Goal: Information Seeking & Learning: Learn about a topic

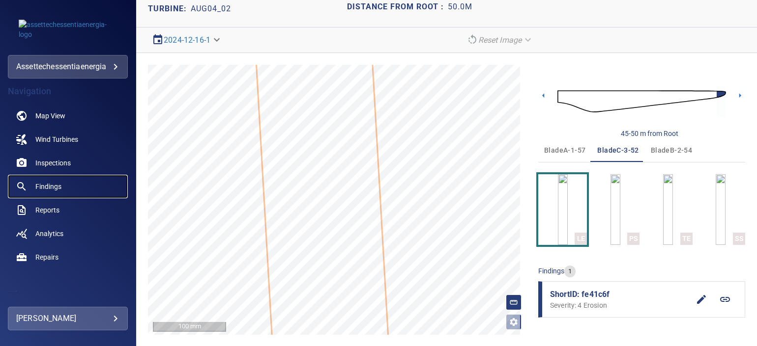
click at [51, 184] on span "Findings" at bounding box center [48, 187] width 26 height 10
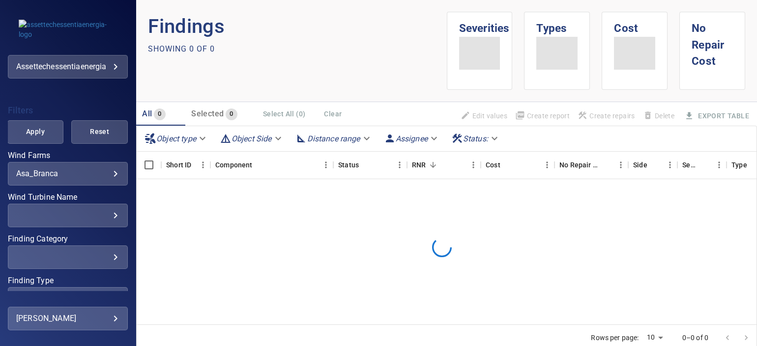
scroll to position [243, 0]
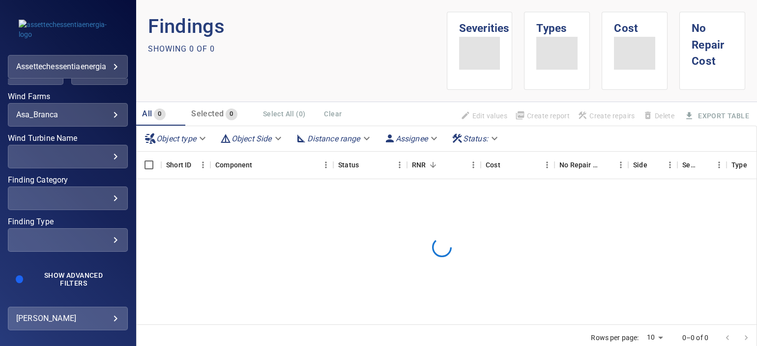
click at [83, 196] on div "​" at bounding box center [67, 198] width 103 height 9
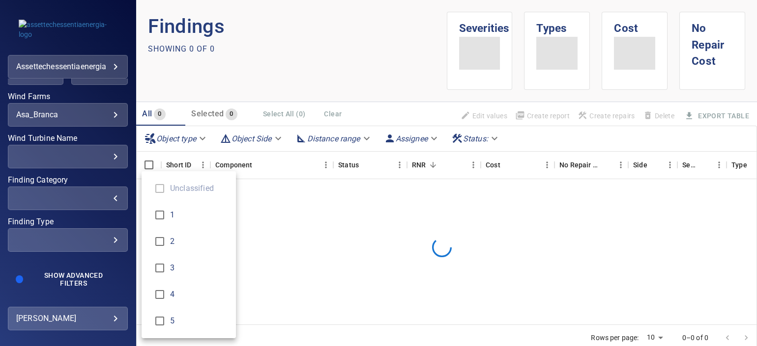
click at [88, 232] on div "Finding Category" at bounding box center [378, 173] width 757 height 346
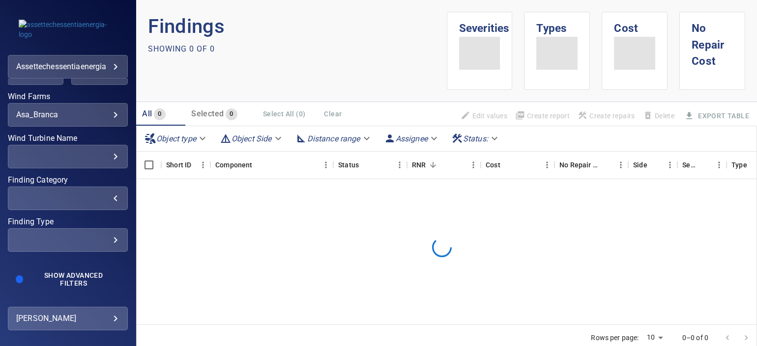
click at [89, 237] on div "Unclassified 1 2 3 4 5" at bounding box center [378, 173] width 757 height 346
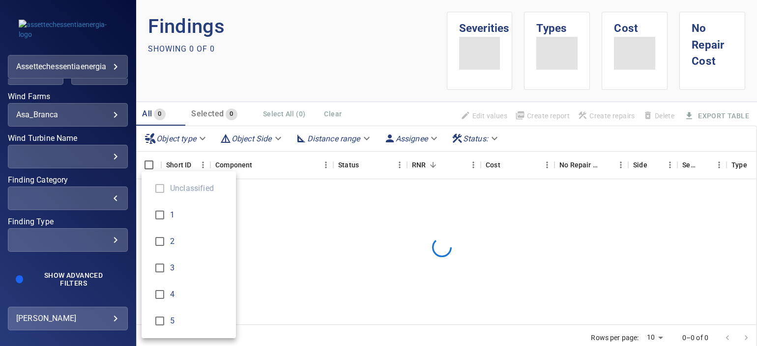
click at [102, 239] on div "Finding Category" at bounding box center [378, 173] width 757 height 346
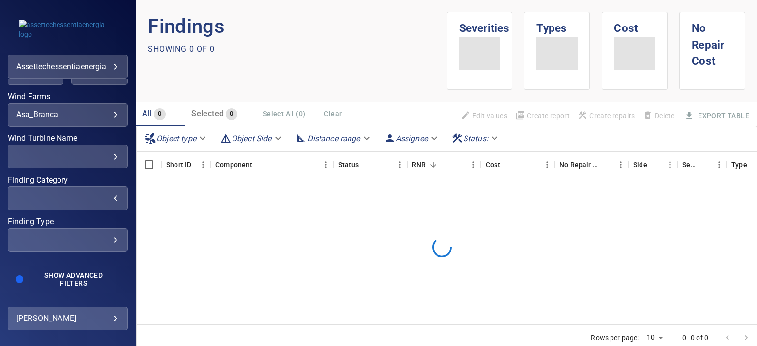
click at [107, 238] on div "​" at bounding box center [67, 239] width 103 height 9
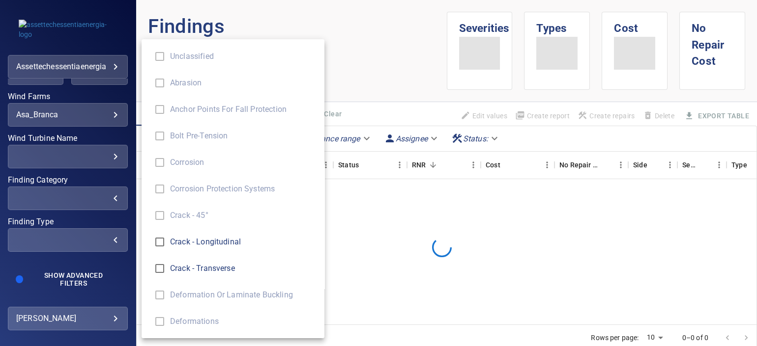
click at [185, 262] on li "Crack - Transverse" at bounding box center [232, 268] width 183 height 27
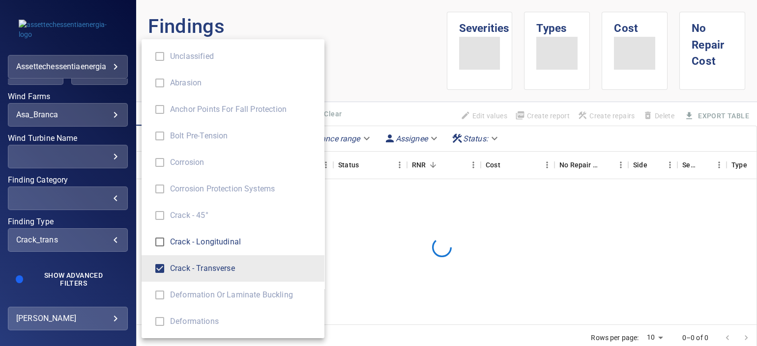
type input "**********"
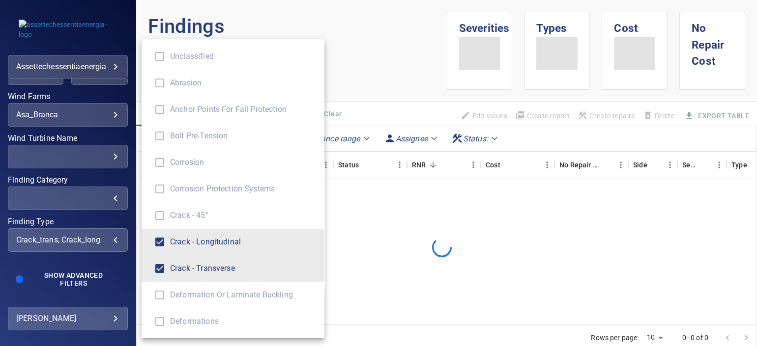
click at [77, 219] on div "Finding Type" at bounding box center [378, 173] width 757 height 346
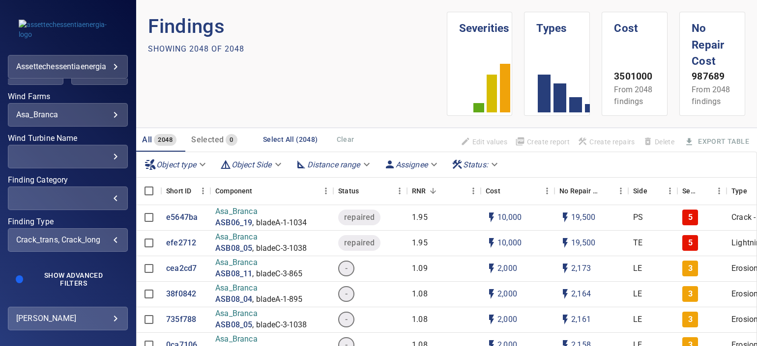
click at [105, 111] on body "**********" at bounding box center [378, 173] width 757 height 346
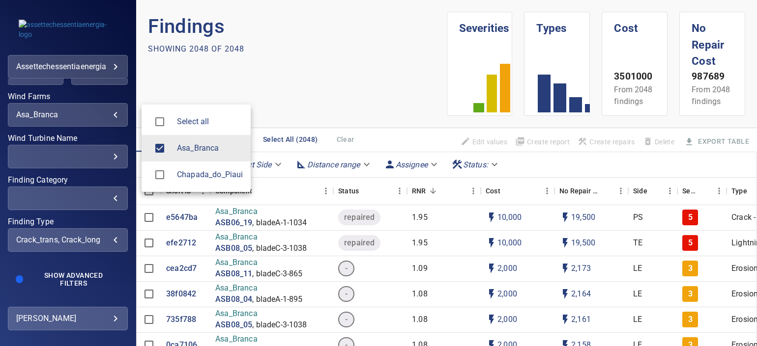
click at [174, 147] on div at bounding box center [163, 148] width 28 height 21
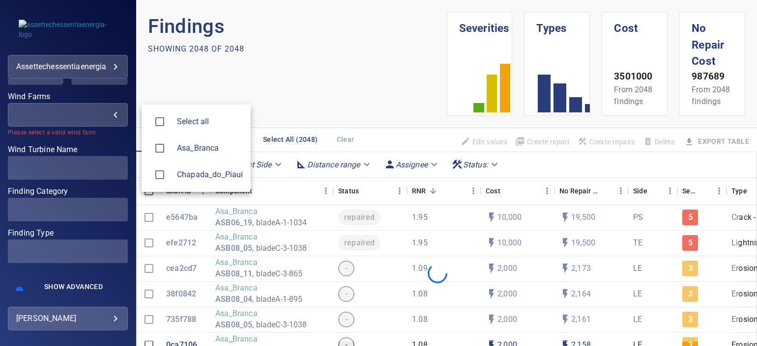
click at [179, 172] on span "Chapada_do_Piaui" at bounding box center [210, 175] width 66 height 12
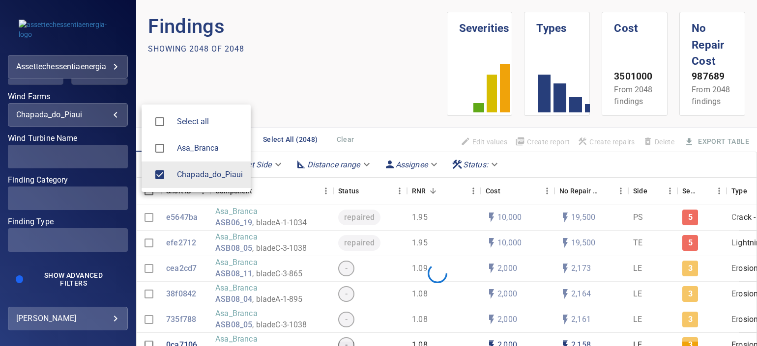
type input "**********"
click at [45, 96] on div at bounding box center [378, 173] width 757 height 346
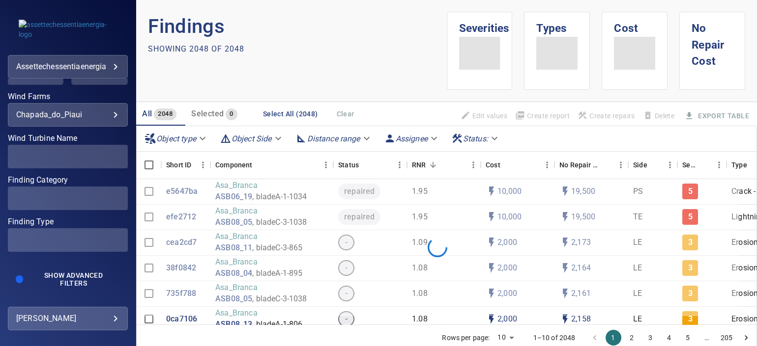
click at [47, 81] on div "Apply Reset" at bounding box center [68, 73] width 120 height 24
click at [49, 81] on button "Apply" at bounding box center [35, 73] width 56 height 24
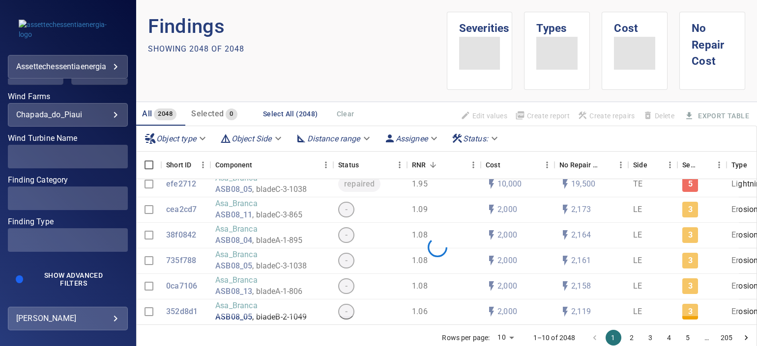
scroll to position [0, 0]
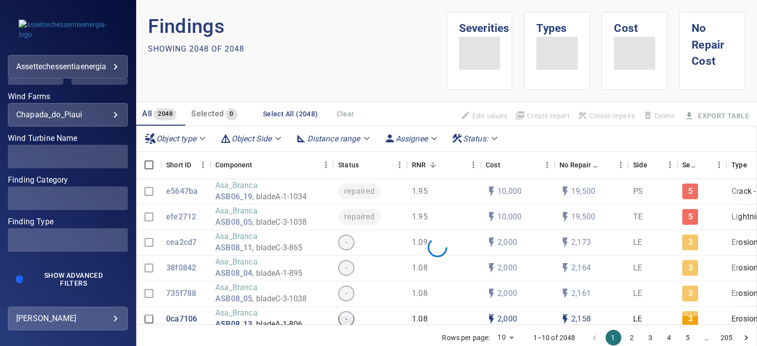
click at [72, 158] on span at bounding box center [68, 157] width 120 height 24
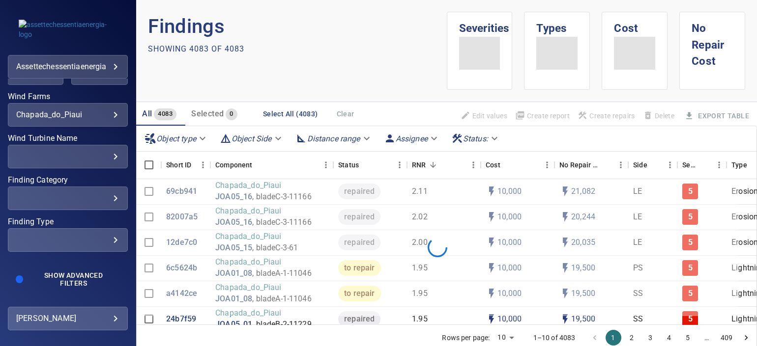
click at [106, 156] on div "​" at bounding box center [67, 156] width 103 height 9
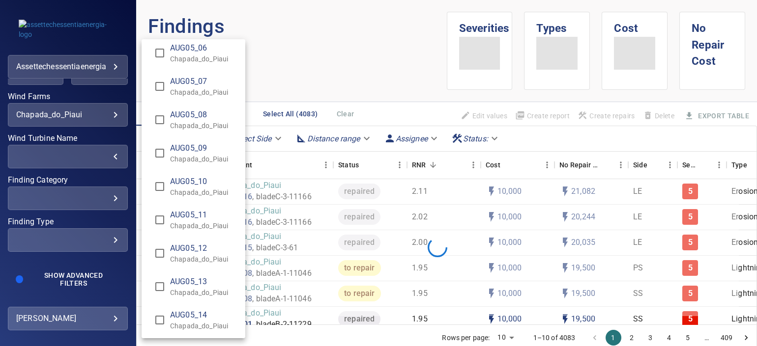
scroll to position [1351, 0]
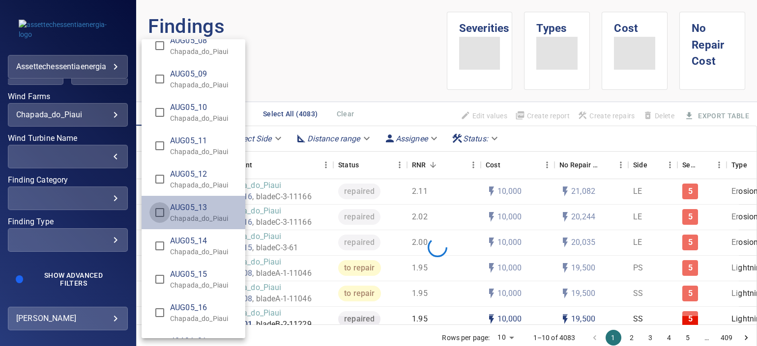
type input "**********"
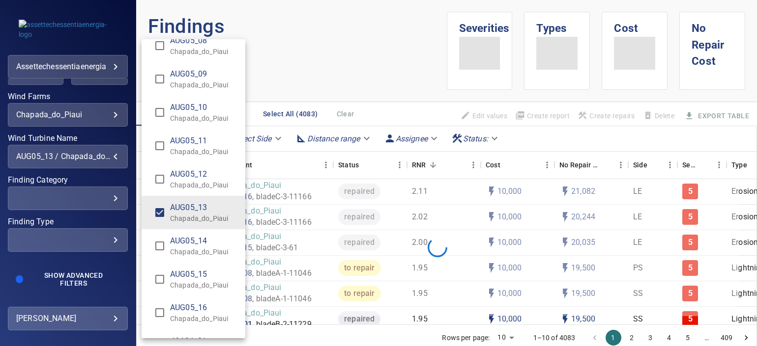
click at [99, 215] on div "Wind Turbine Name" at bounding box center [378, 173] width 757 height 346
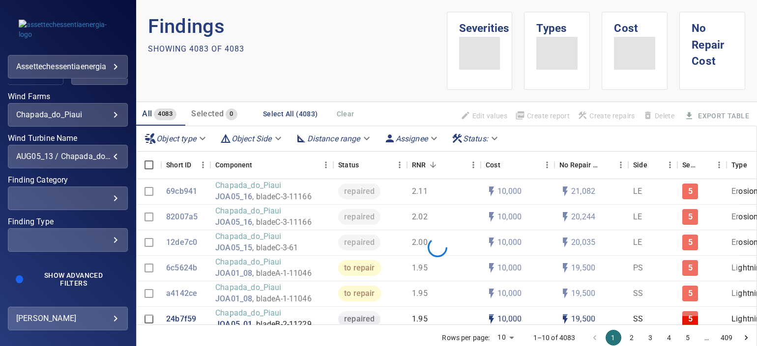
click at [38, 84] on button "Apply" at bounding box center [35, 73] width 56 height 24
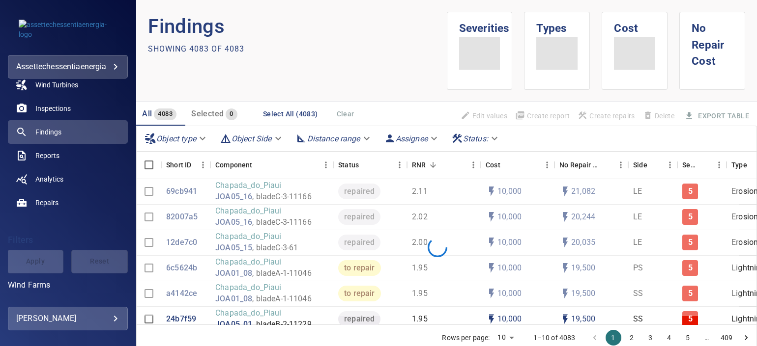
scroll to position [0, 0]
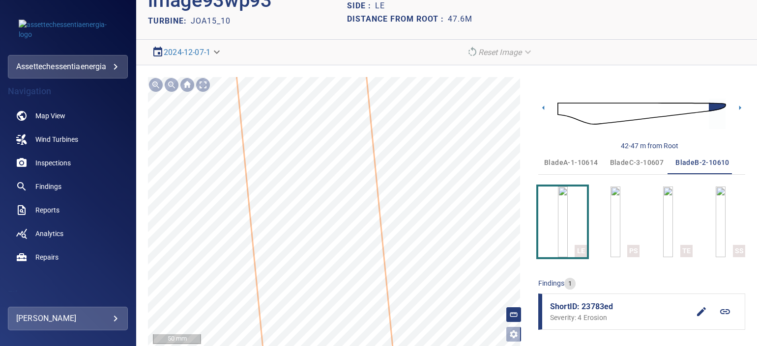
scroll to position [38, 0]
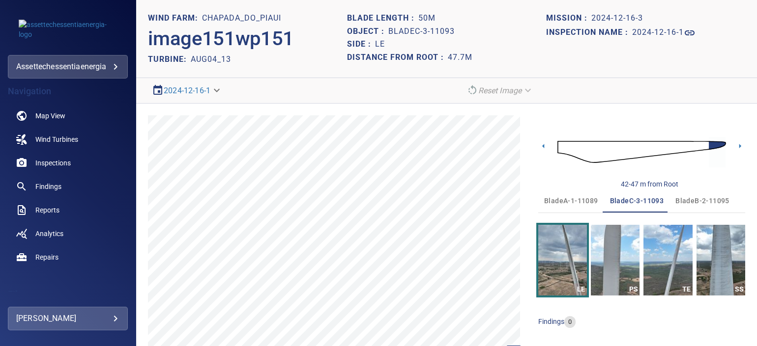
scroll to position [38, 0]
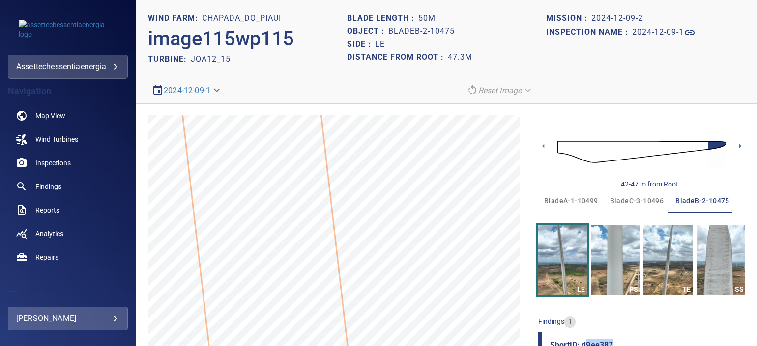
scroll to position [51, 0]
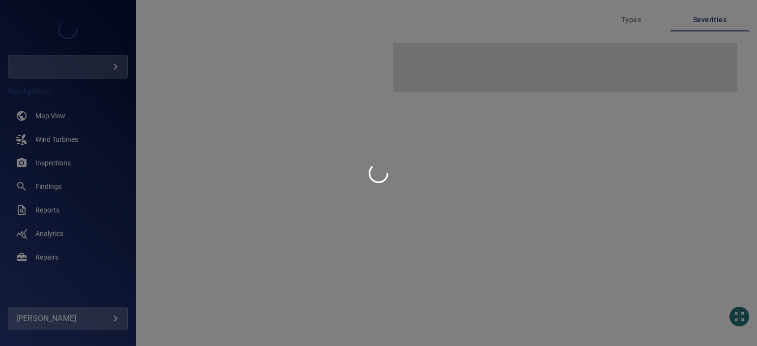
type input "**********"
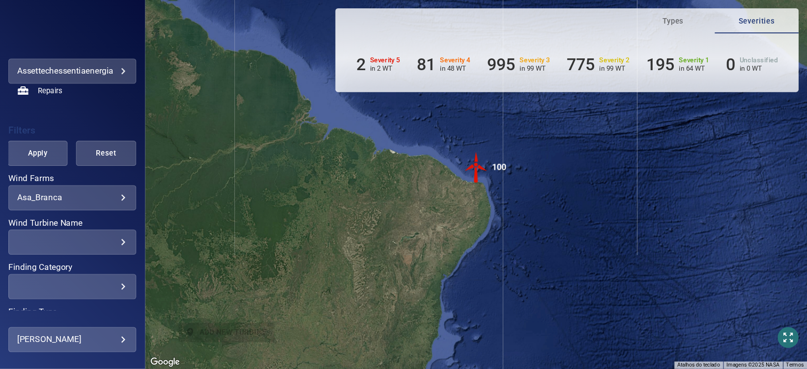
scroll to position [182, 0]
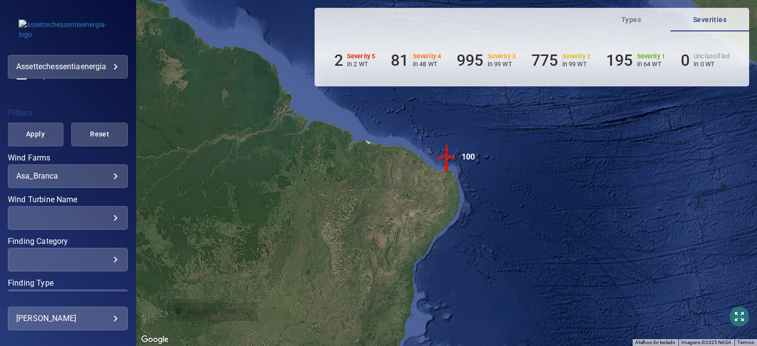
click at [102, 173] on body "**********" at bounding box center [378, 173] width 757 height 346
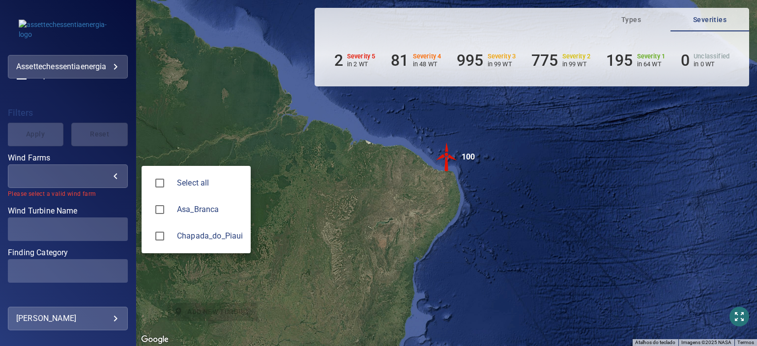
type input "**********"
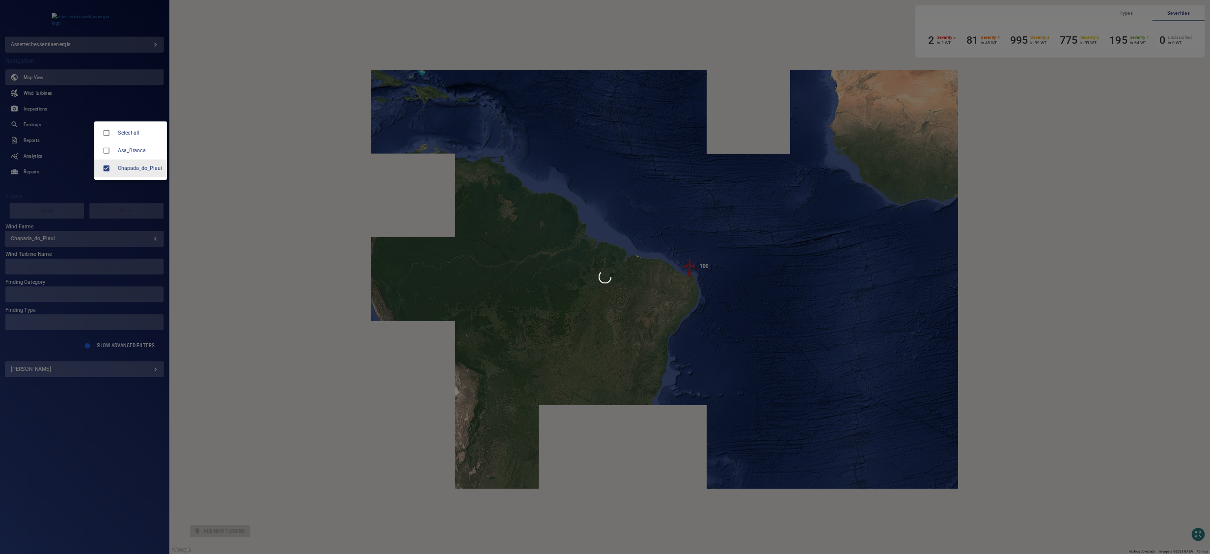
scroll to position [0, 0]
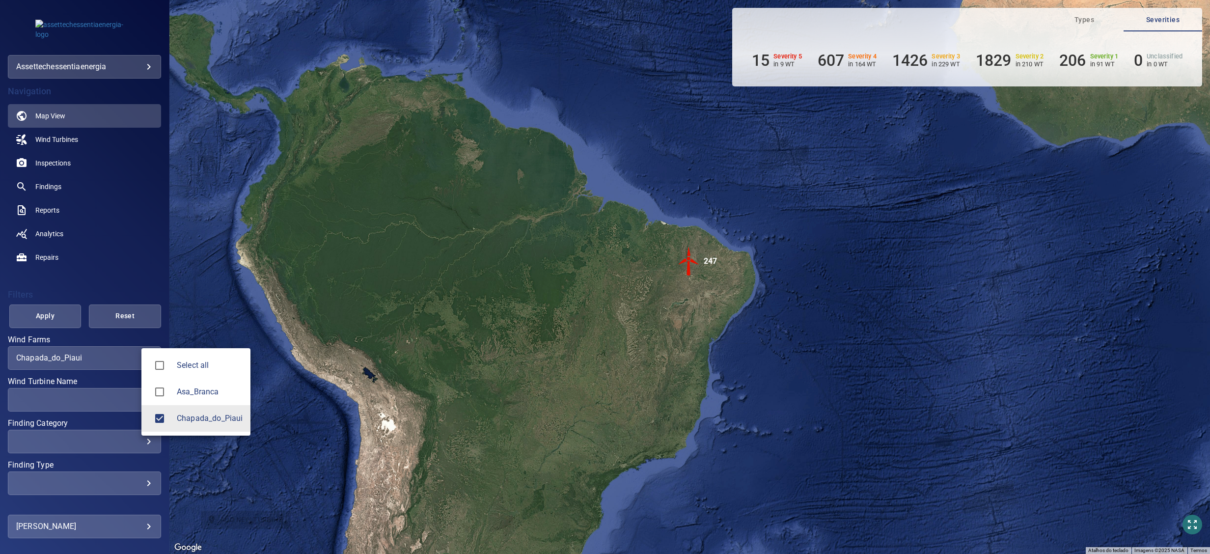
click at [106, 346] on div at bounding box center [605, 277] width 1210 height 554
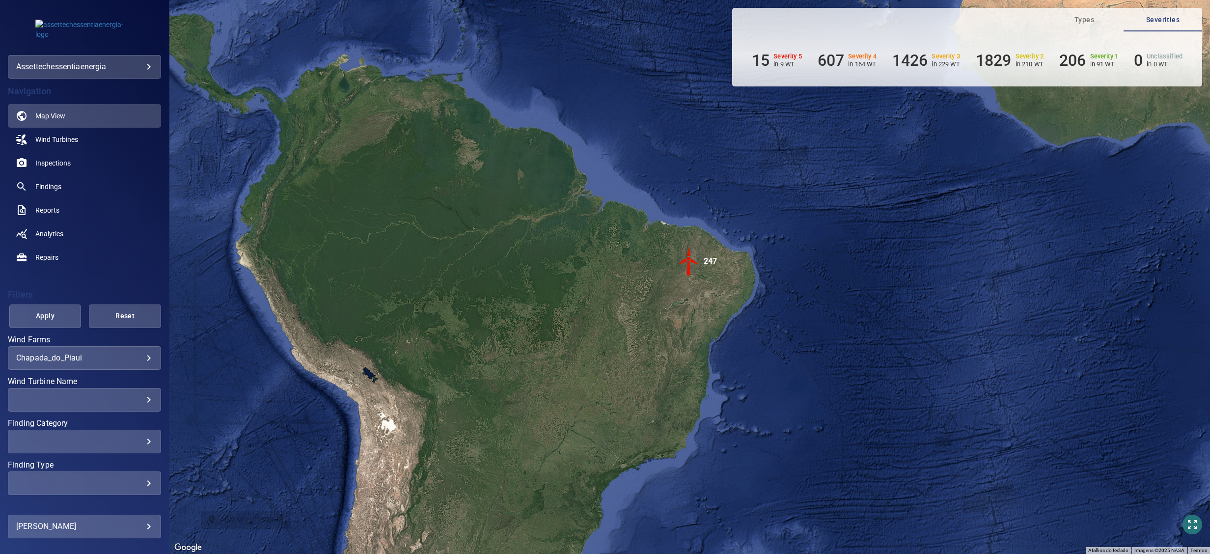
click at [129, 346] on div "​" at bounding box center [84, 399] width 137 height 9
click at [133, 346] on div "​" at bounding box center [84, 399] width 137 height 9
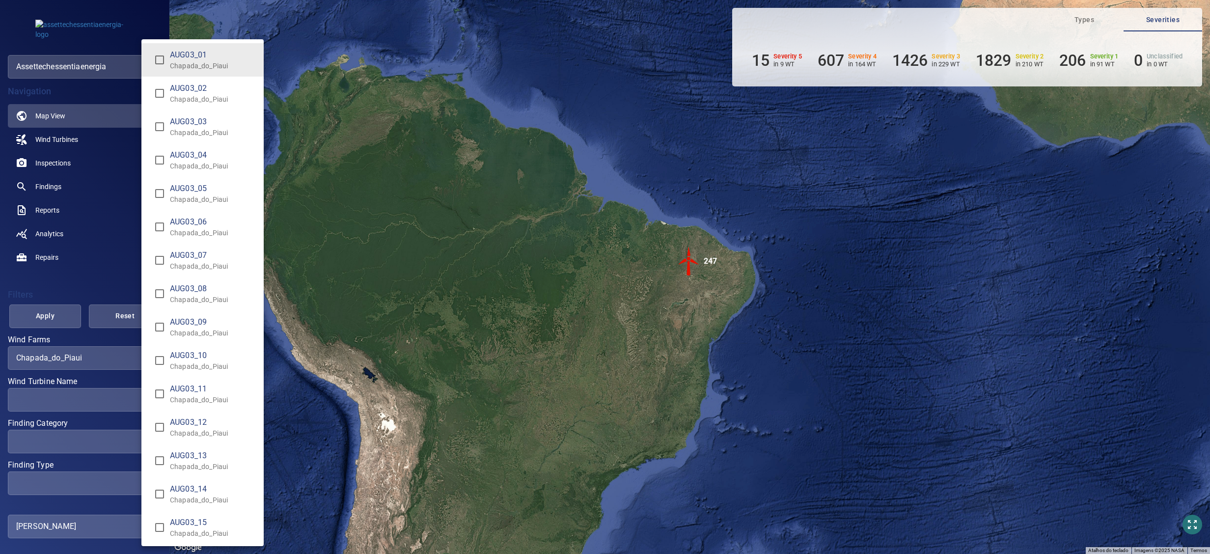
click at [102, 346] on div "Wind Turbine Name" at bounding box center [605, 277] width 1210 height 554
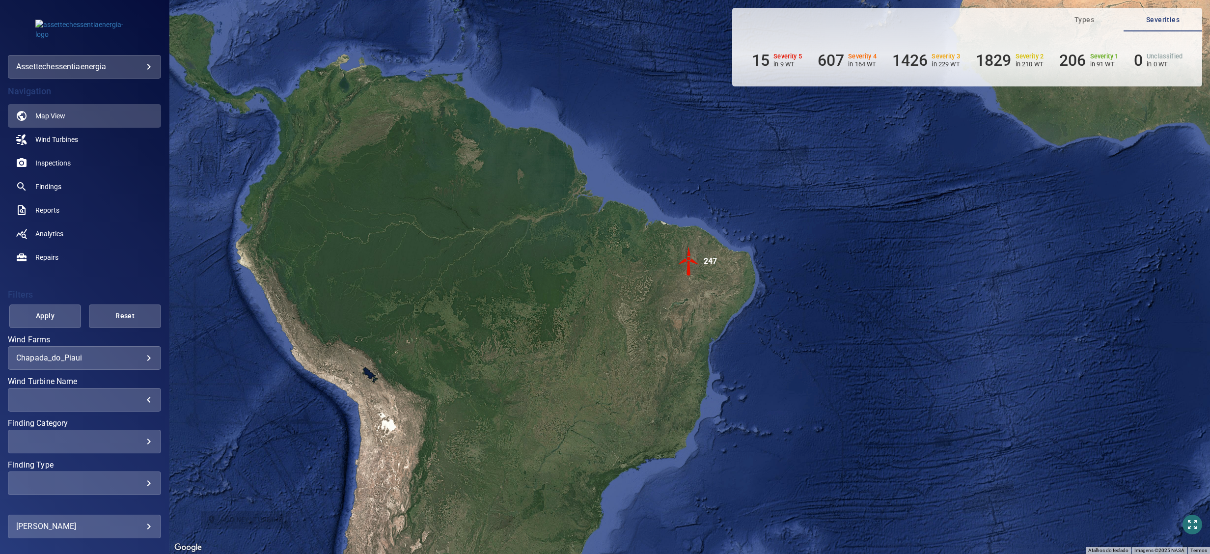
click at [140, 346] on div "​ ​" at bounding box center [84, 484] width 153 height 24
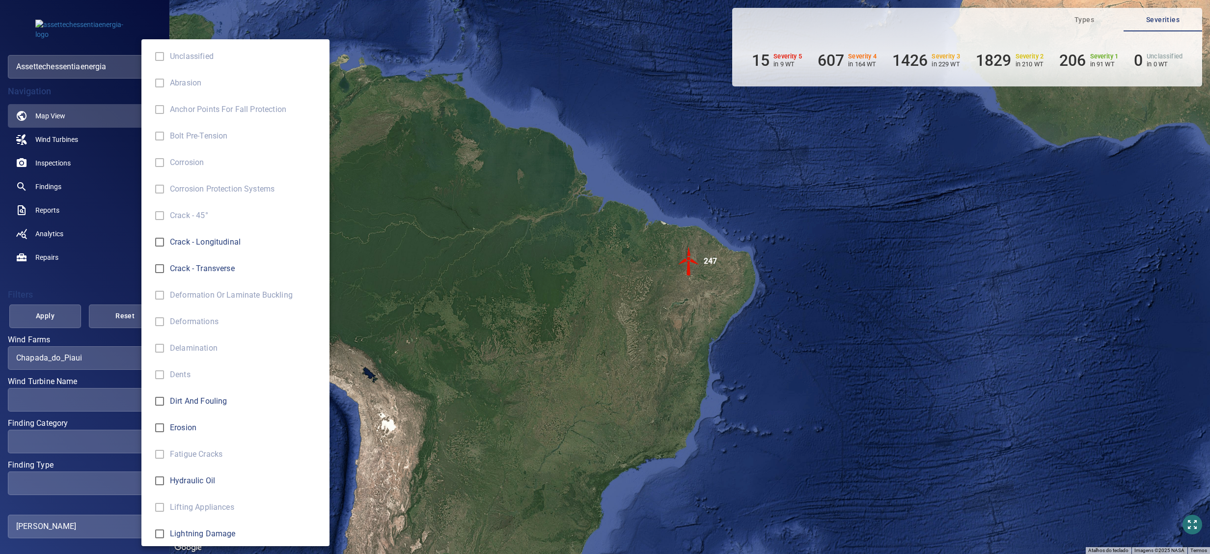
click at [133, 346] on div "Finding Type" at bounding box center [605, 277] width 1210 height 554
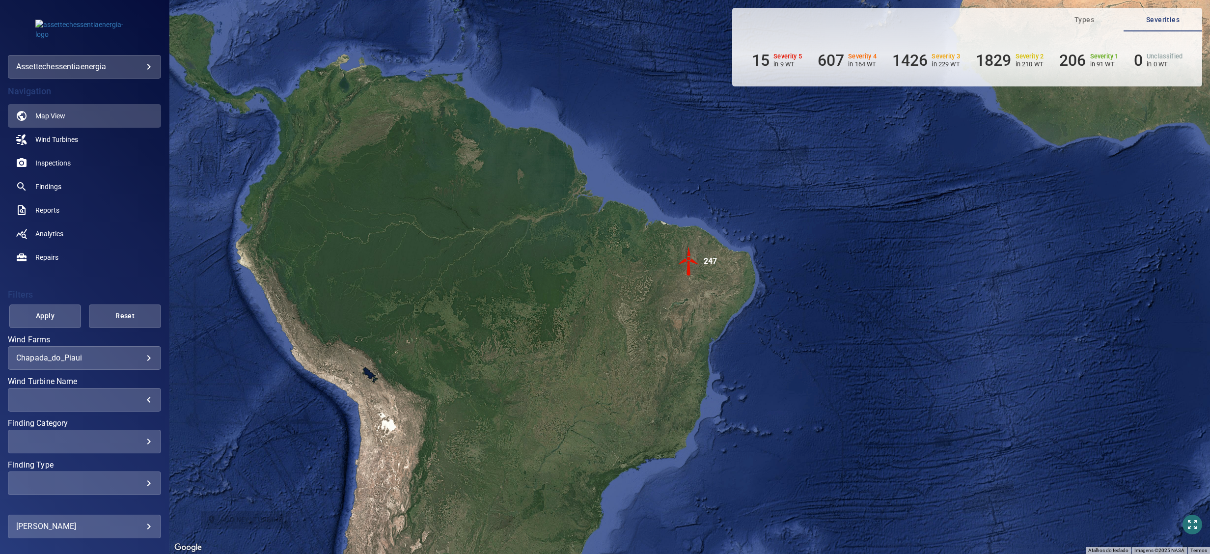
click at [133, 346] on div "​" at bounding box center [84, 482] width 137 height 9
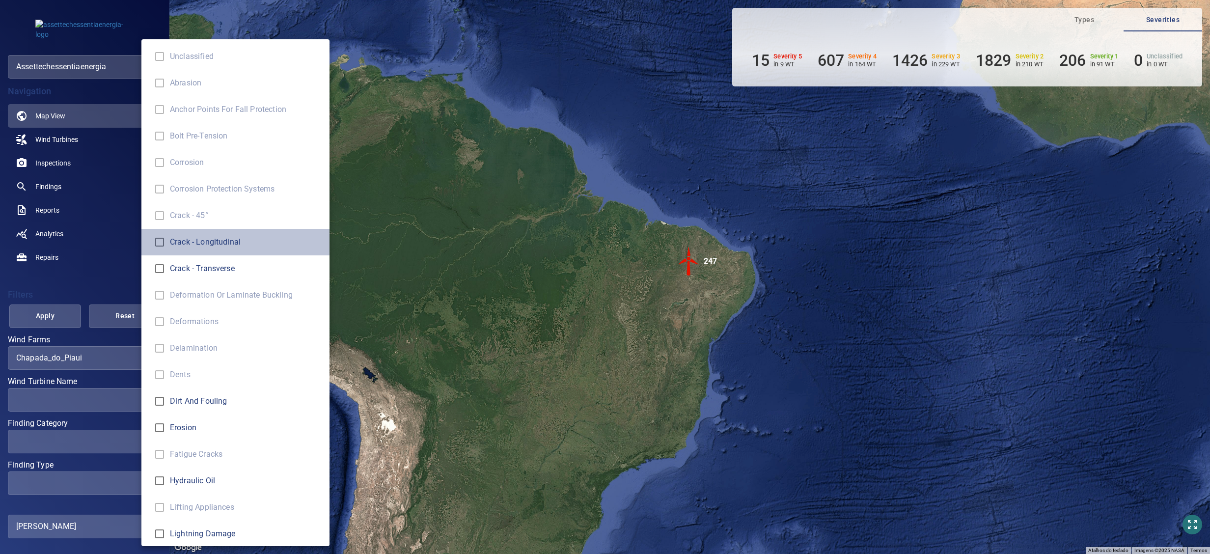
click at [217, 235] on li "Crack - Longitudinal" at bounding box center [235, 242] width 188 height 27
click at [217, 266] on span "Crack - Transverse" at bounding box center [246, 269] width 152 height 12
type input "**********"
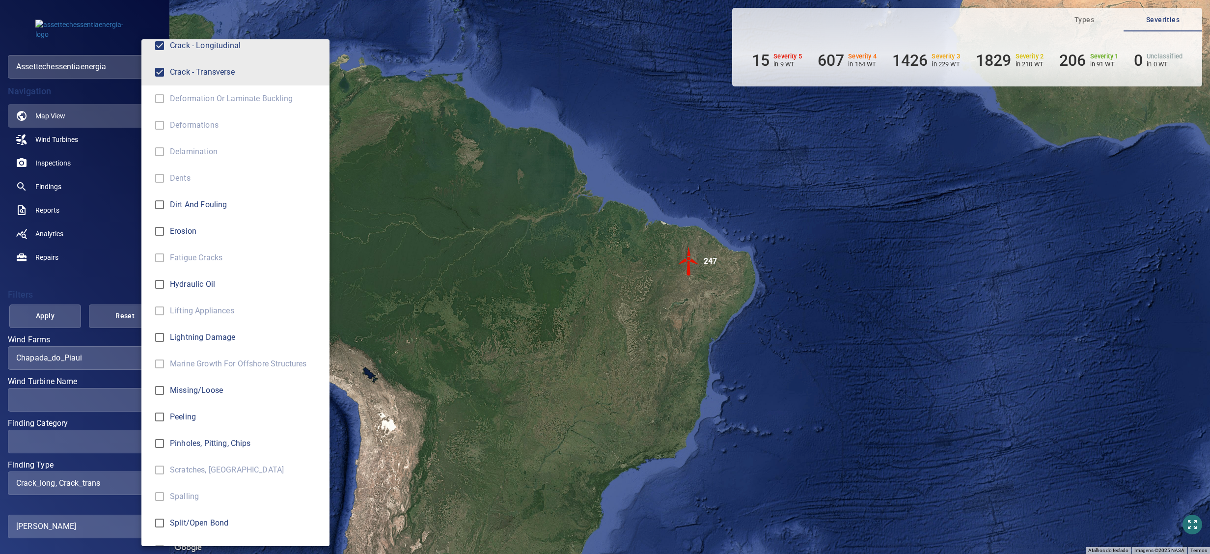
scroll to position [270, 0]
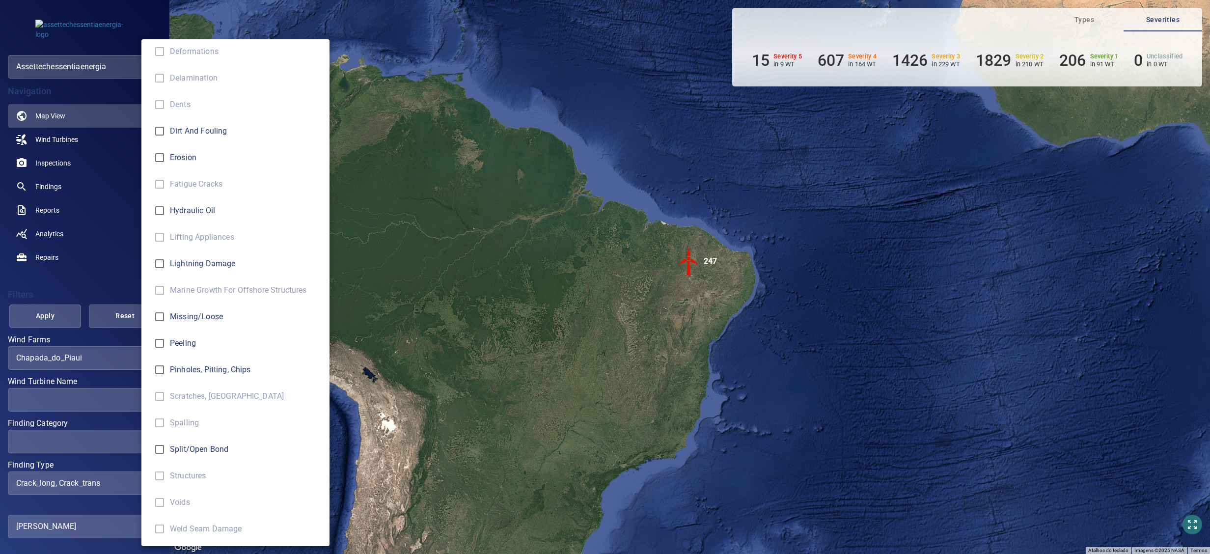
click at [101, 346] on div "Finding Type" at bounding box center [605, 277] width 1210 height 554
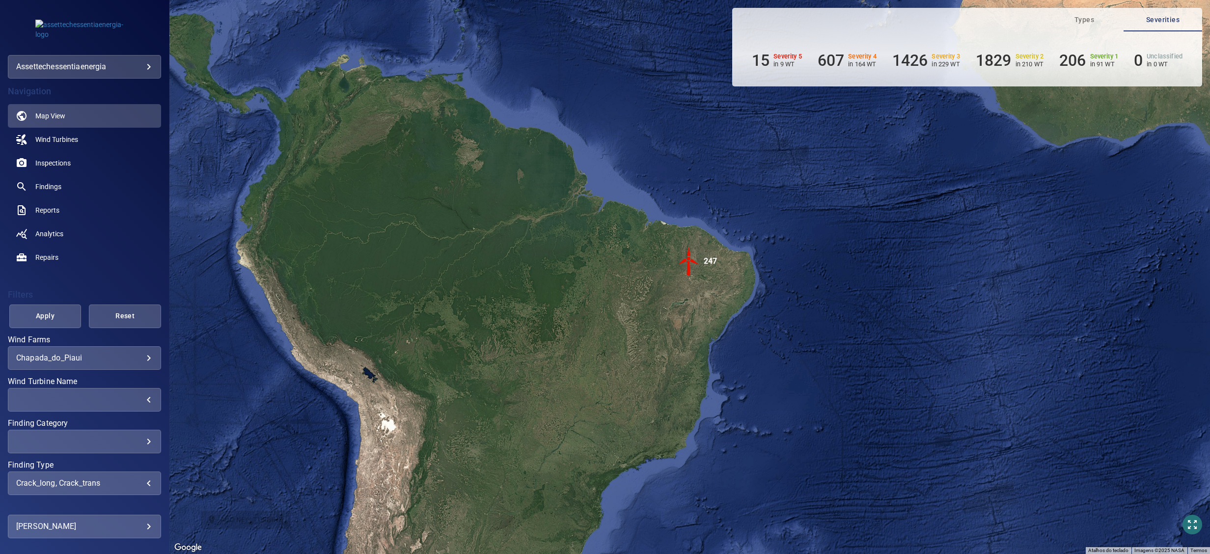
click at [118, 346] on div "​" at bounding box center [84, 399] width 137 height 9
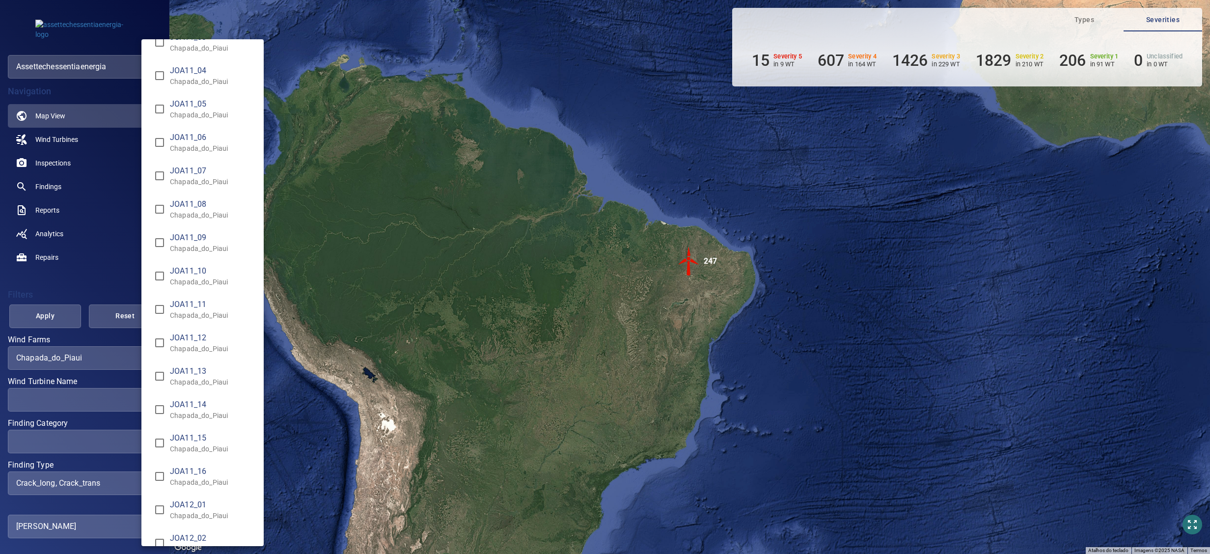
scroll to position [5663, 0]
click at [204, 346] on span "JOA12_02" at bounding box center [213, 440] width 86 height 12
click at [101, 346] on div "Wind Turbine Name" at bounding box center [605, 277] width 1210 height 554
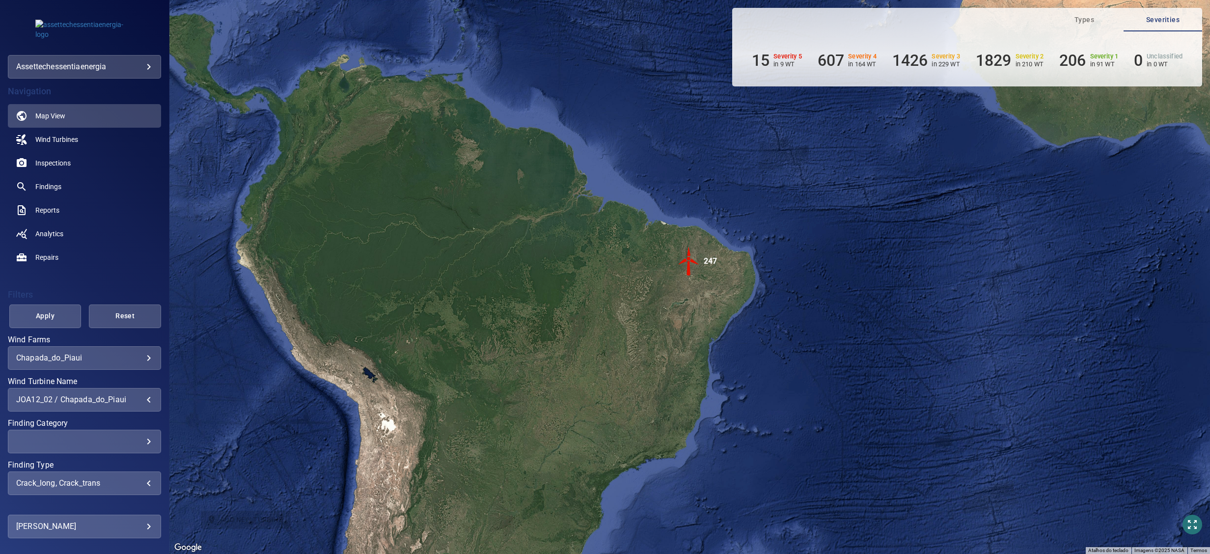
click at [133, 346] on div "JOA12_02 / Chapada_do_Piaui" at bounding box center [84, 399] width 137 height 9
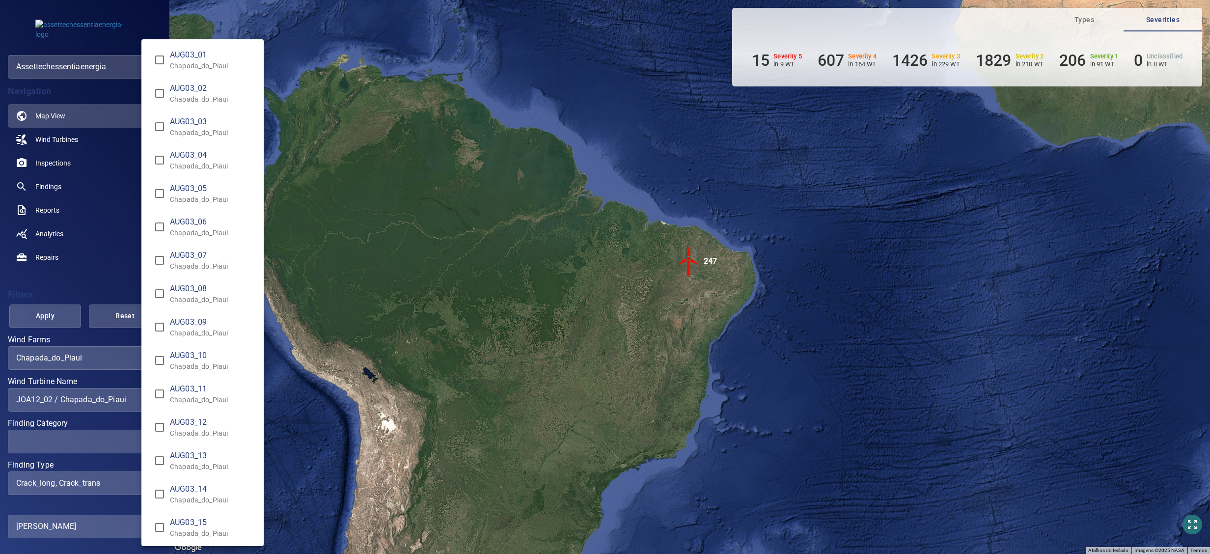
scroll to position [5814, 0]
click at [196, 346] on span "JOA12_07" at bounding box center [213, 455] width 86 height 12
type input "**********"
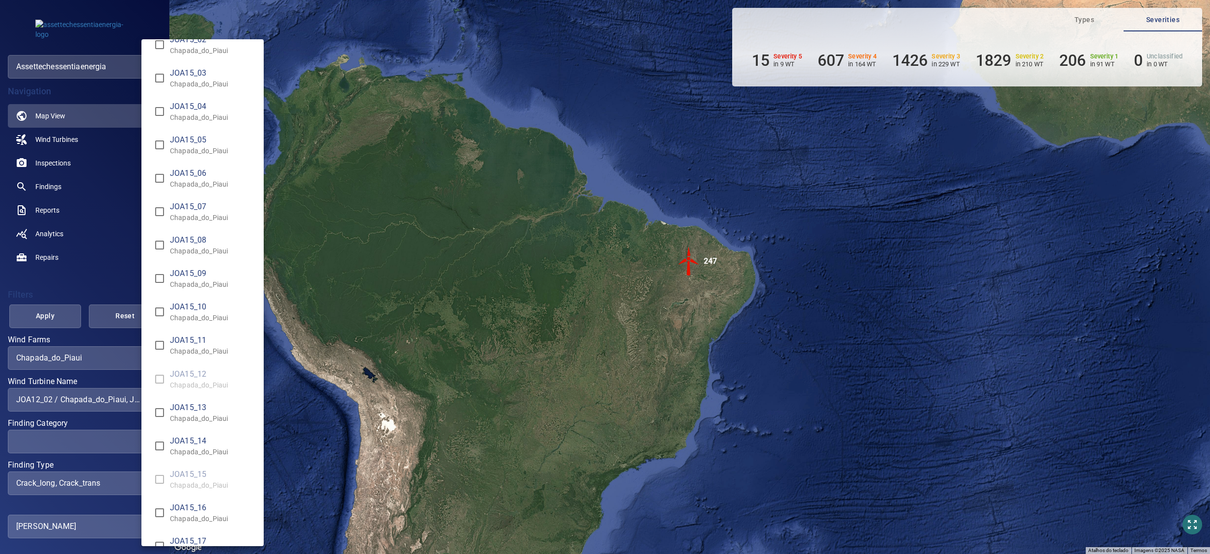
scroll to position [7092, 0]
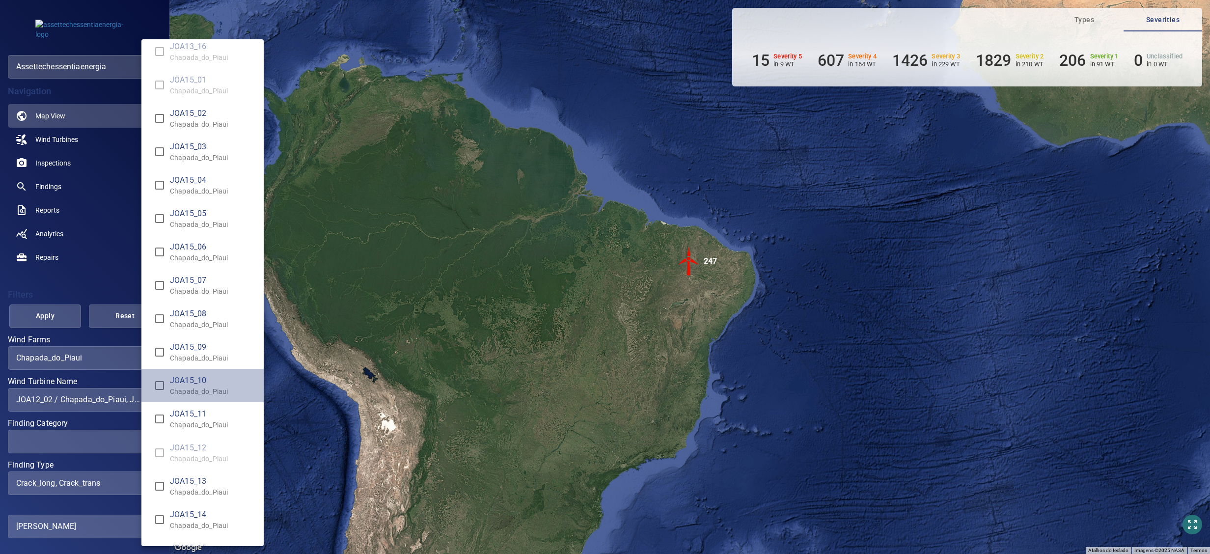
click at [208, 346] on p "Chapada_do_Piaui" at bounding box center [213, 392] width 86 height 10
type input "**********"
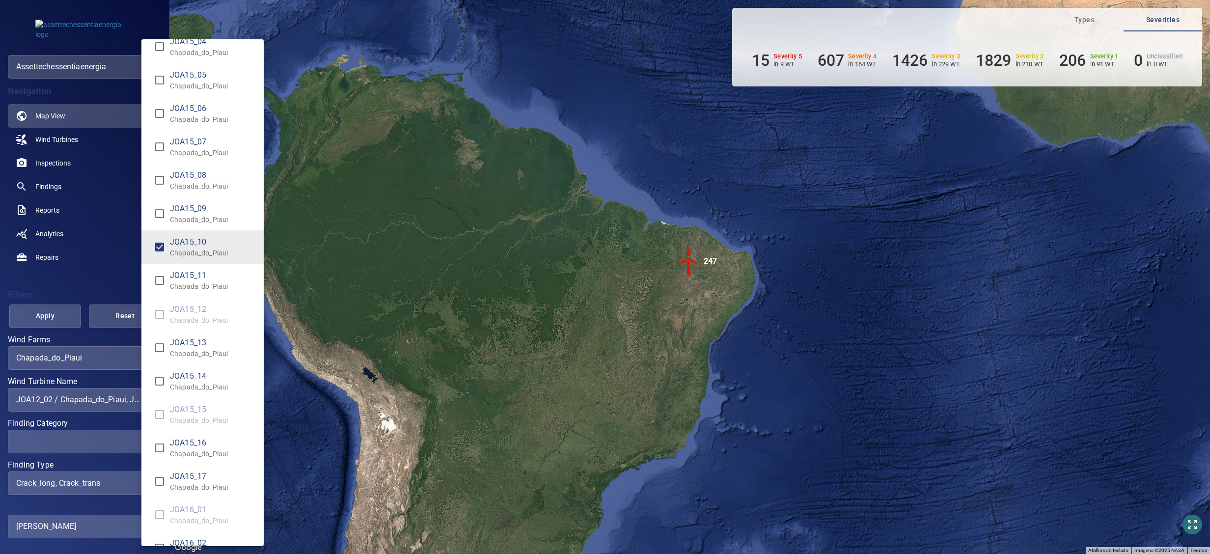
scroll to position [7288, 0]
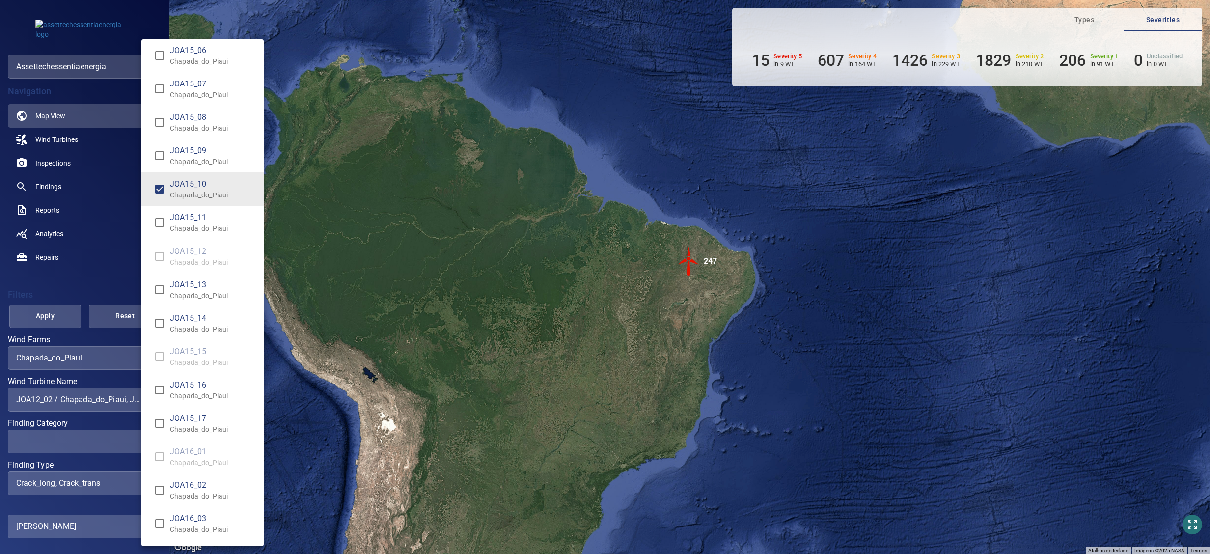
click at [205, 346] on p "Chapada_do_Piaui" at bounding box center [213, 396] width 86 height 10
type input "**********"
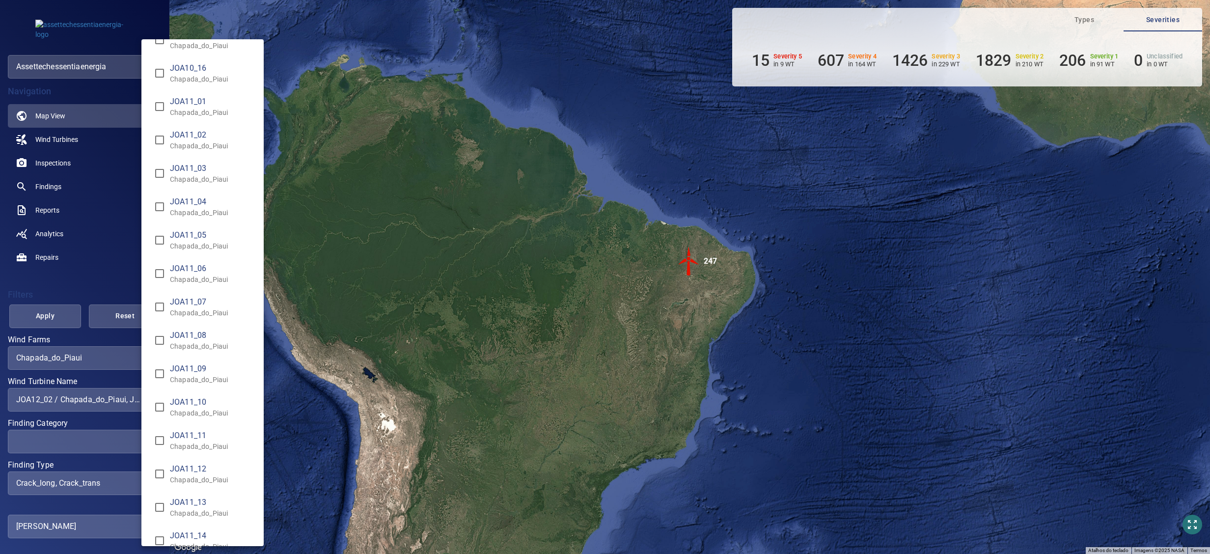
scroll to position [5421, 0]
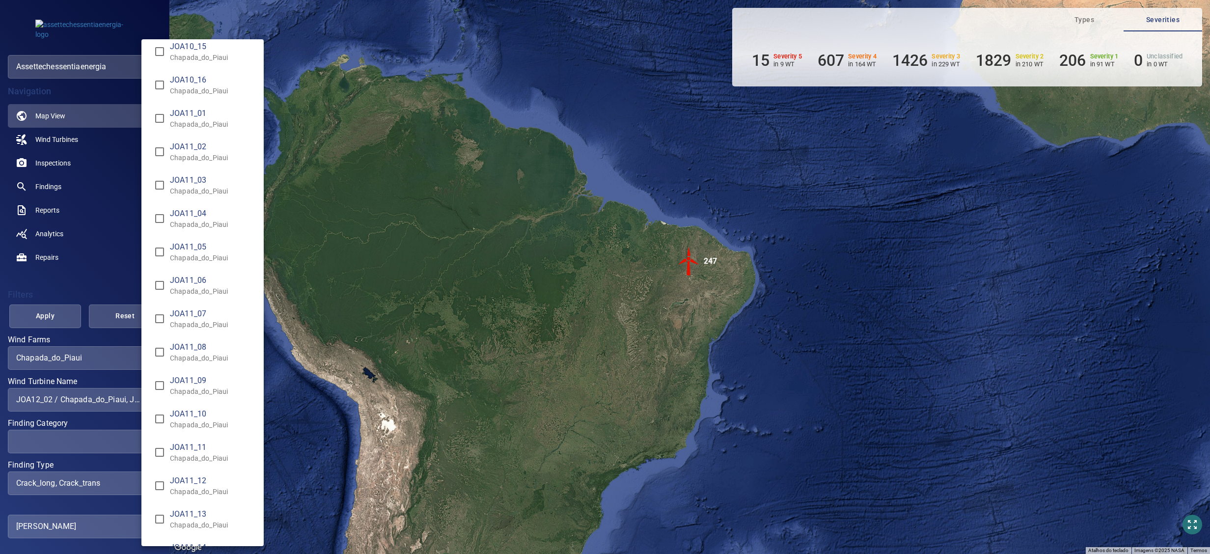
click at [208, 119] on p "Chapada_do_Piaui" at bounding box center [213, 124] width 86 height 10
type input "**********"
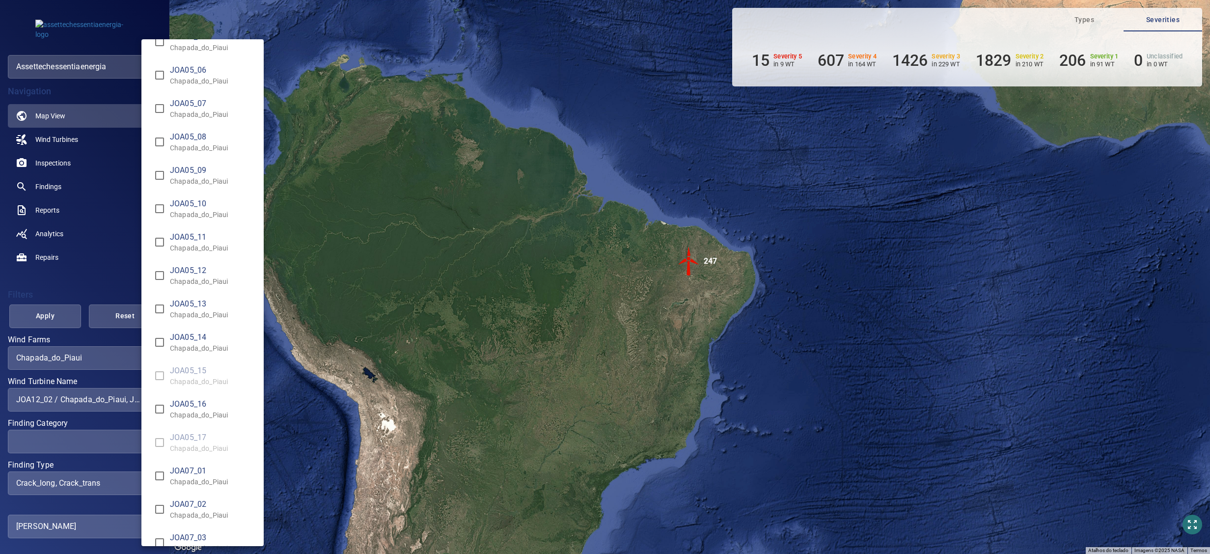
scroll to position [3358, 0]
click at [210, 144] on p "Chapada_do_Piaui" at bounding box center [213, 149] width 86 height 10
type input "**********"
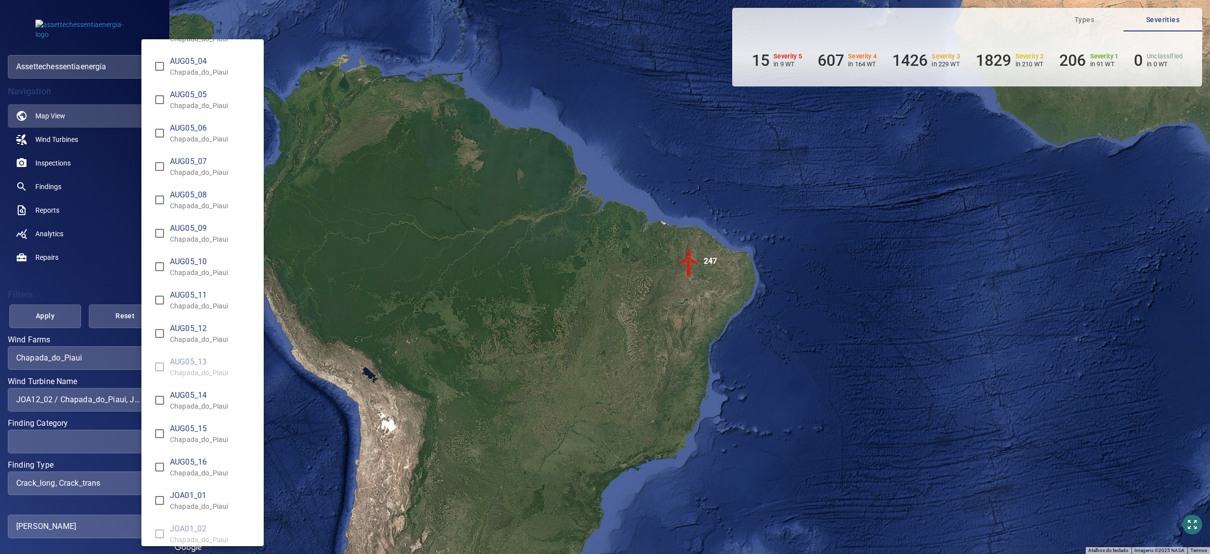
scroll to position [705, 0]
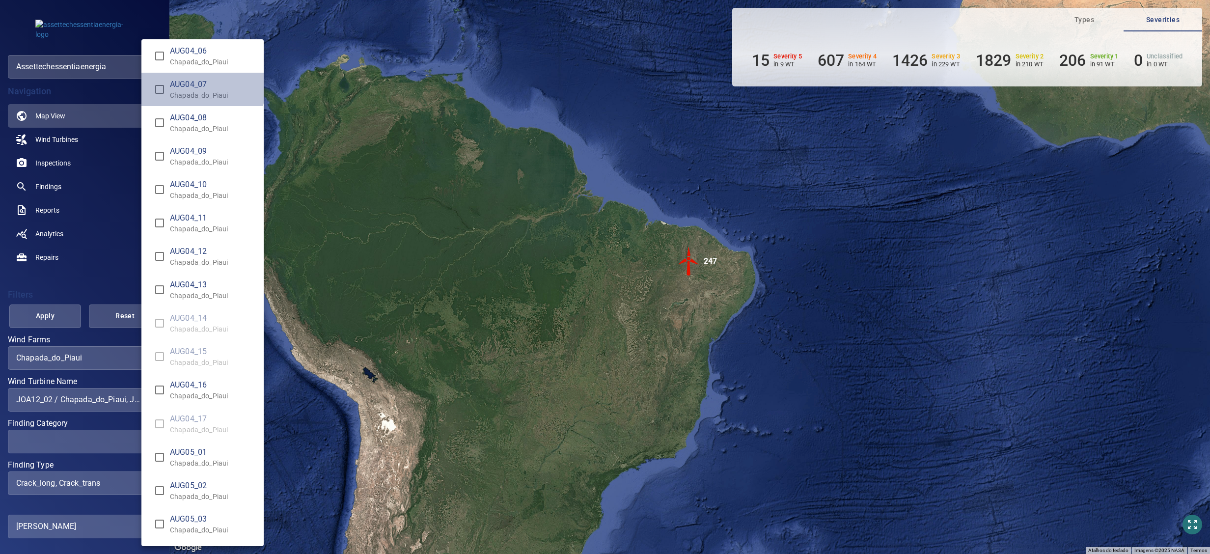
drag, startPoint x: 201, startPoint y: 87, endPoint x: 200, endPoint y: 138, distance: 50.6
click at [202, 86] on span "AUG04_07" at bounding box center [213, 85] width 86 height 12
type input "**********"
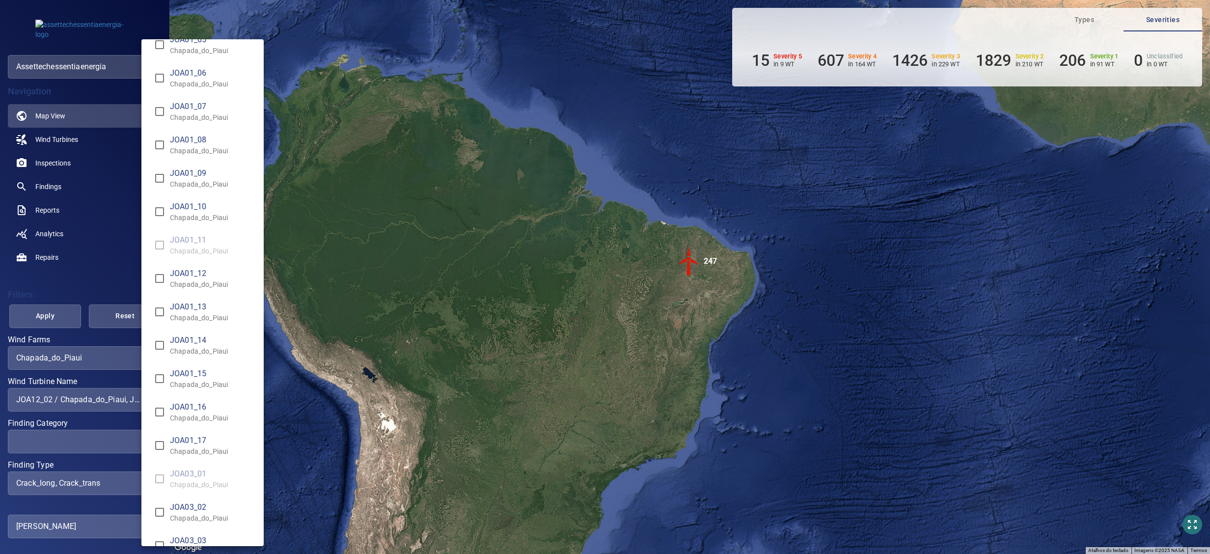
scroll to position [1688, 0]
click at [196, 172] on span "JOA01_06" at bounding box center [213, 172] width 86 height 12
type input "**********"
click at [87, 288] on div "Wind Turbine Name" at bounding box center [605, 277] width 1210 height 554
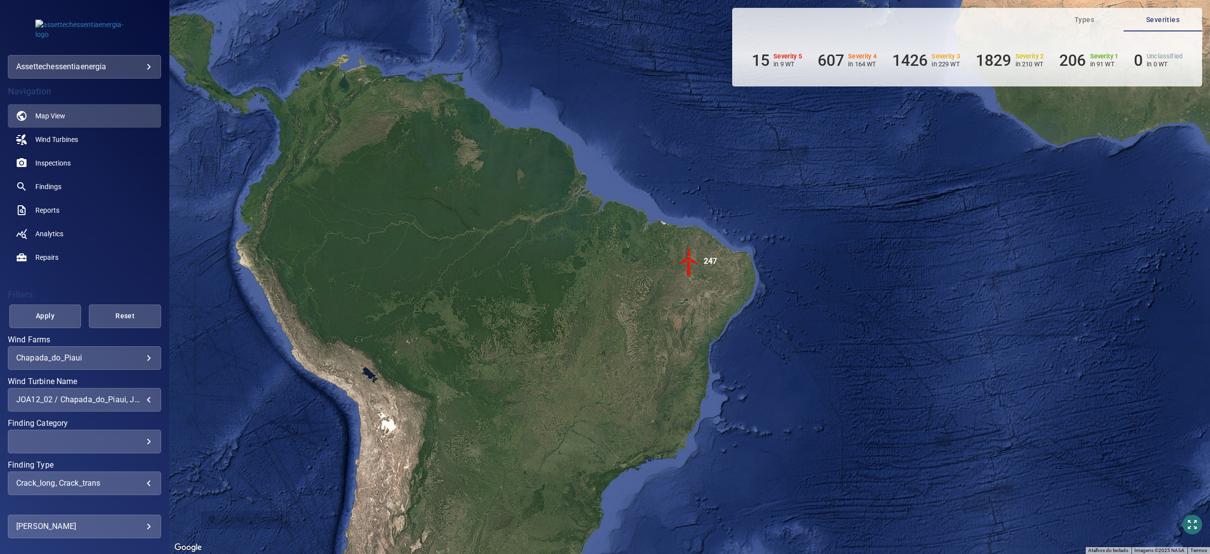
click at [43, 303] on div "**********" at bounding box center [84, 406] width 153 height 242
click at [44, 312] on span "Apply" at bounding box center [46, 316] width 48 height 12
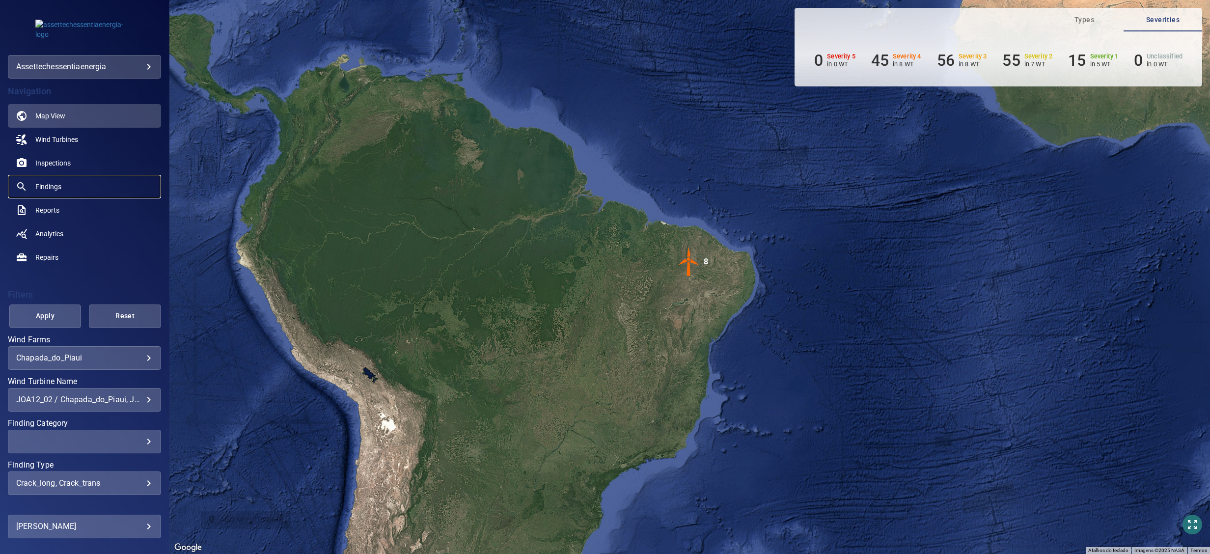
click at [44, 182] on span "Findings" at bounding box center [48, 187] width 26 height 10
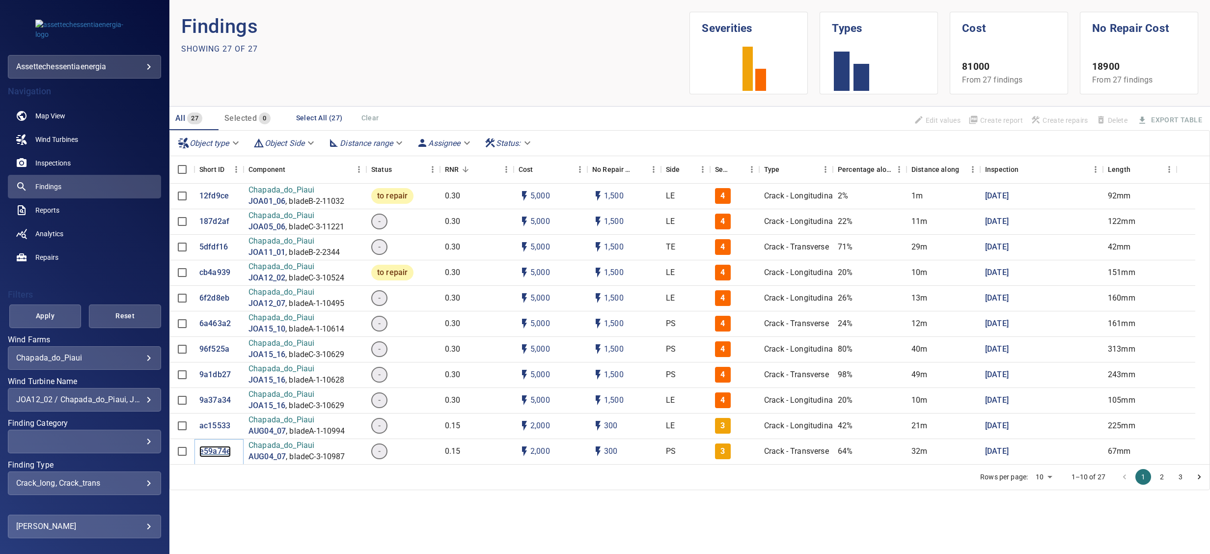
scroll to position [28, 0]
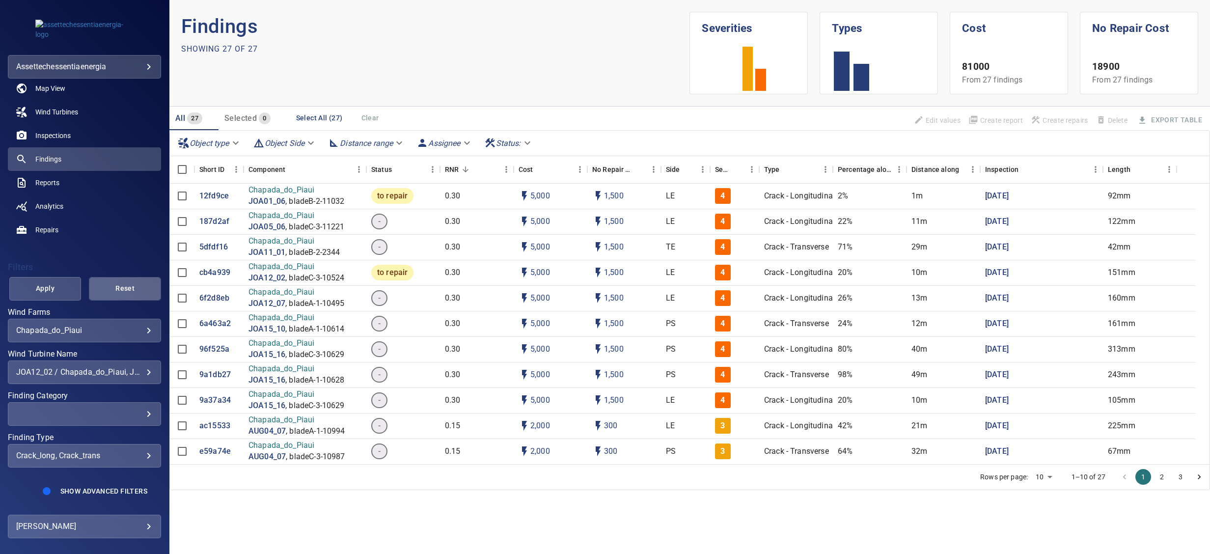
click at [120, 280] on button "Reset" at bounding box center [125, 289] width 72 height 24
type input "**********"
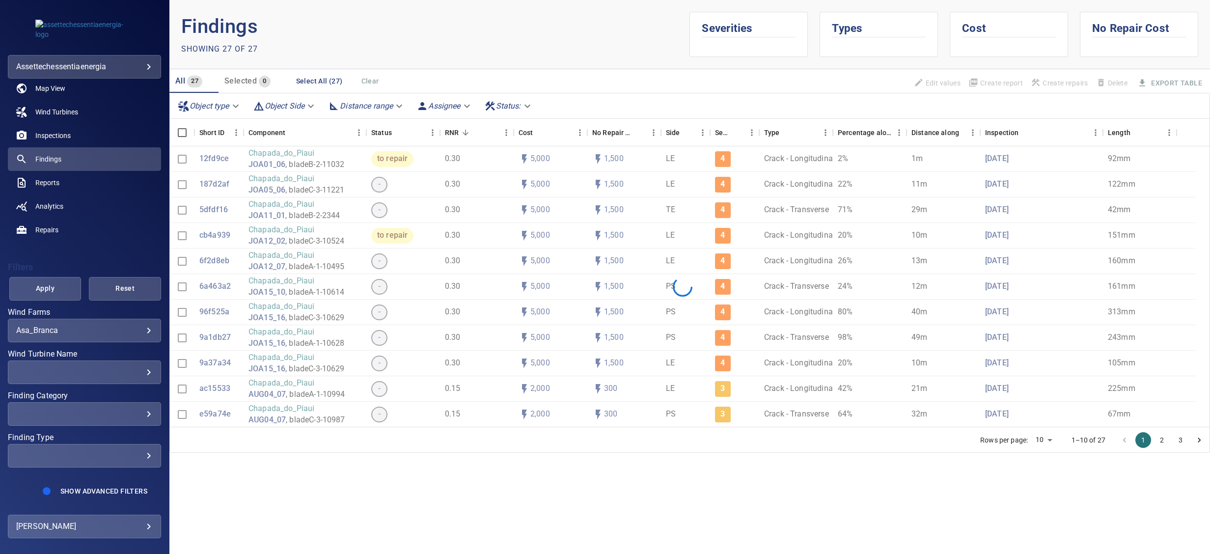
click at [113, 333] on body "**********" at bounding box center [605, 277] width 1210 height 554
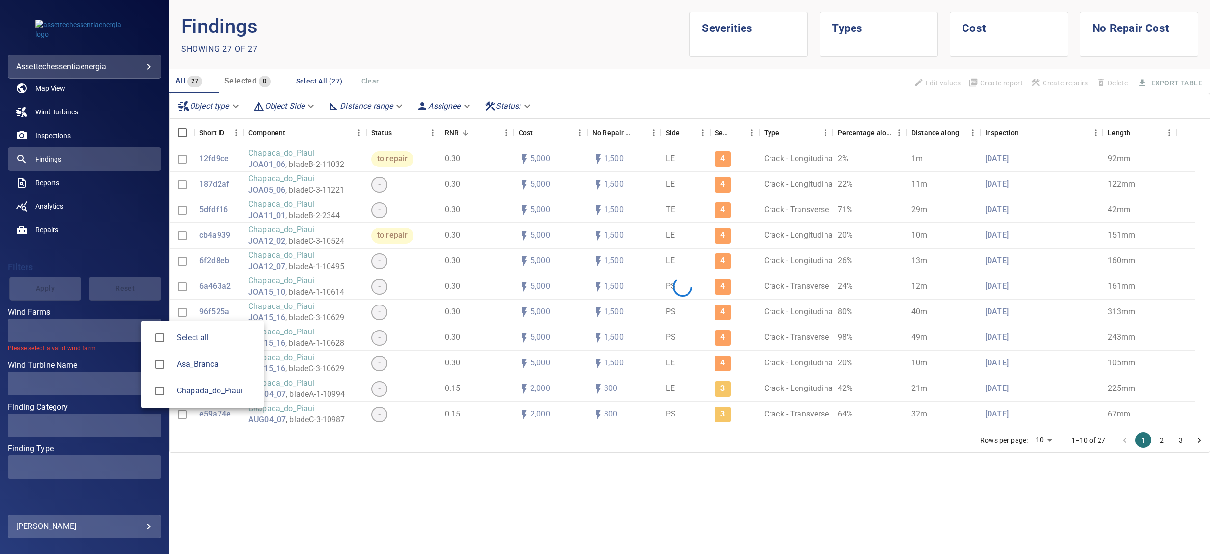
type input "**********"
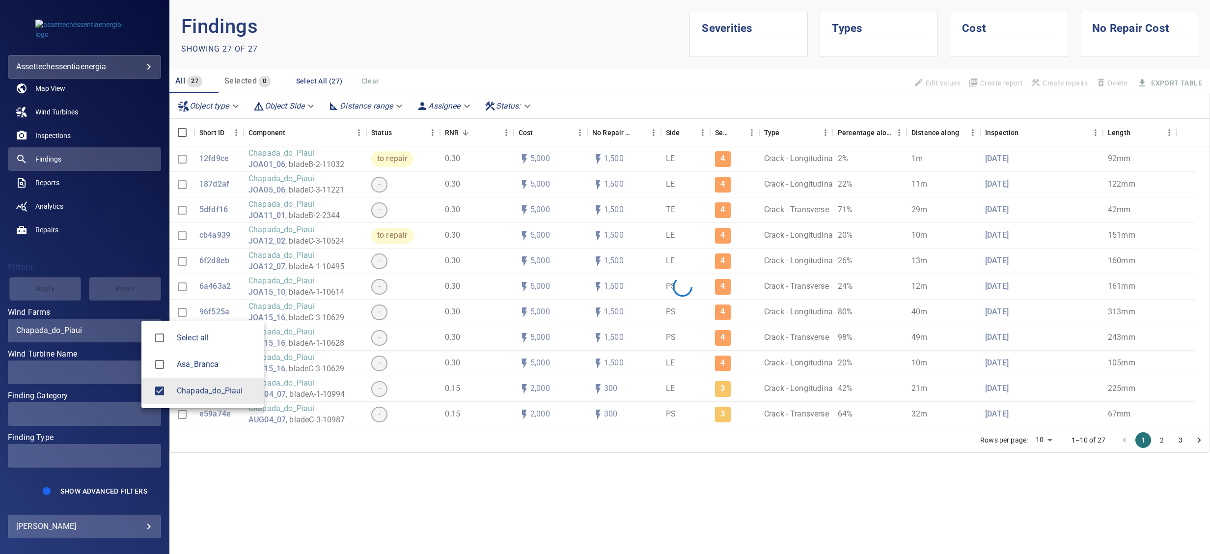
click at [112, 346] on div at bounding box center [605, 277] width 1210 height 554
click at [112, 346] on span at bounding box center [84, 373] width 153 height 24
click at [123, 346] on span at bounding box center [84, 373] width 153 height 24
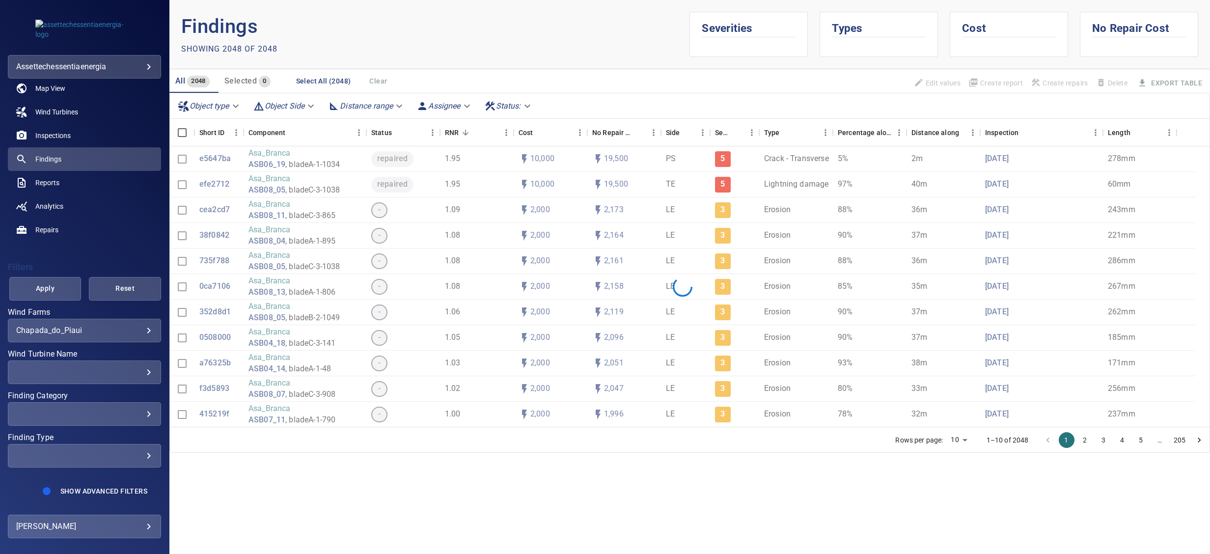
click at [126, 346] on div "​" at bounding box center [84, 371] width 137 height 9
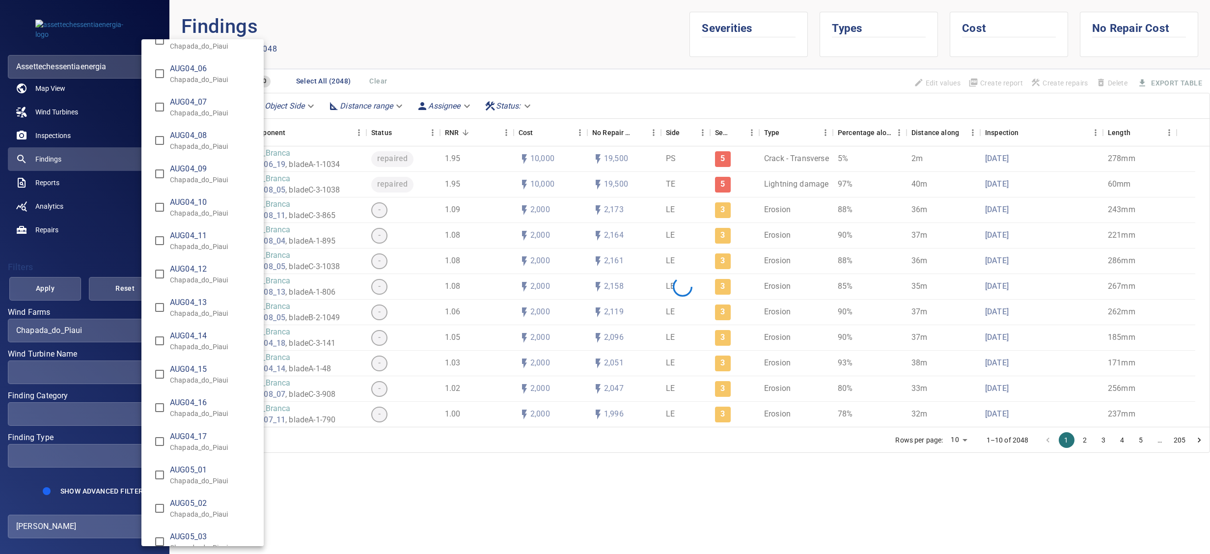
scroll to position [589, 0]
click at [200, 206] on p "Chapada_do_Piaui" at bounding box center [213, 211] width 86 height 10
type input "**********"
click at [104, 346] on div "Wind Turbine Name" at bounding box center [605, 277] width 1210 height 554
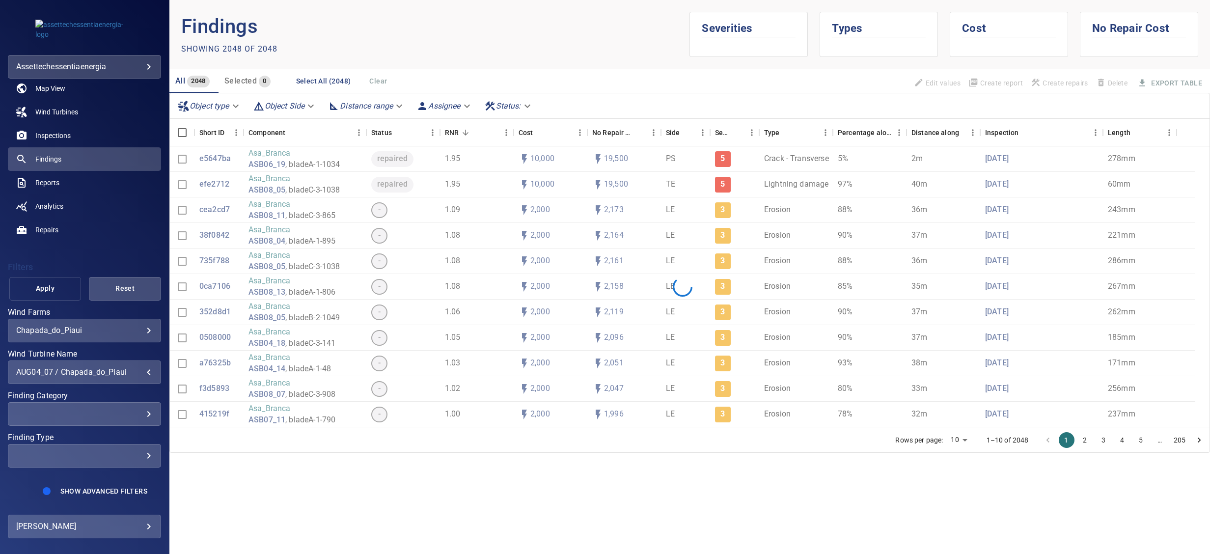
click at [38, 291] on span "Apply" at bounding box center [46, 288] width 48 height 12
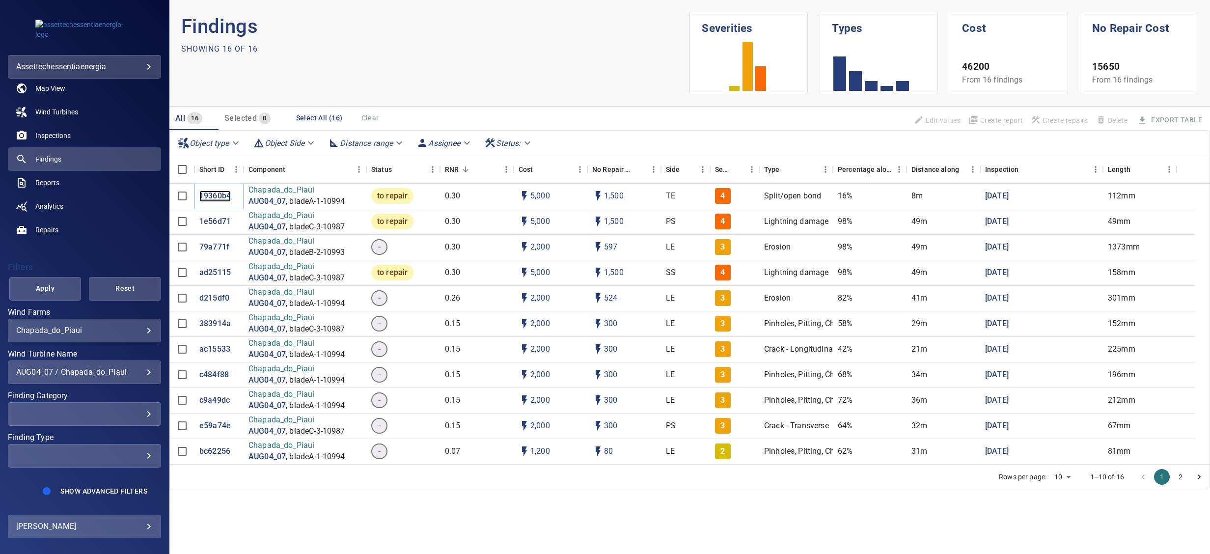
scroll to position [128, 0]
click at [110, 346] on div "AUG04_07 / Chapada_do_Piaui" at bounding box center [84, 371] width 137 height 9
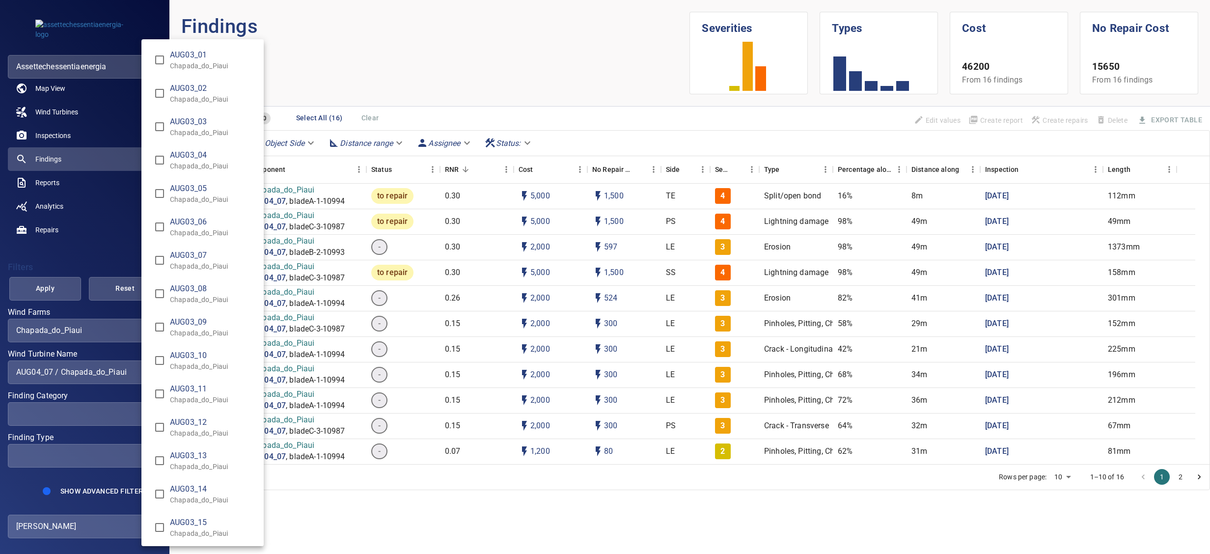
scroll to position [502, 0]
click at [191, 290] on span "AUG04_07" at bounding box center [213, 288] width 86 height 12
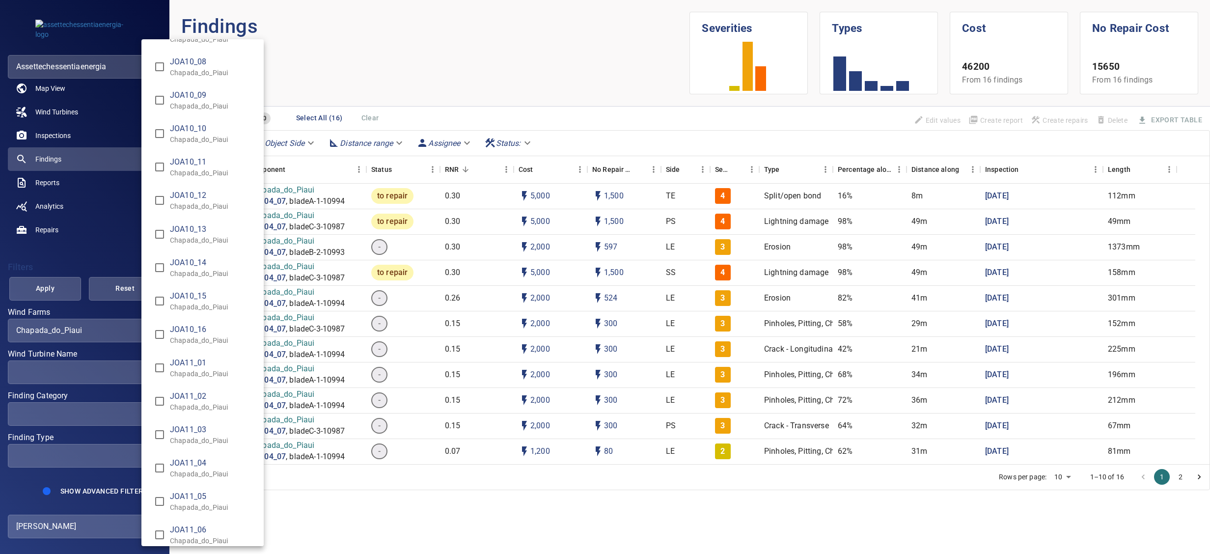
click at [196, 346] on span "JOA11_01" at bounding box center [213, 363] width 86 height 12
type input "**********"
click at [358, 346] on div "Wind Turbine Name" at bounding box center [605, 277] width 1210 height 554
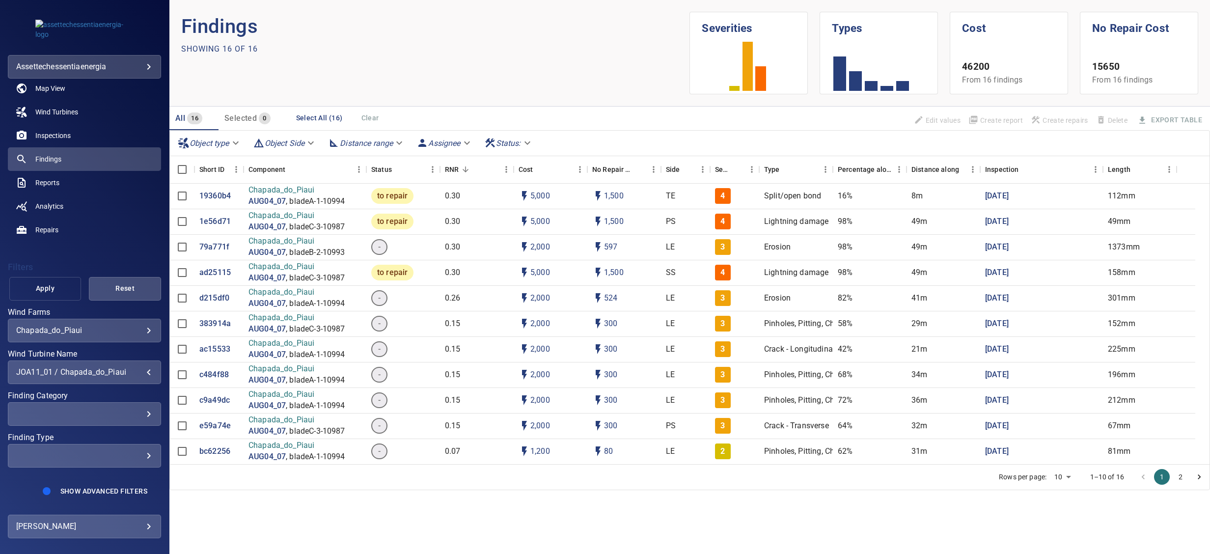
click at [52, 290] on span "Apply" at bounding box center [46, 288] width 48 height 12
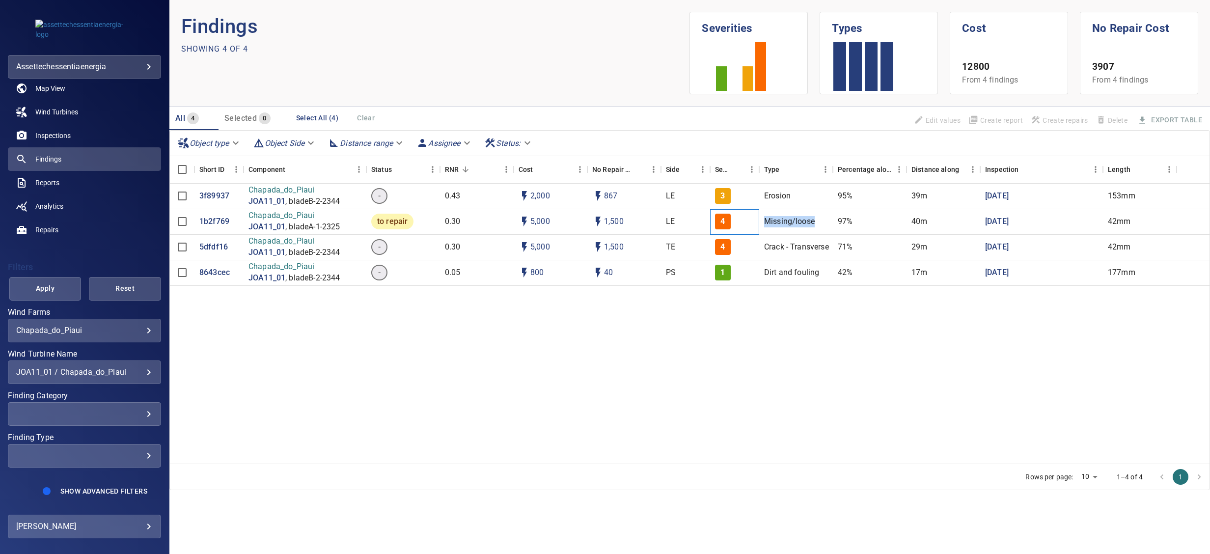
drag, startPoint x: 757, startPoint y: 221, endPoint x: 826, endPoint y: 215, distance: 69.5
click at [756, 215] on div "1b2f769 Chapada_do_Piaui JOA11_01 , bladeA-1-2325 to repair 0.30 5,000 1,500 LE…" at bounding box center [690, 222] width 1040 height 26
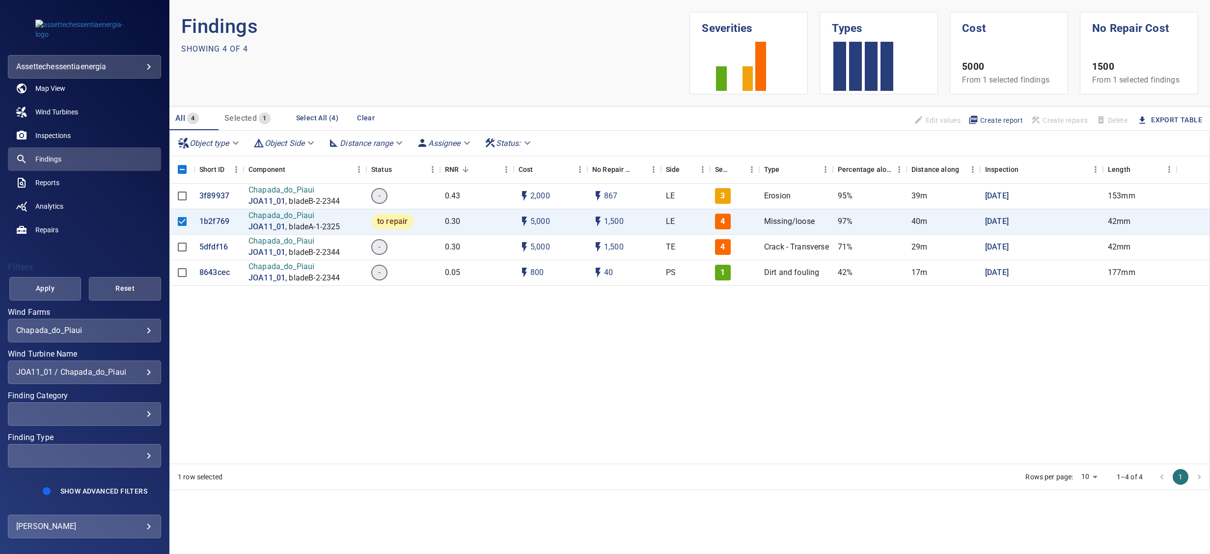
click at [756, 339] on div "3f89937 Chapada_do_Piaui JOA11_01 , bladeB-2-2344 - 0.43 2,000 867 LE 3 Erosion…" at bounding box center [690, 324] width 1040 height 280
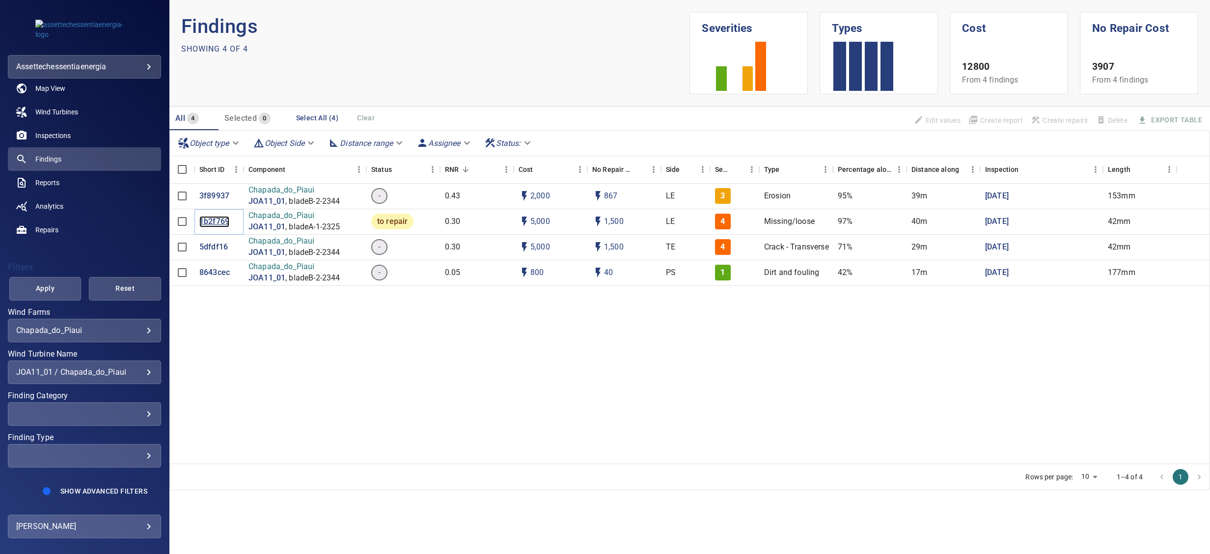
scroll to position [28, 0]
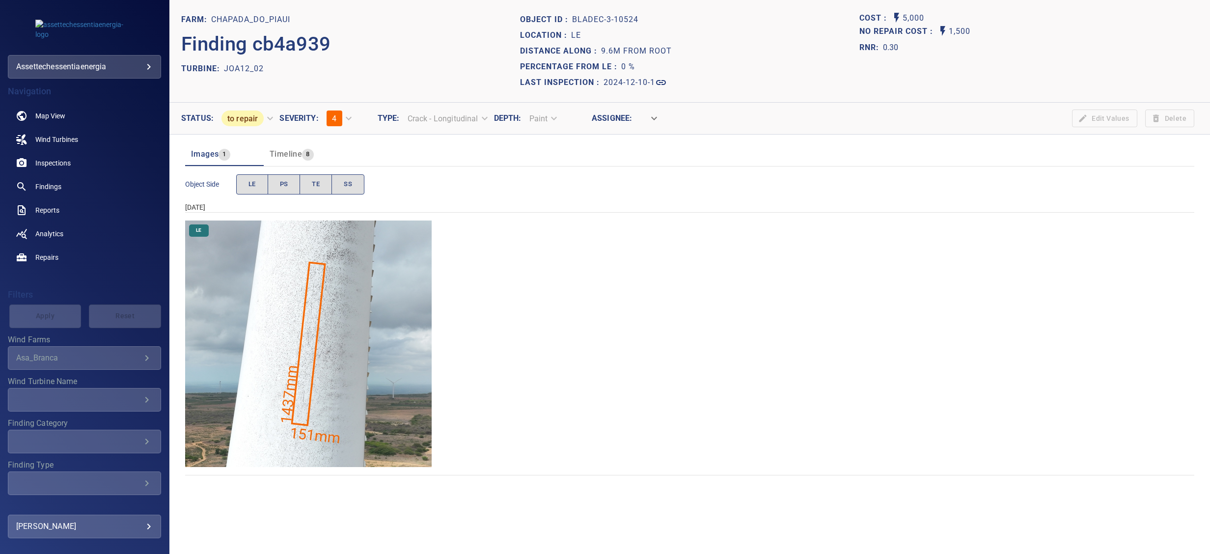
click at [364, 382] on img "Chapada_do_Piaui/JOA12_02/2024-12-10-1/2024-12-10-3/image158wp158.jpg" at bounding box center [308, 344] width 247 height 247
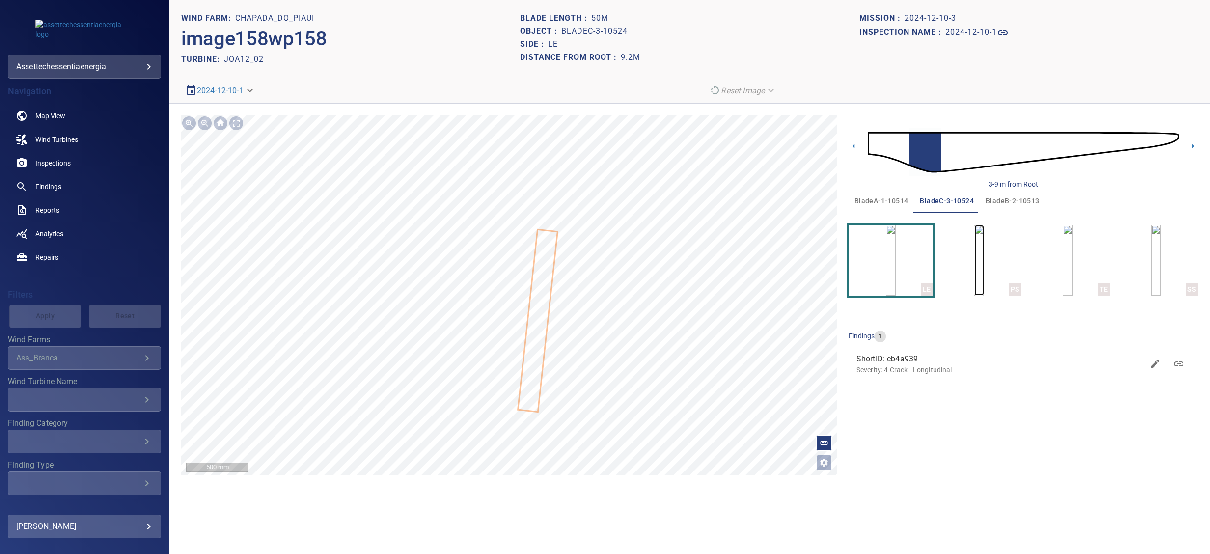
click at [975, 258] on img "button" at bounding box center [980, 260] width 10 height 71
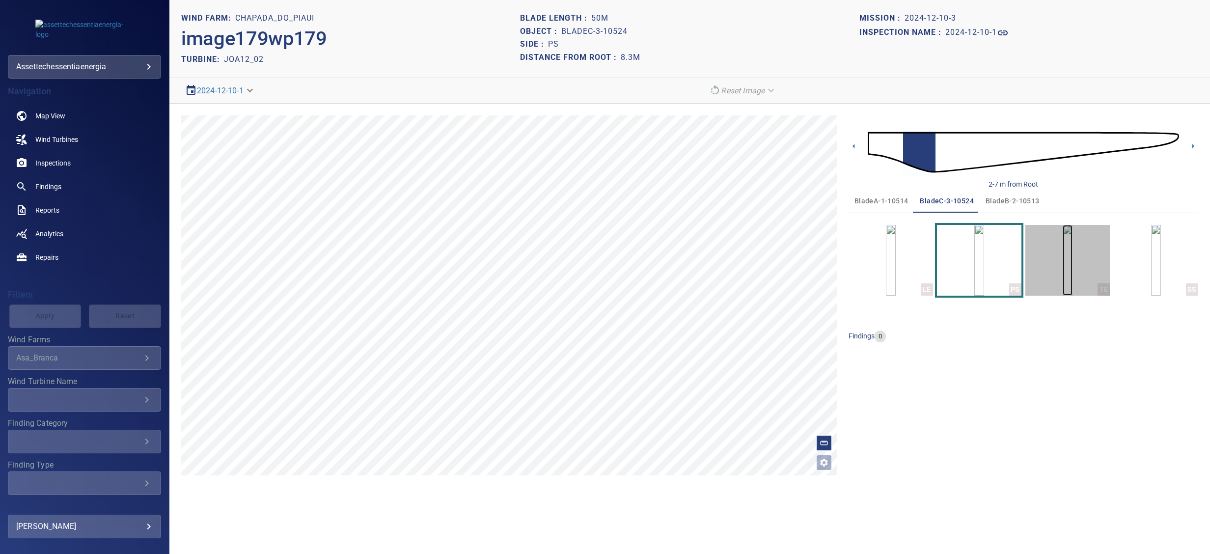
click at [1073, 262] on img "button" at bounding box center [1068, 260] width 10 height 71
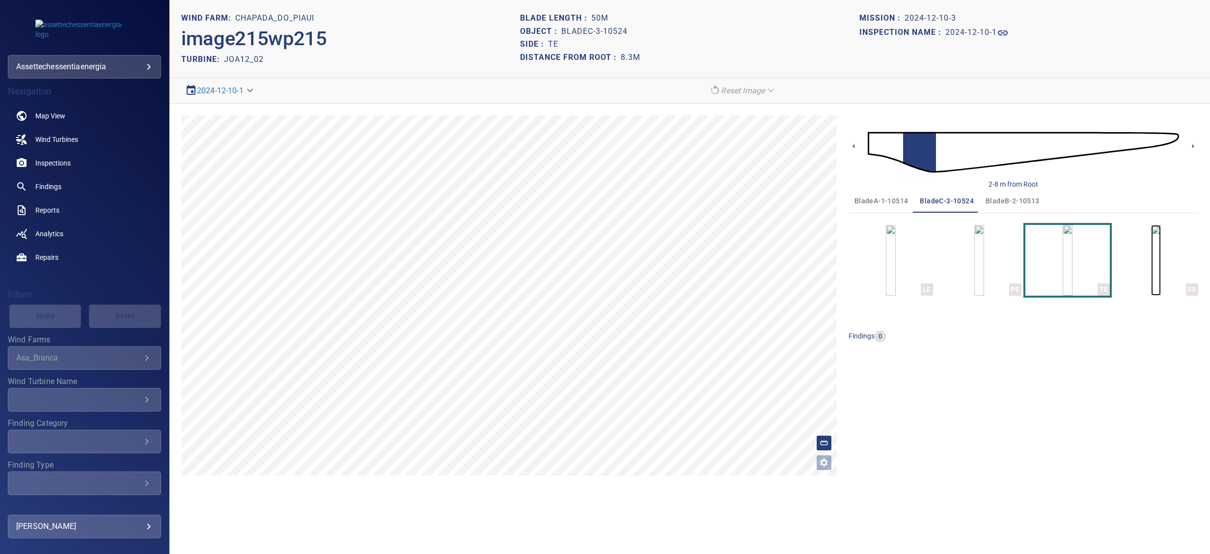
click at [1161, 256] on img "button" at bounding box center [1156, 260] width 10 height 71
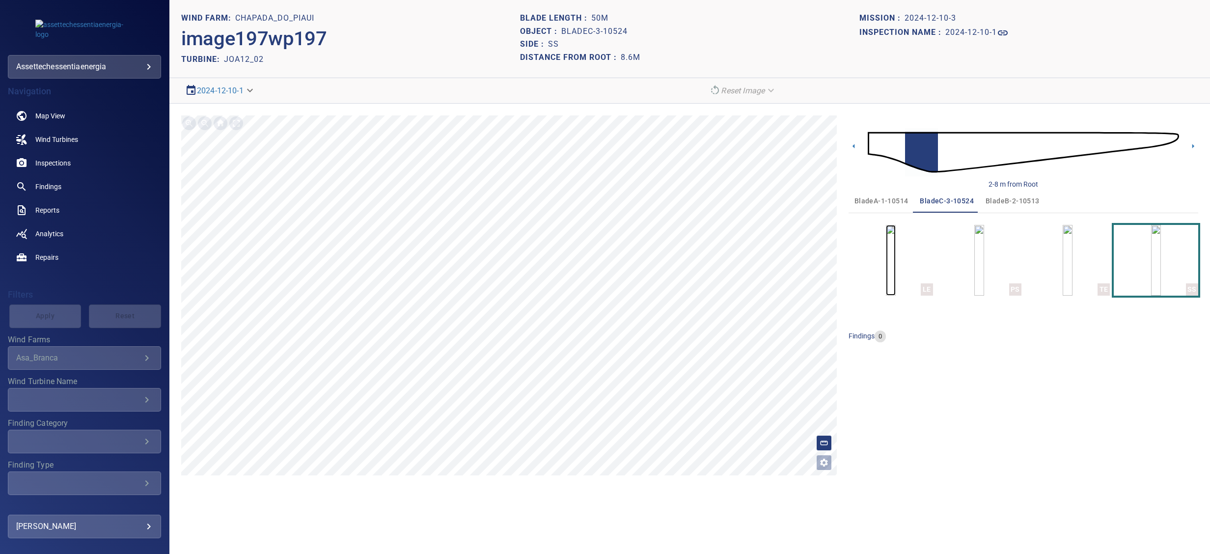
click at [892, 260] on img "button" at bounding box center [891, 260] width 10 height 71
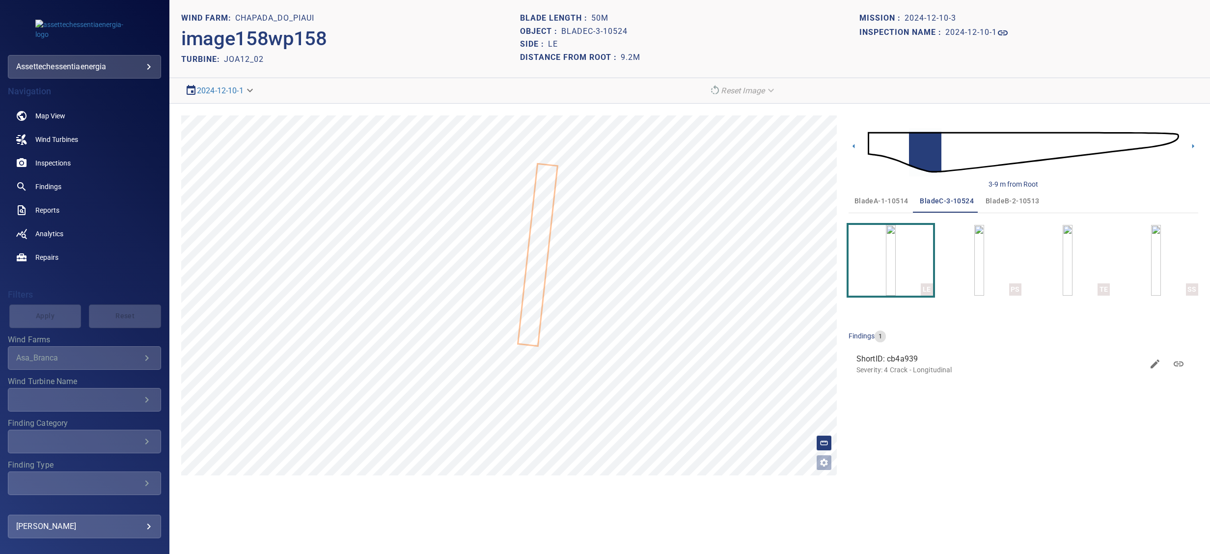
click at [899, 358] on span "ShortID: cb4a939" at bounding box center [1000, 359] width 287 height 12
click at [909, 360] on span "ShortID: cb4a939" at bounding box center [1002, 360] width 282 height 12
click at [584, 221] on icon at bounding box center [573, 235] width 75 height 354
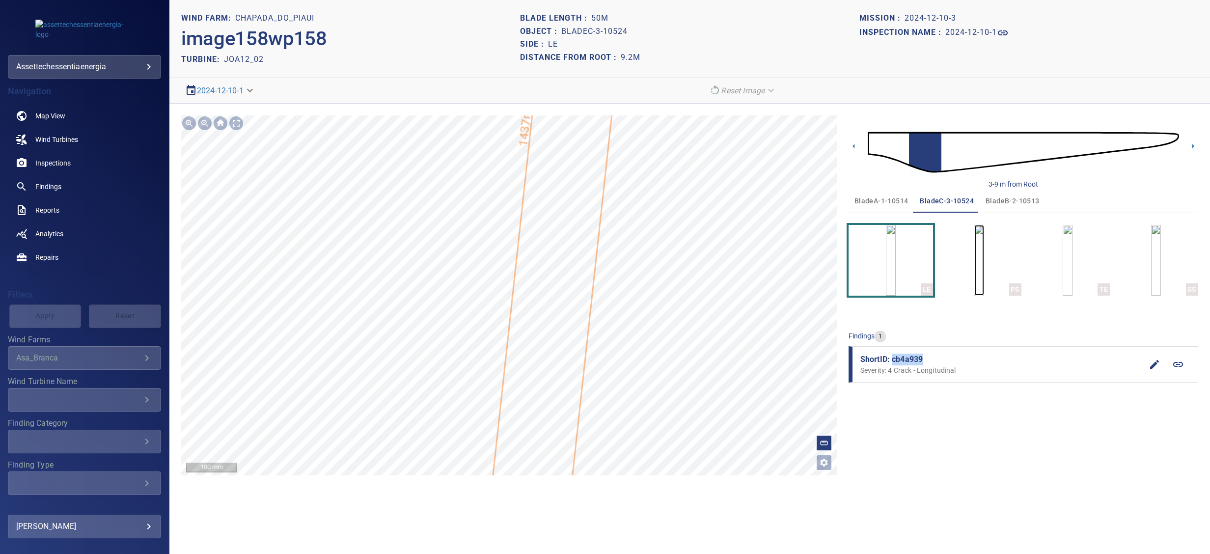
click at [975, 244] on img "button" at bounding box center [980, 260] width 10 height 71
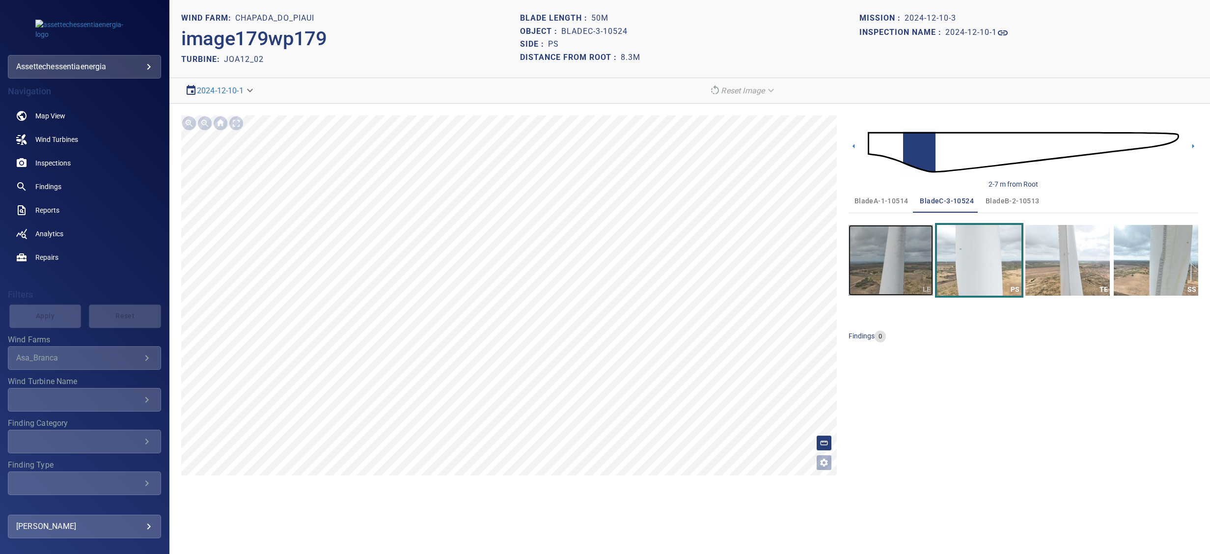
click at [881, 253] on img "button" at bounding box center [891, 260] width 84 height 71
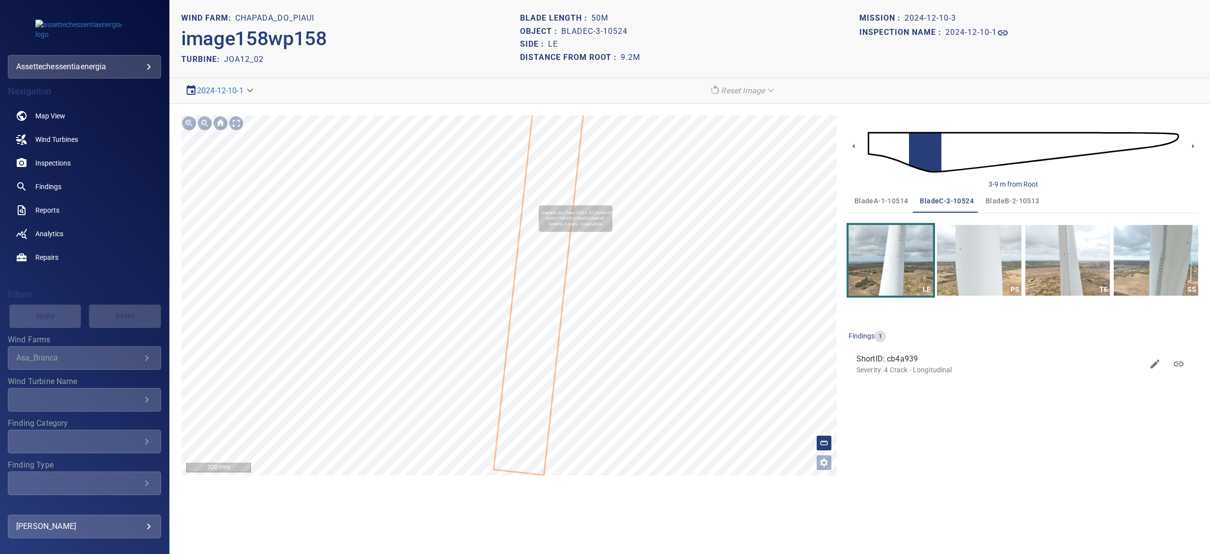
click at [560, 198] on icon at bounding box center [544, 240] width 99 height 468
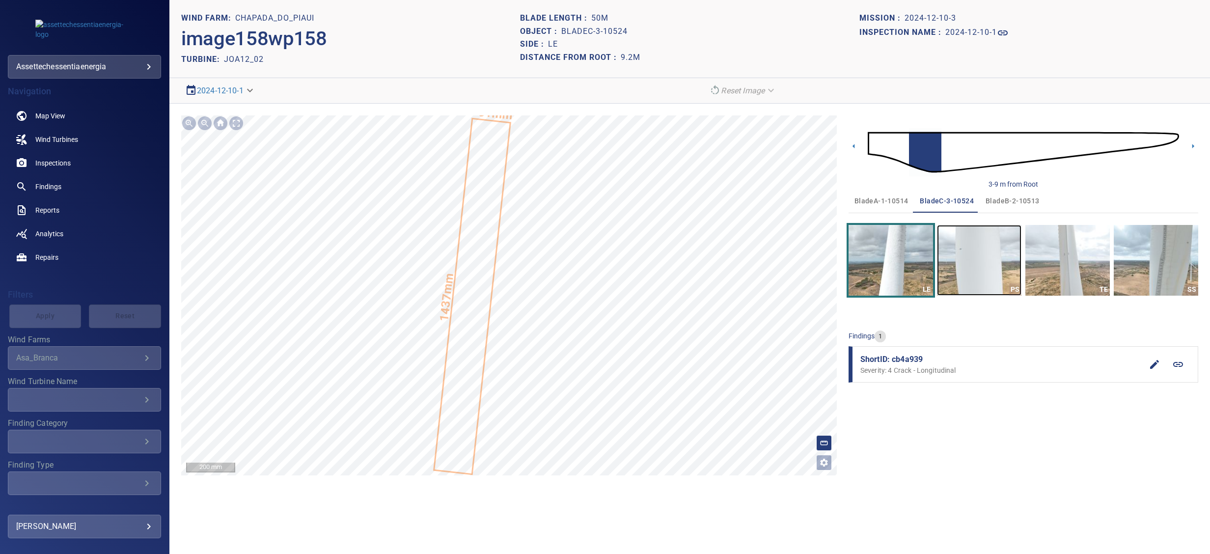
click at [959, 248] on img "button" at bounding box center [979, 260] width 84 height 71
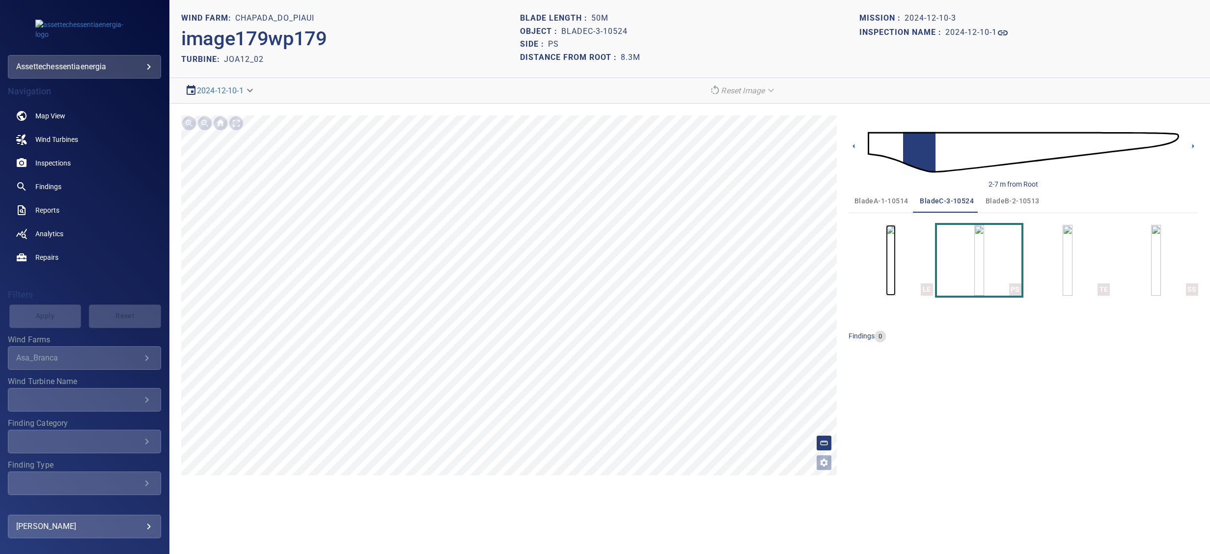
click at [895, 257] on img "button" at bounding box center [891, 260] width 10 height 71
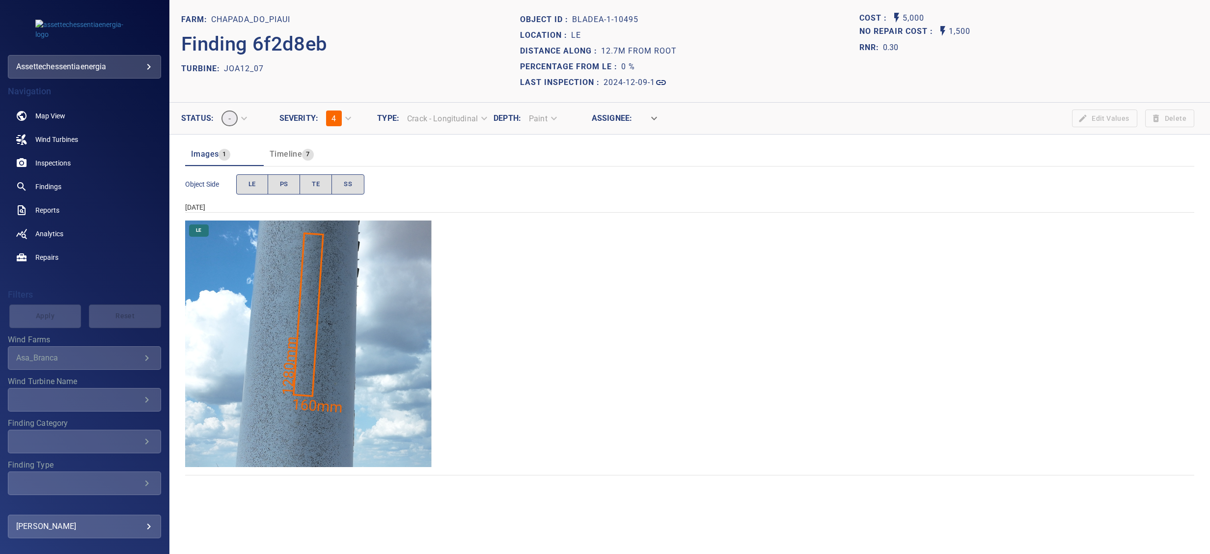
click at [305, 370] on img "Chapada_do_Piaui/JOA12_07/2024-12-09-1/2024-12-09-1/image5wp5.jpg" at bounding box center [308, 344] width 247 height 247
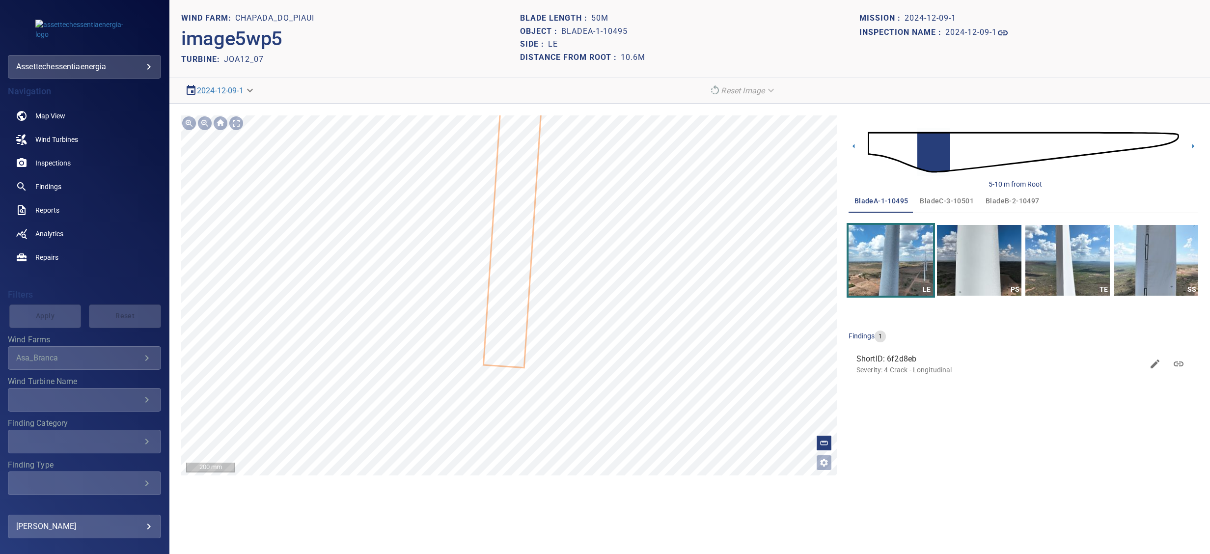
click at [529, 295] on div at bounding box center [509, 295] width 656 height 360
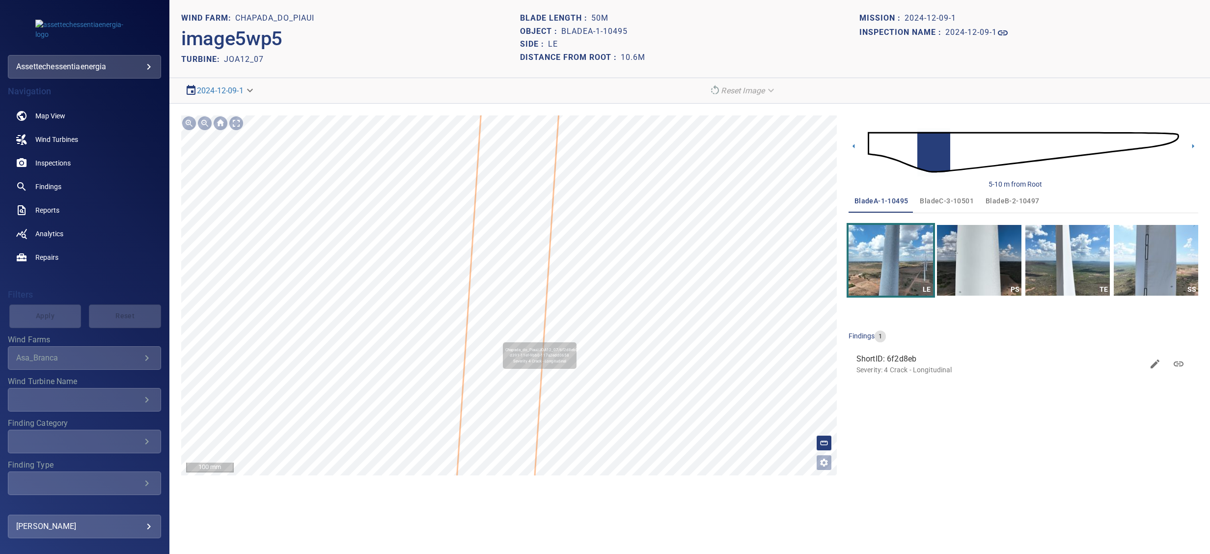
click at [512, 383] on icon at bounding box center [508, 292] width 116 height 613
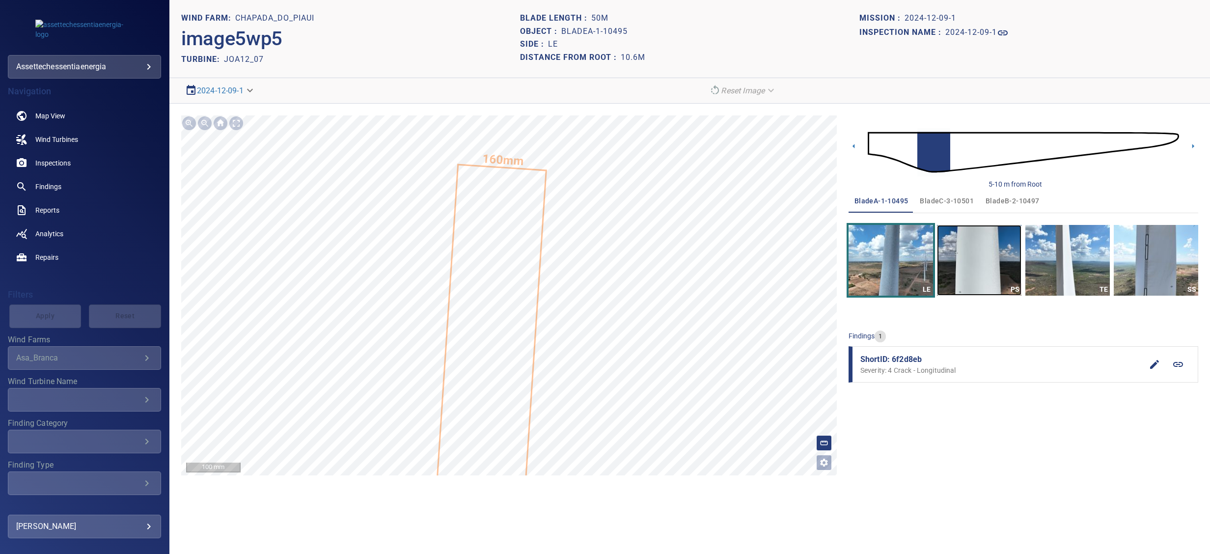
click at [1009, 256] on img "button" at bounding box center [979, 260] width 84 height 71
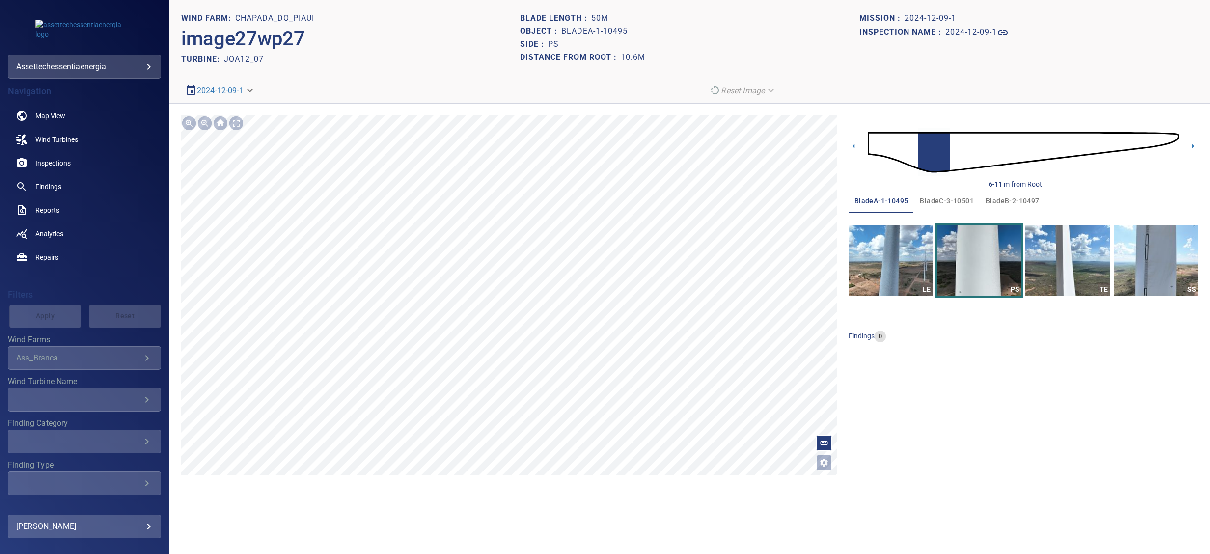
click at [880, 260] on button "LE" at bounding box center [891, 260] width 84 height 71
click at [880, 260] on img "button" at bounding box center [891, 260] width 84 height 71
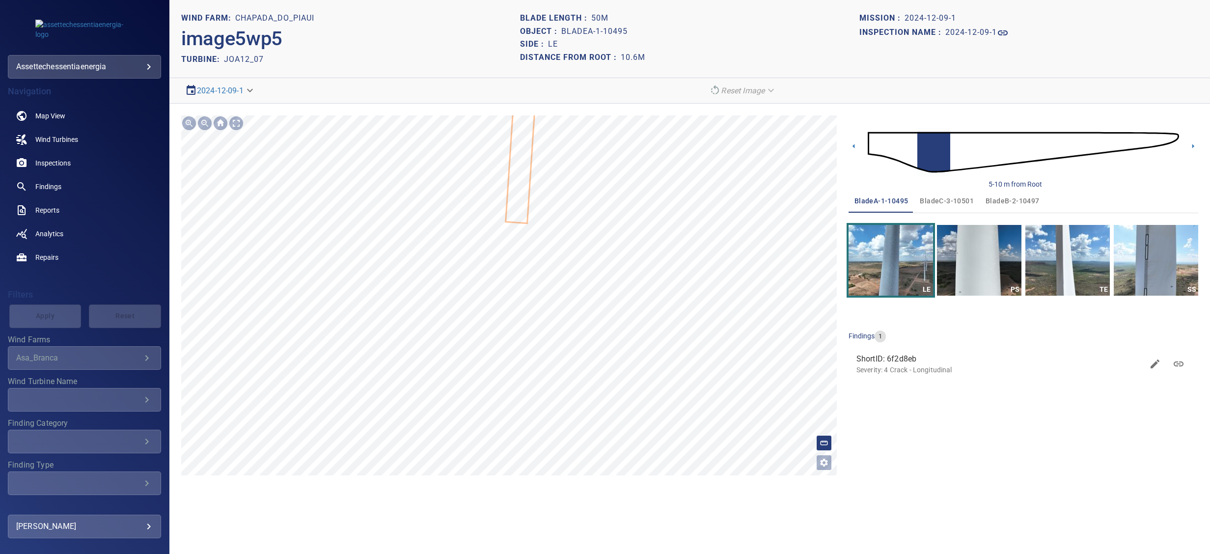
click at [523, 306] on div "Chapada_do_Piaui/JOA12_07/6f2d8eb0-d391-11ef-9bb0-117a2edd0658 Severity 4 Crack…" at bounding box center [509, 295] width 656 height 360
click at [519, 214] on icon at bounding box center [521, 141] width 30 height 161
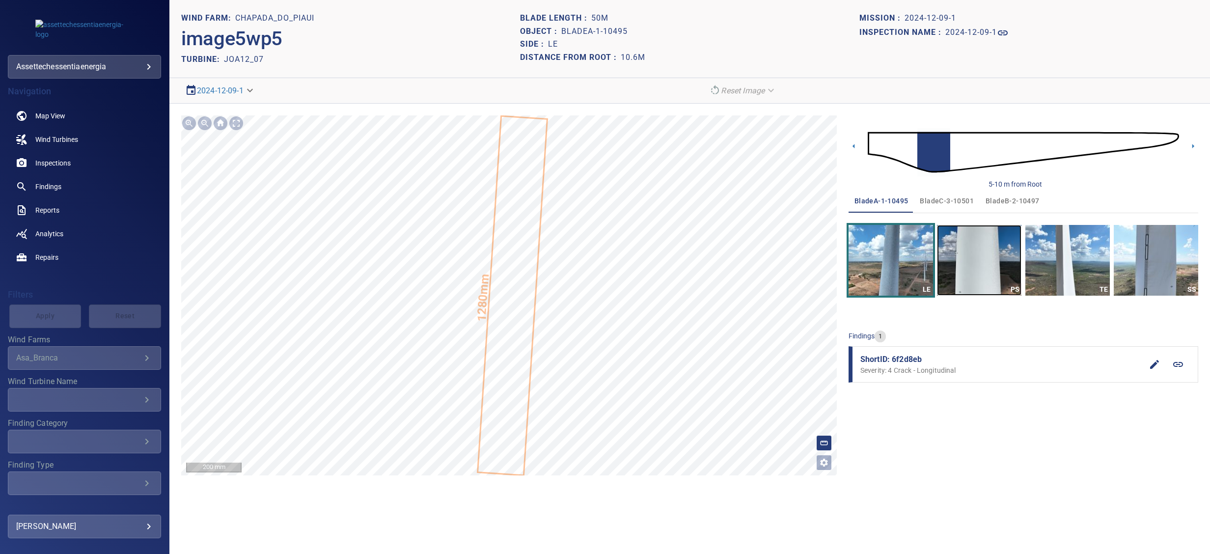
click at [987, 259] on img "button" at bounding box center [979, 260] width 84 height 71
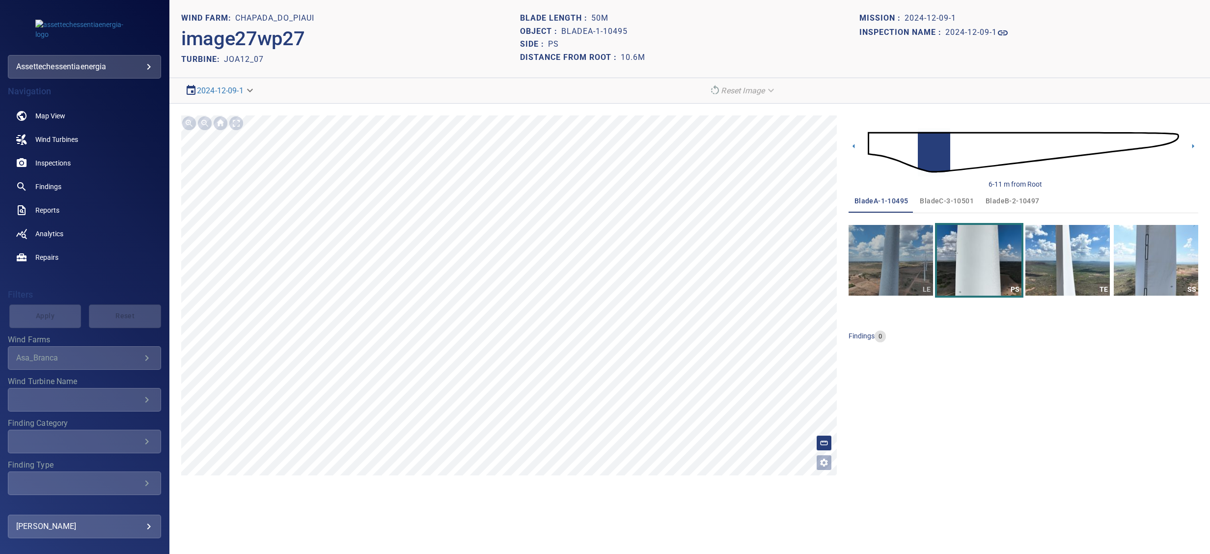
click at [874, 265] on button "LE" at bounding box center [891, 260] width 84 height 71
click at [874, 265] on img "button" at bounding box center [891, 260] width 84 height 71
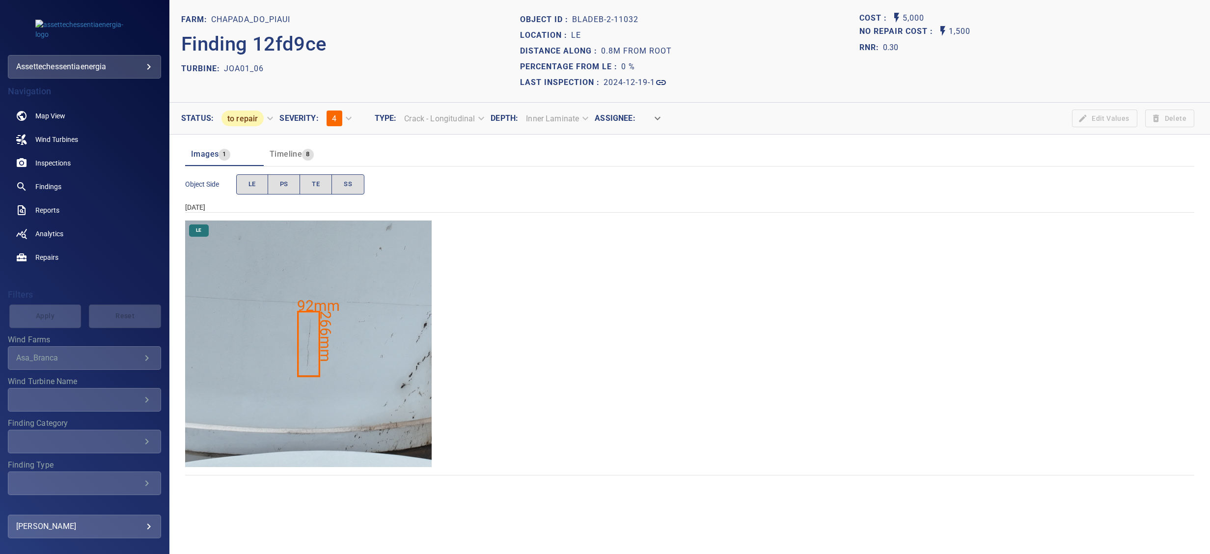
click at [315, 333] on img "Chapada_do_Piaui/JOA01_06/2024-12-19-1/2024-12-19-2/image70wp70.jpg" at bounding box center [308, 344] width 247 height 247
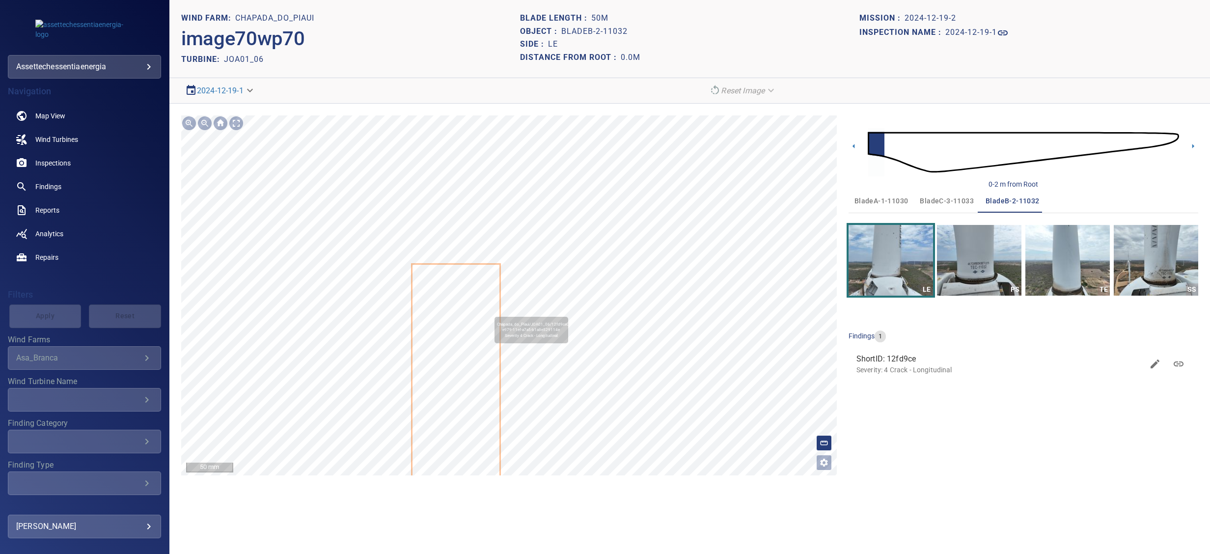
click at [490, 312] on icon at bounding box center [456, 390] width 87 height 251
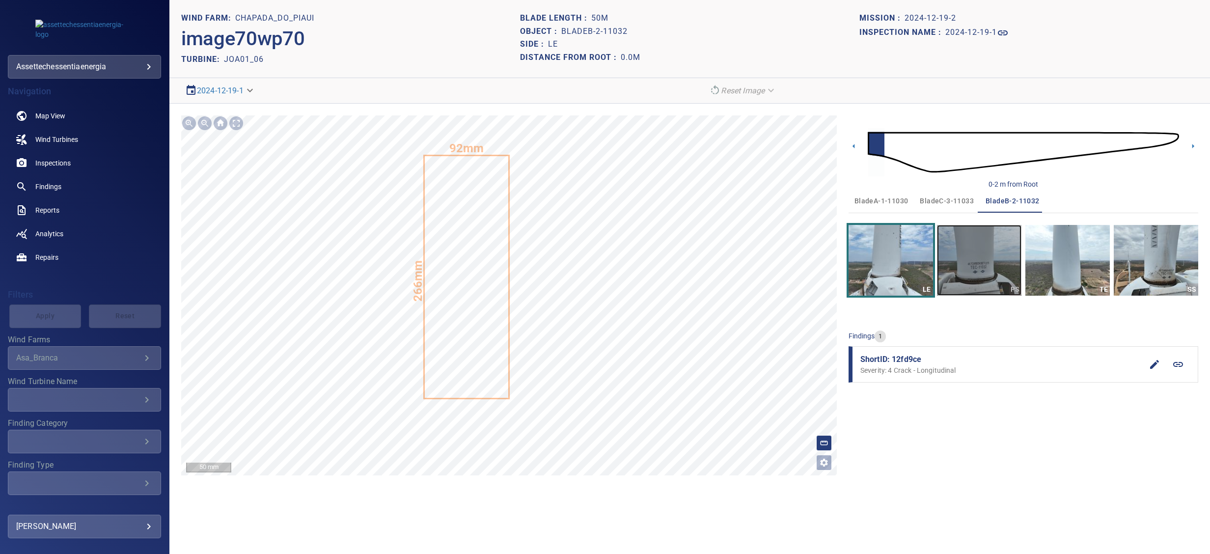
click at [959, 237] on img "button" at bounding box center [979, 260] width 84 height 71
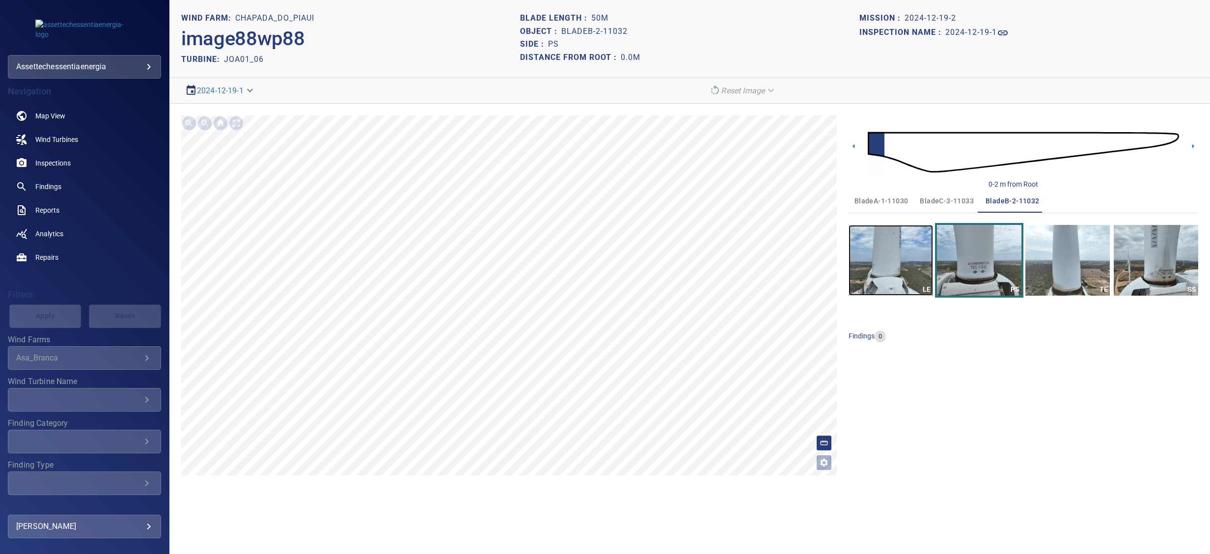
click at [889, 251] on img "button" at bounding box center [891, 260] width 84 height 71
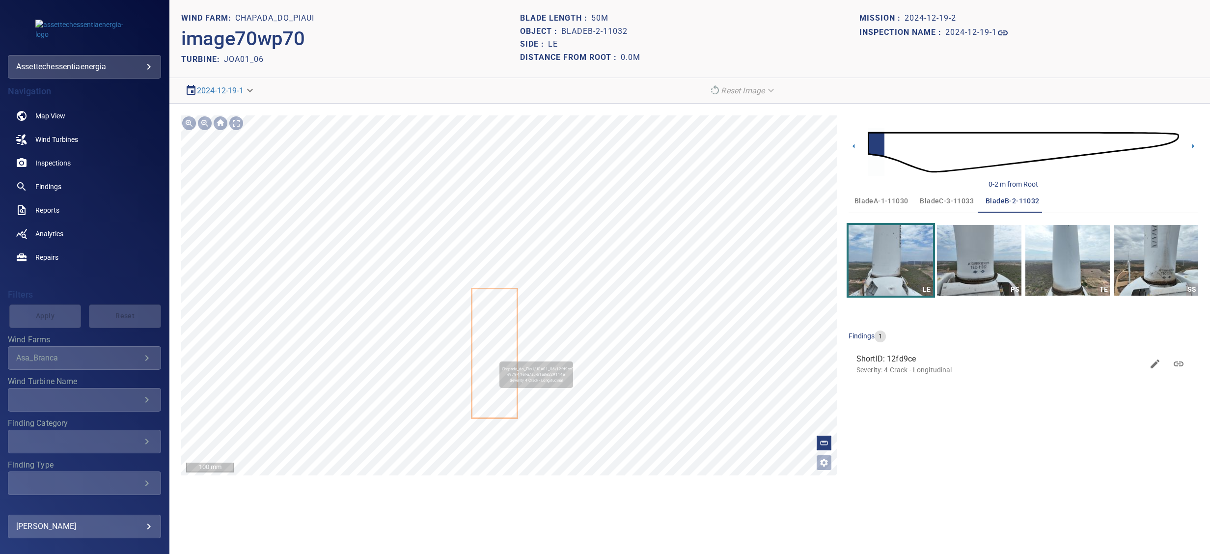
click at [495, 357] on icon at bounding box center [495, 353] width 44 height 128
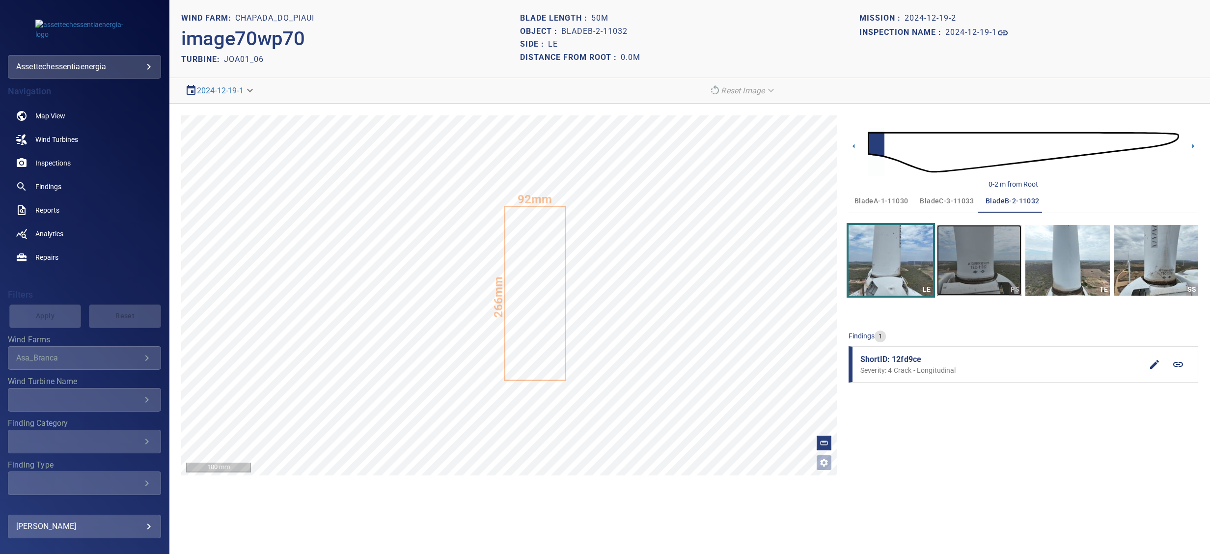
click at [955, 264] on img "button" at bounding box center [979, 260] width 84 height 71
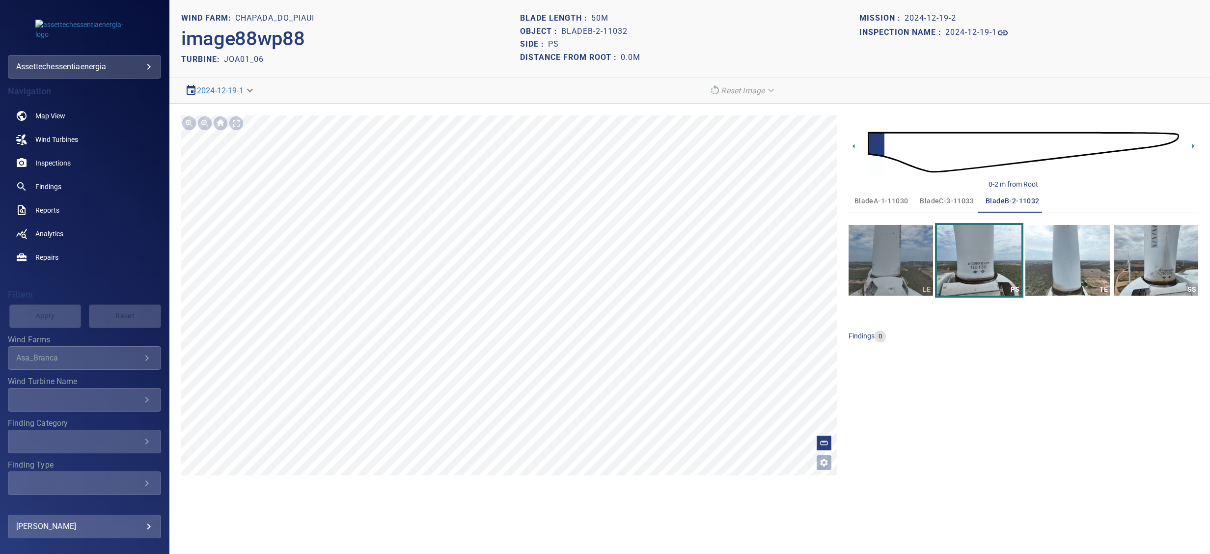
click at [889, 264] on button "LE" at bounding box center [891, 260] width 84 height 71
click at [862, 280] on img "button" at bounding box center [891, 260] width 84 height 71
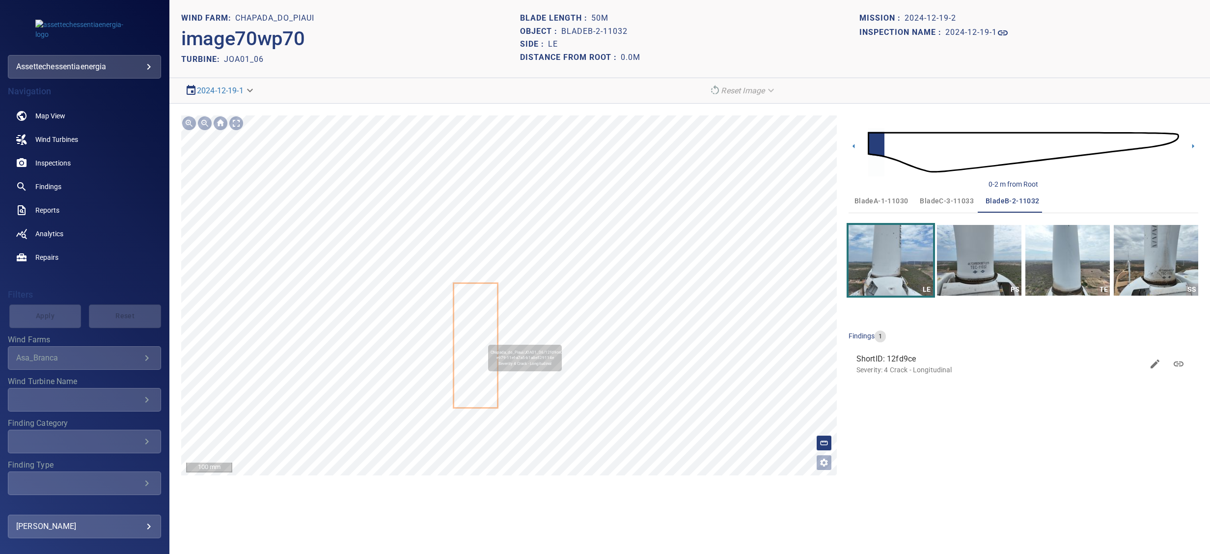
click at [484, 339] on icon at bounding box center [475, 345] width 43 height 123
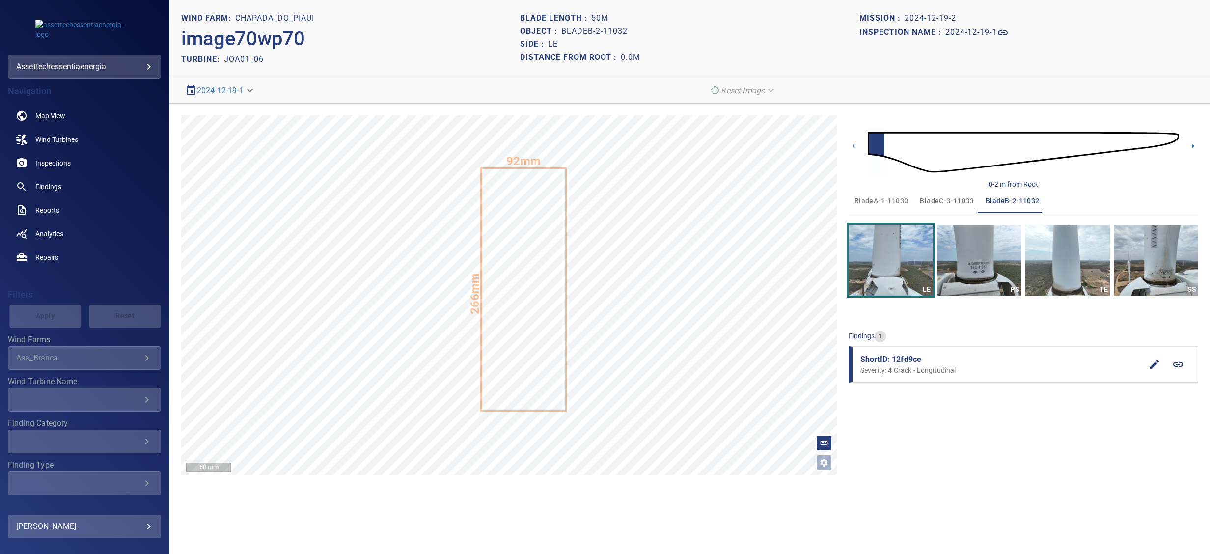
click at [1153, 365] on icon "button" at bounding box center [1154, 364] width 9 height 9
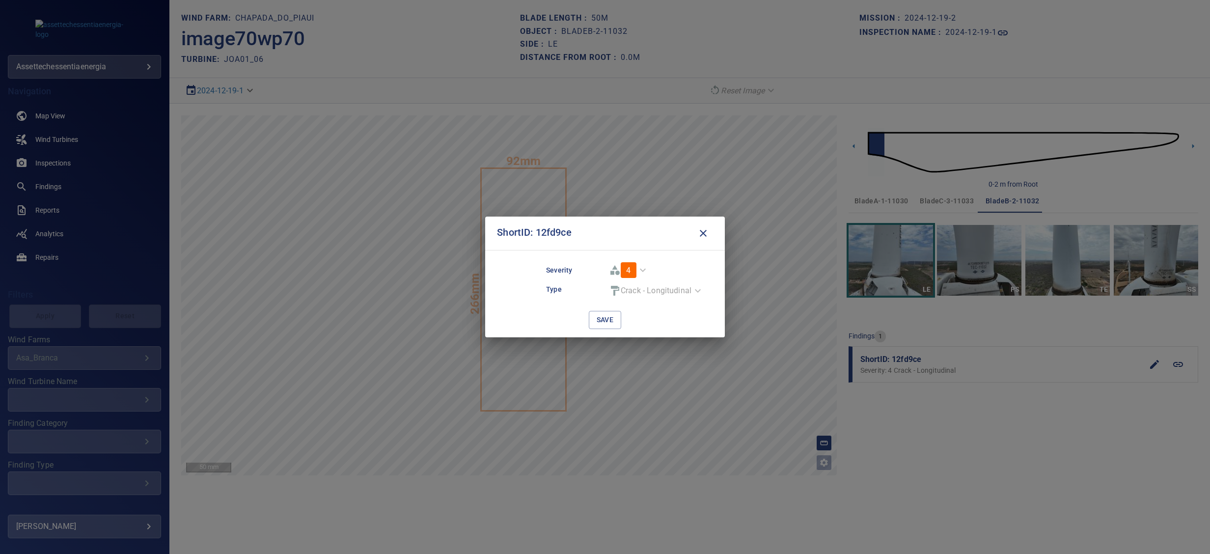
click at [701, 235] on icon "button" at bounding box center [703, 233] width 7 height 7
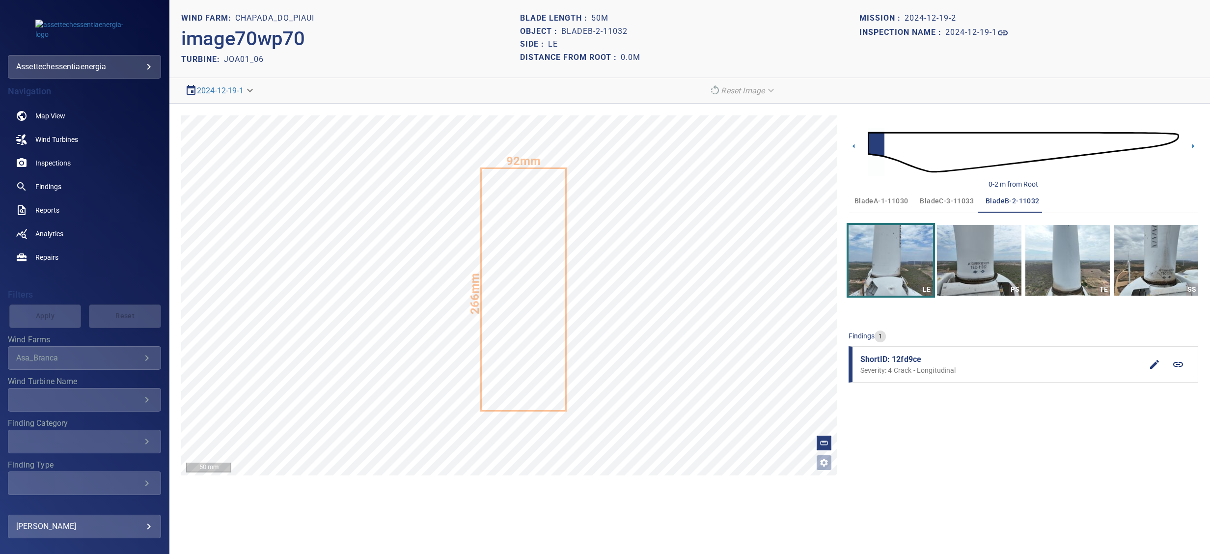
click at [1154, 365] on icon "button" at bounding box center [1154, 364] width 9 height 9
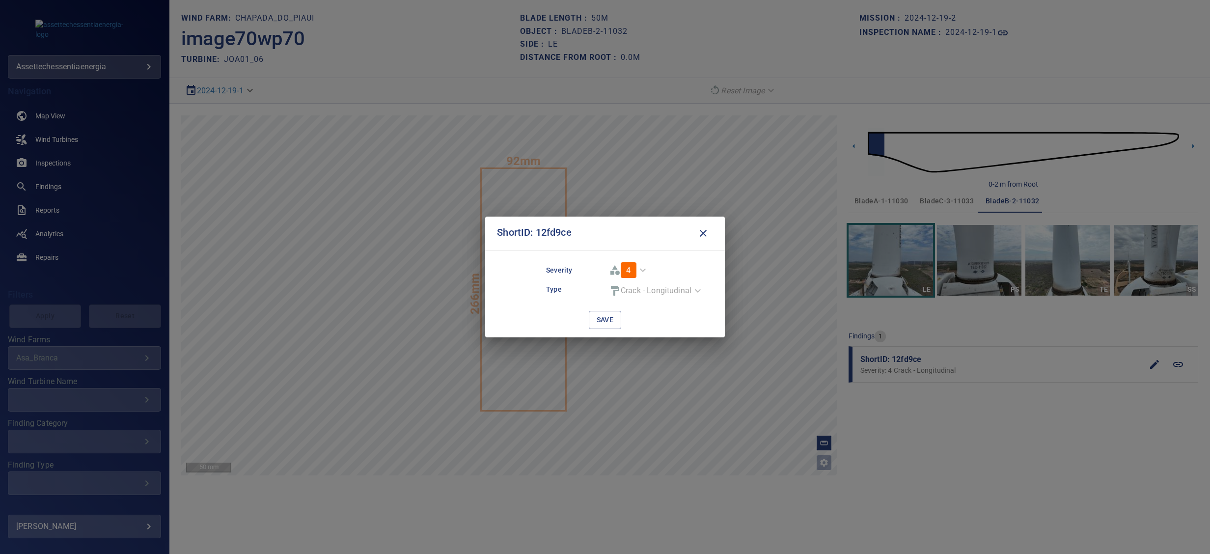
click at [643, 267] on div "4" at bounding box center [628, 270] width 47 height 24
click at [706, 227] on button "button" at bounding box center [704, 233] width 20 height 18
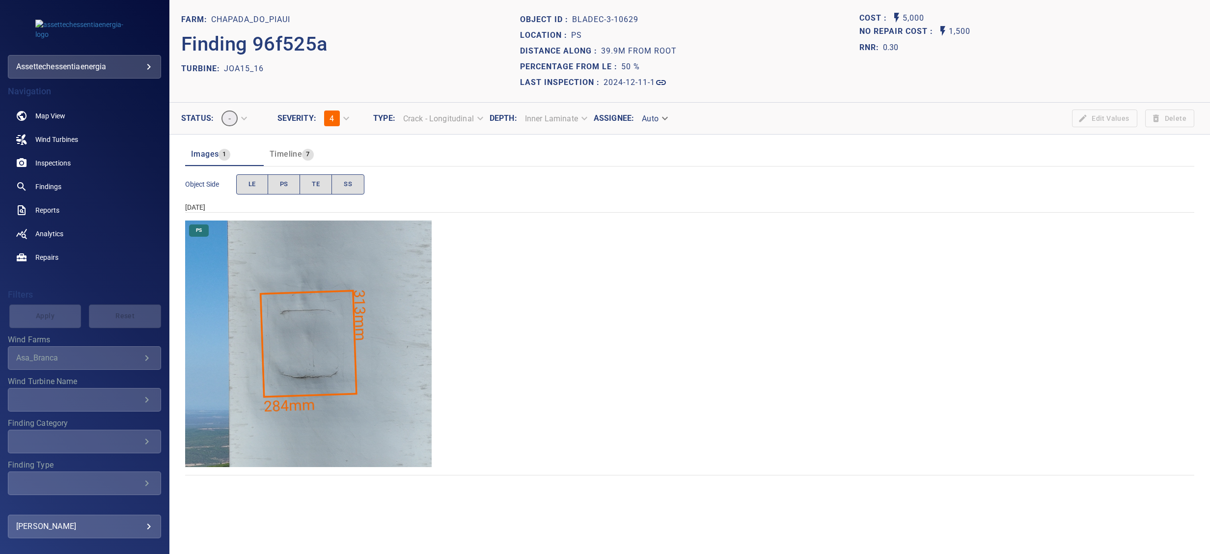
click at [318, 339] on img "Chapada_do_Piaui/JOA15_16/2024-12-11-1/2024-12-11-3/image166wp166.jpg" at bounding box center [308, 344] width 247 height 247
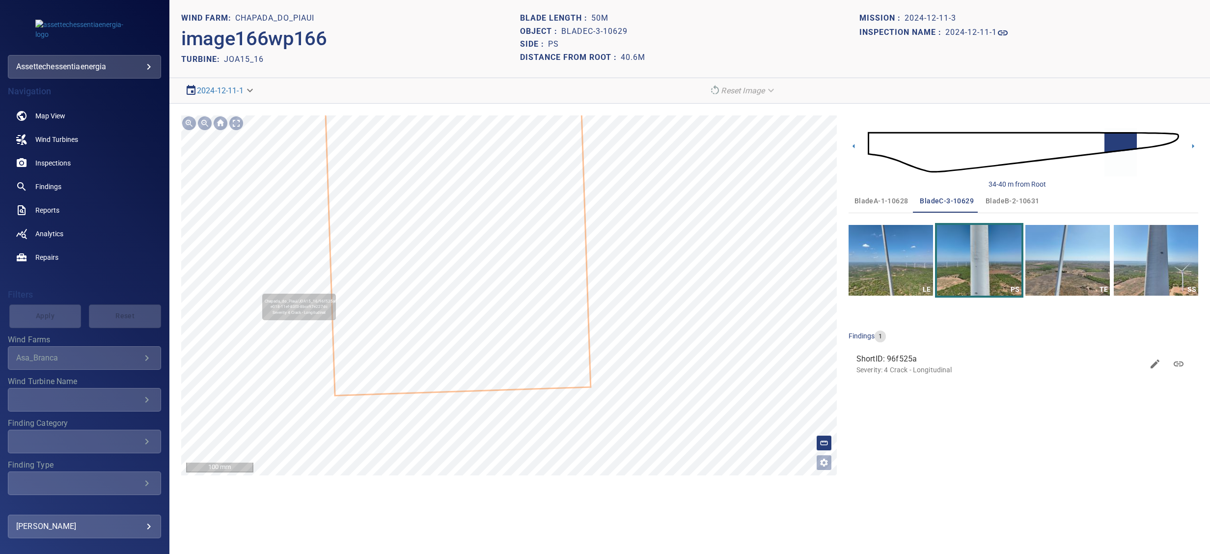
click at [517, 268] on icon at bounding box center [458, 249] width 264 height 292
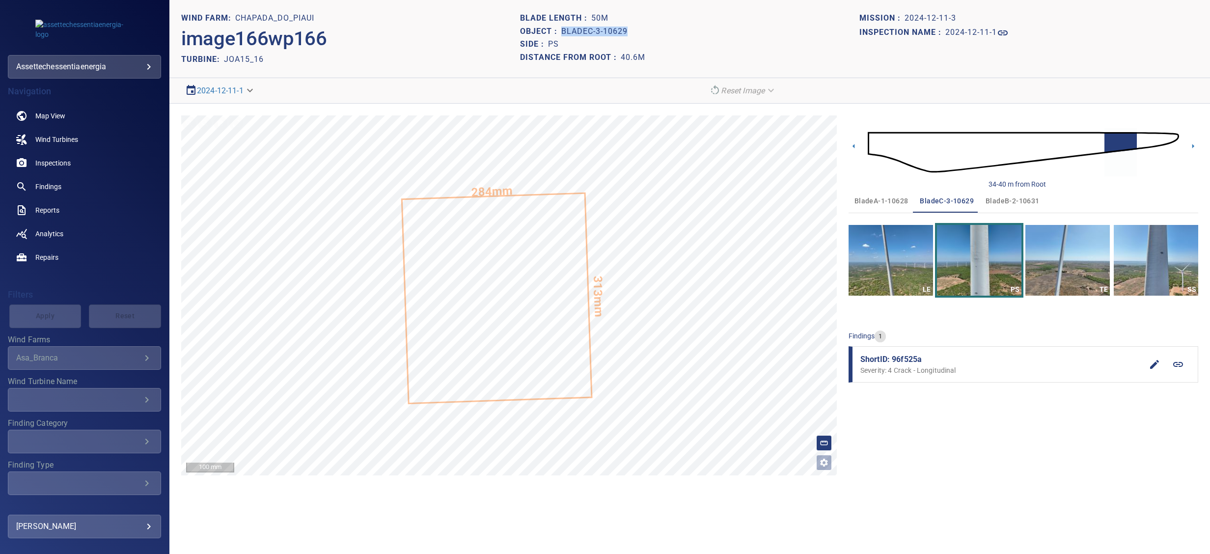
drag, startPoint x: 561, startPoint y: 30, endPoint x: 629, endPoint y: 29, distance: 68.3
click at [629, 29] on div "Object : bladeC-3-10629" at bounding box center [689, 31] width 339 height 13
drag, startPoint x: 629, startPoint y: 29, endPoint x: 617, endPoint y: 30, distance: 12.3
click at [617, 30] on h1 "bladeC-3-10629" at bounding box center [594, 31] width 66 height 9
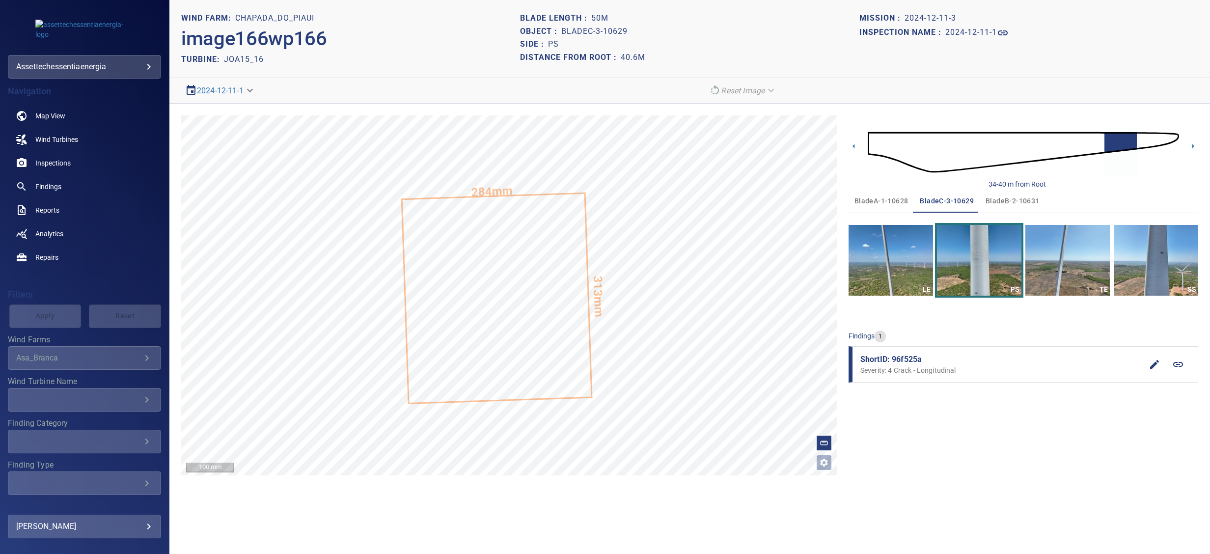
drag, startPoint x: 617, startPoint y: 30, endPoint x: 615, endPoint y: 42, distance: 11.9
click at [615, 42] on div "Side : PS" at bounding box center [689, 44] width 339 height 13
drag, startPoint x: 238, startPoint y: 61, endPoint x: 283, endPoint y: 60, distance: 44.7
click at [283, 60] on div "TURBINE: JOA15_16" at bounding box center [350, 59] width 339 height 13
drag, startPoint x: 903, startPoint y: 258, endPoint x: 917, endPoint y: 258, distance: 14.2
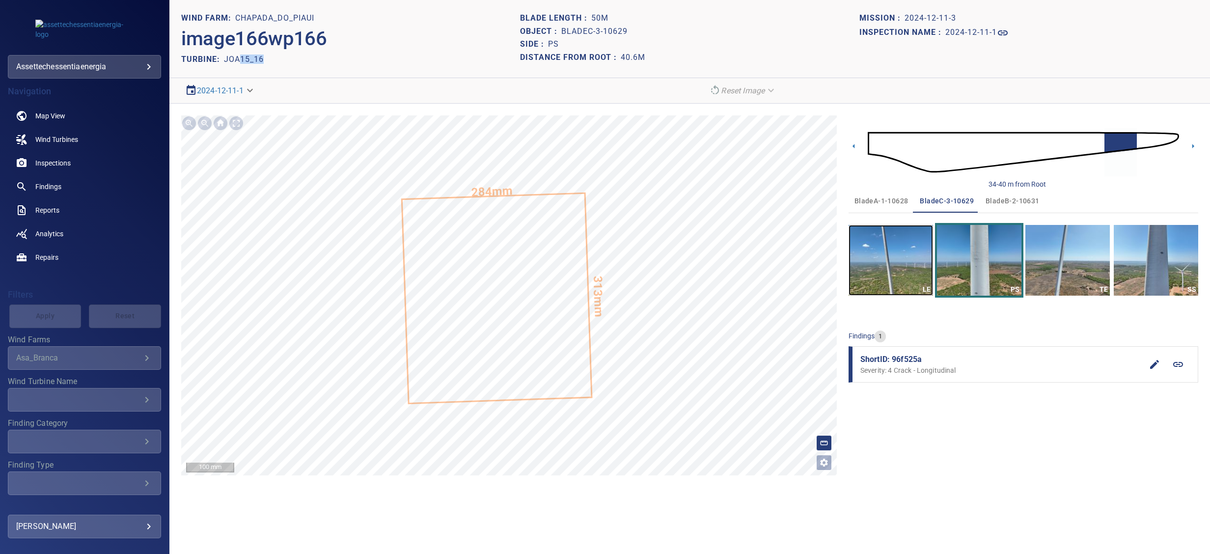
click at [903, 258] on img "button" at bounding box center [891, 260] width 84 height 71
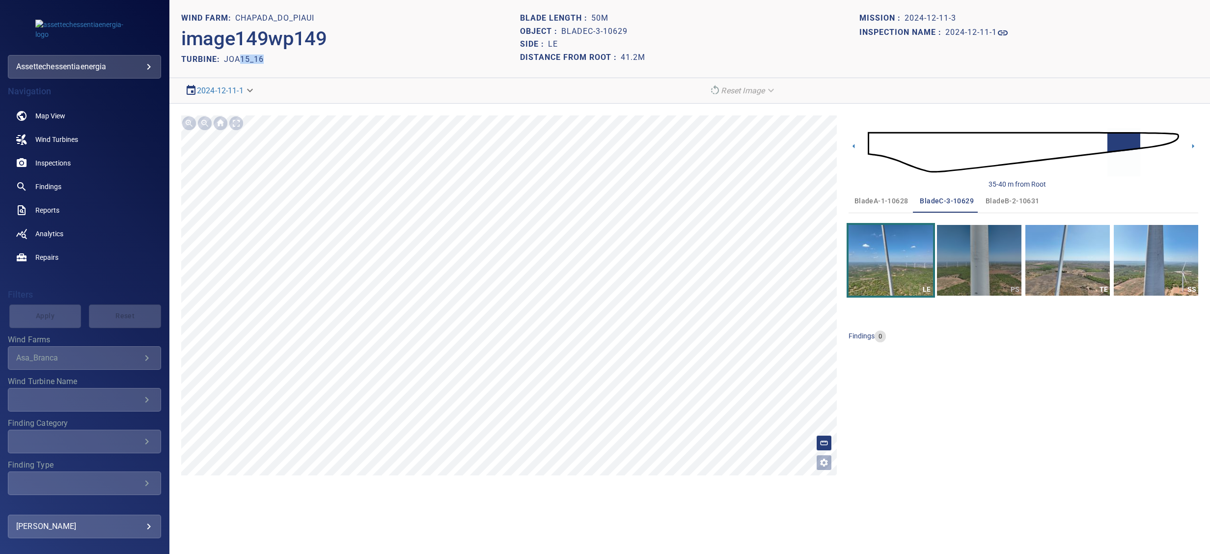
click at [985, 256] on button "PS" at bounding box center [979, 260] width 84 height 71
click at [985, 256] on img "button" at bounding box center [979, 260] width 84 height 71
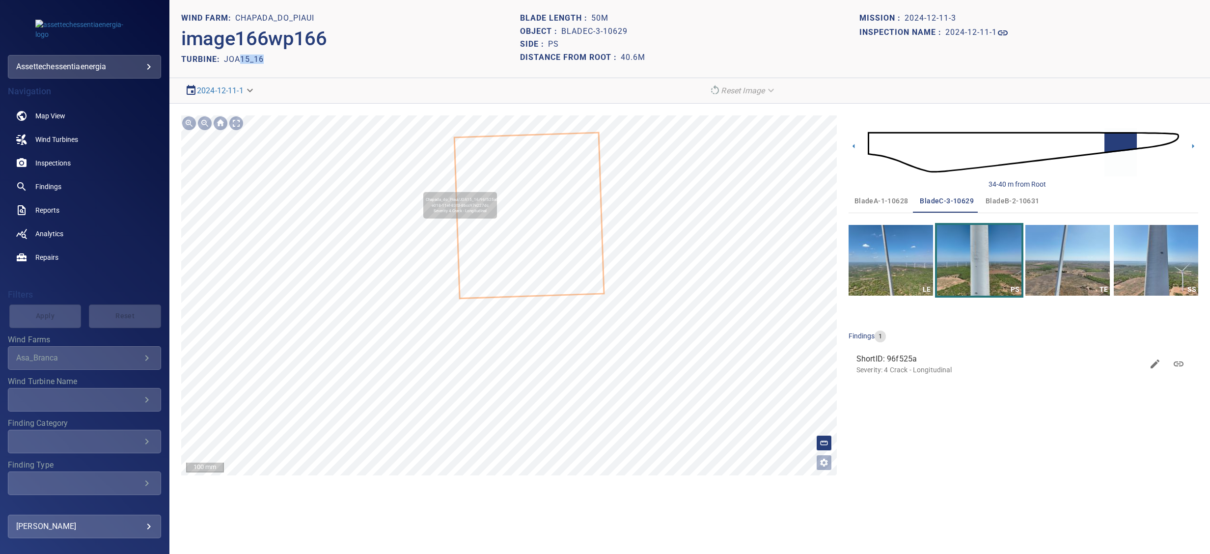
click at [555, 179] on icon at bounding box center [529, 215] width 148 height 164
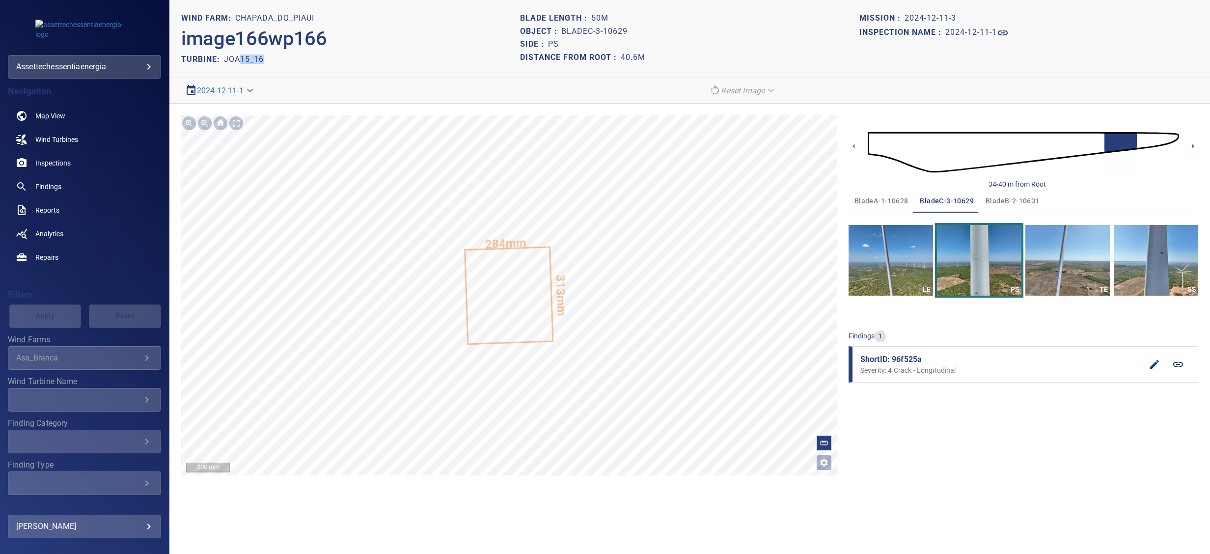
click at [270, 60] on div "TURBINE: JOA15_16" at bounding box center [350, 59] width 339 height 13
click at [906, 273] on img "button" at bounding box center [891, 260] width 84 height 71
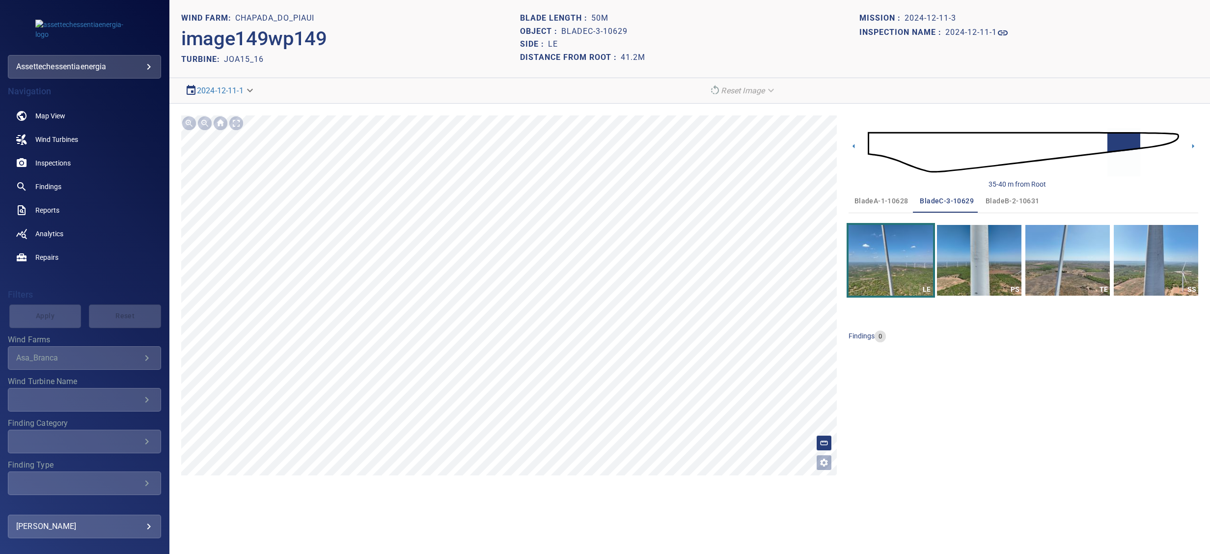
click at [977, 266] on button "PS" at bounding box center [979, 260] width 84 height 71
click at [977, 266] on img "button" at bounding box center [979, 260] width 84 height 71
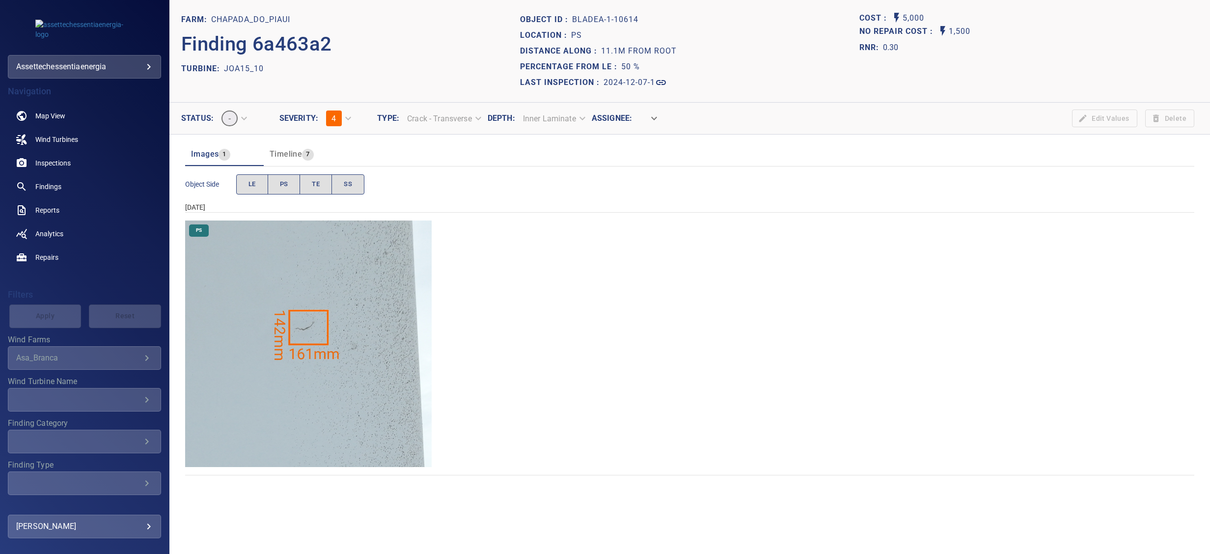
click at [381, 287] on img "Chapada_do_Piaui/JOA15_10/2024-12-07-1/2024-12-07-1/image17wp17.jpg" at bounding box center [308, 344] width 247 height 247
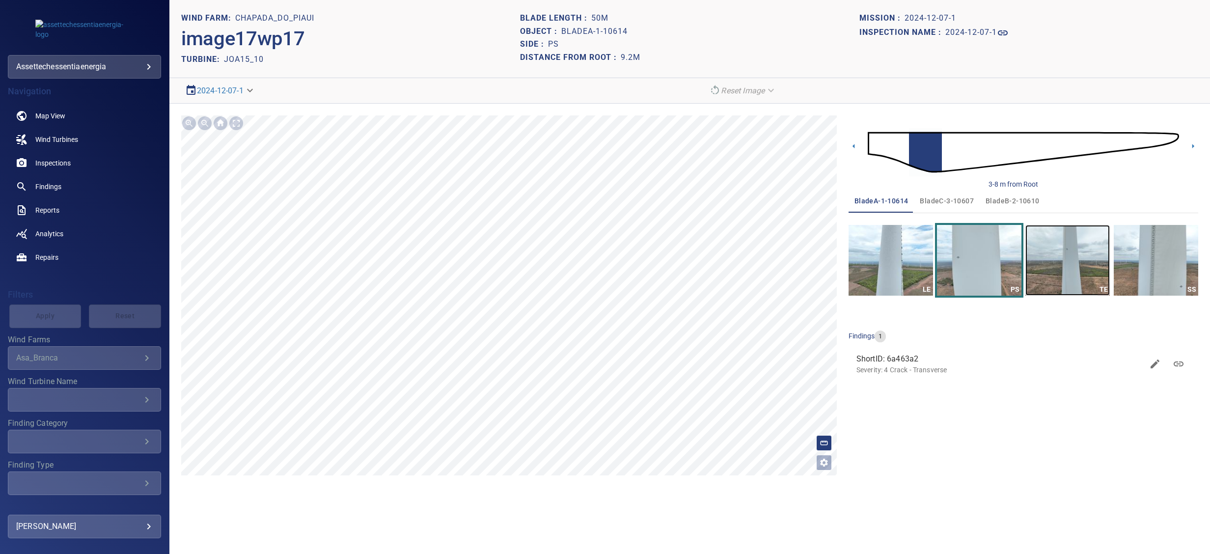
click at [1058, 254] on img "button" at bounding box center [1068, 260] width 84 height 71
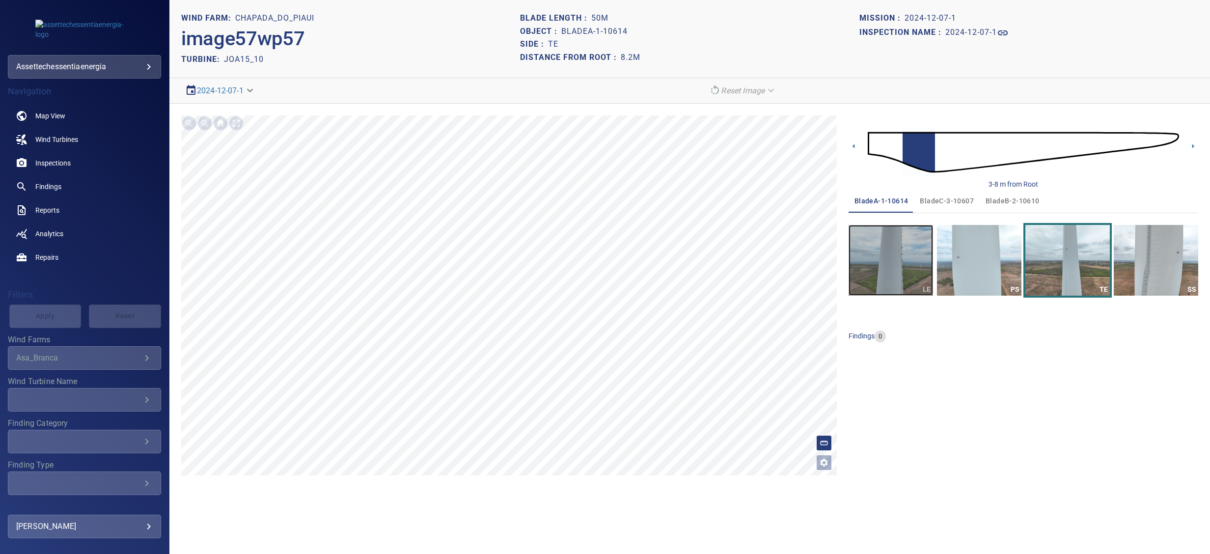
click at [913, 262] on img "button" at bounding box center [891, 260] width 84 height 71
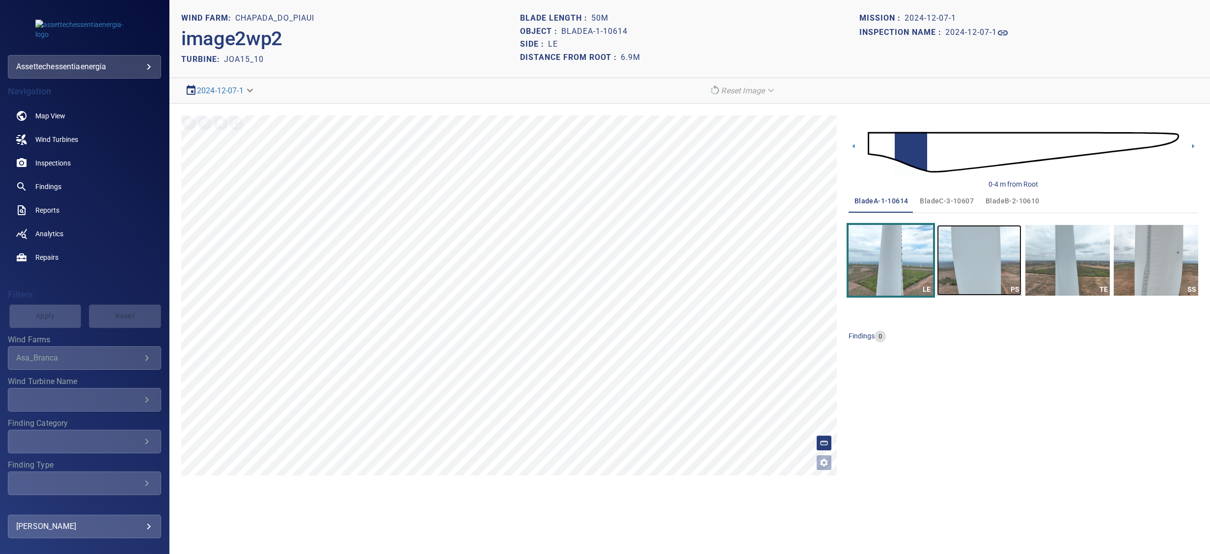
click at [964, 262] on img "button" at bounding box center [979, 260] width 84 height 71
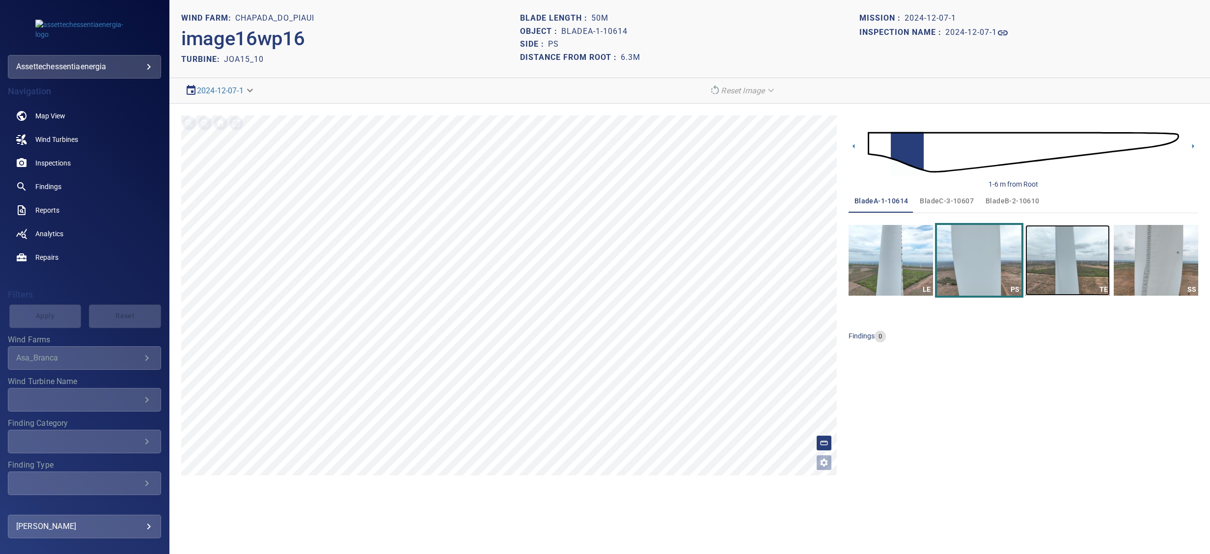
click at [1064, 261] on img "button" at bounding box center [1068, 260] width 84 height 71
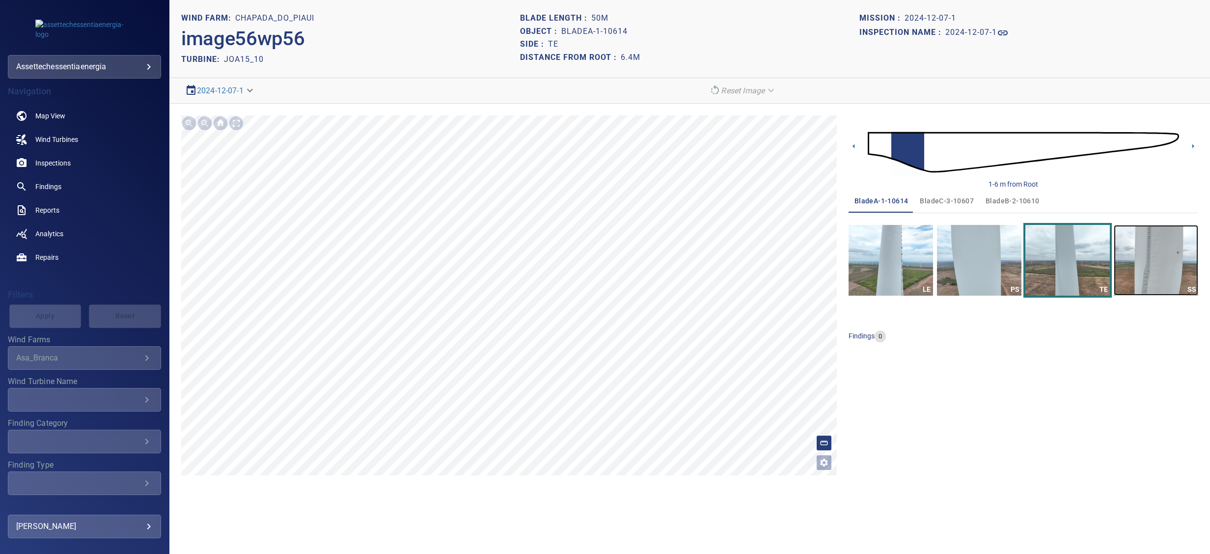
click at [1140, 263] on img "button" at bounding box center [1156, 260] width 84 height 71
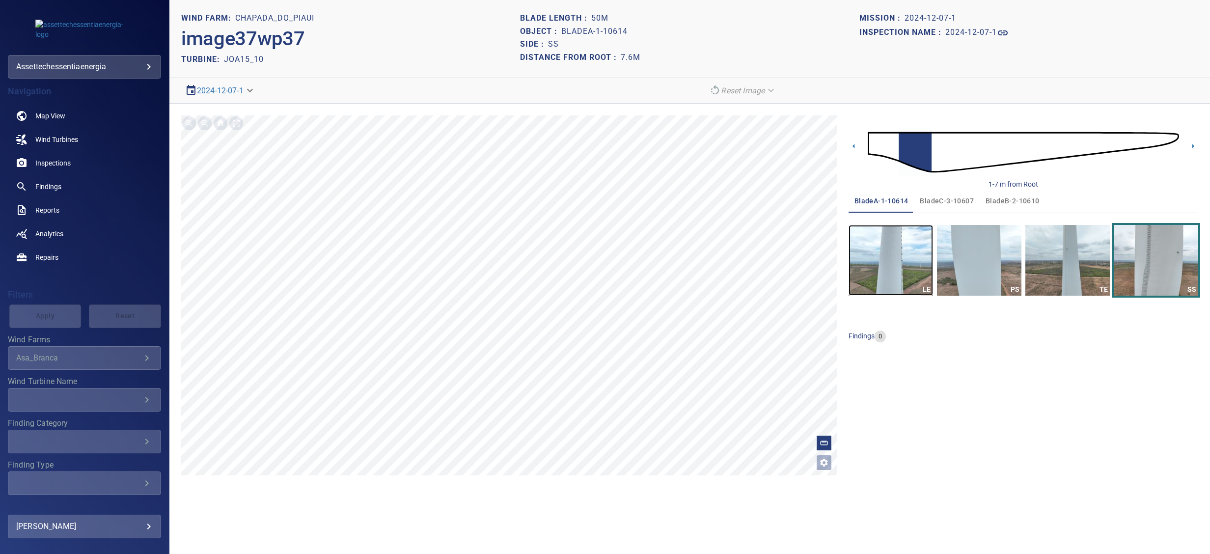
click at [896, 259] on img "button" at bounding box center [891, 260] width 84 height 71
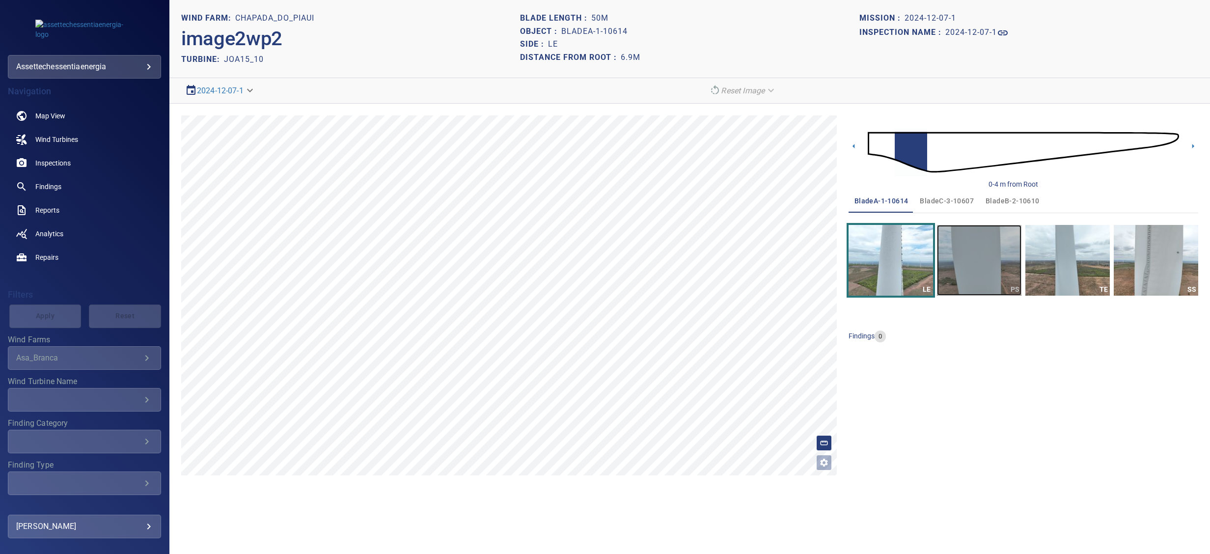
click at [982, 264] on img "button" at bounding box center [979, 260] width 84 height 71
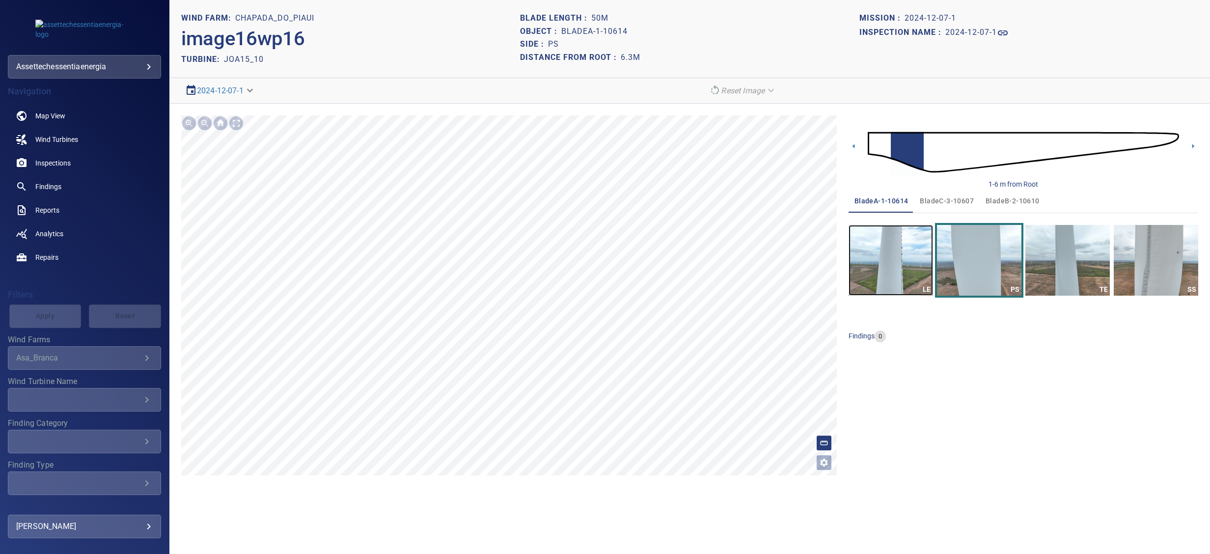
click at [907, 243] on img "button" at bounding box center [891, 260] width 84 height 71
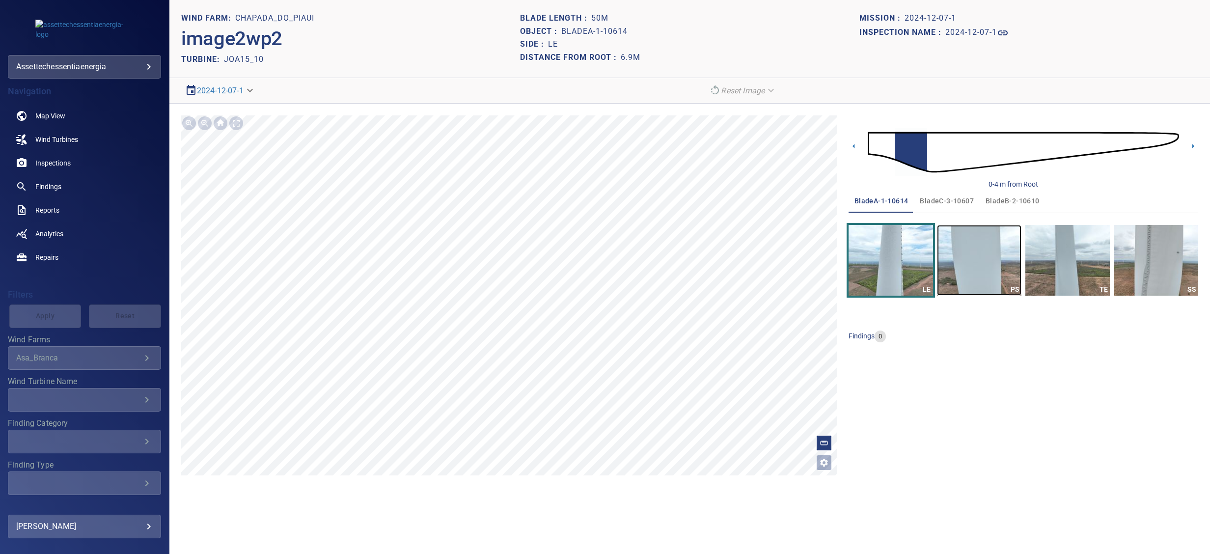
click at [964, 256] on img "button" at bounding box center [979, 260] width 84 height 71
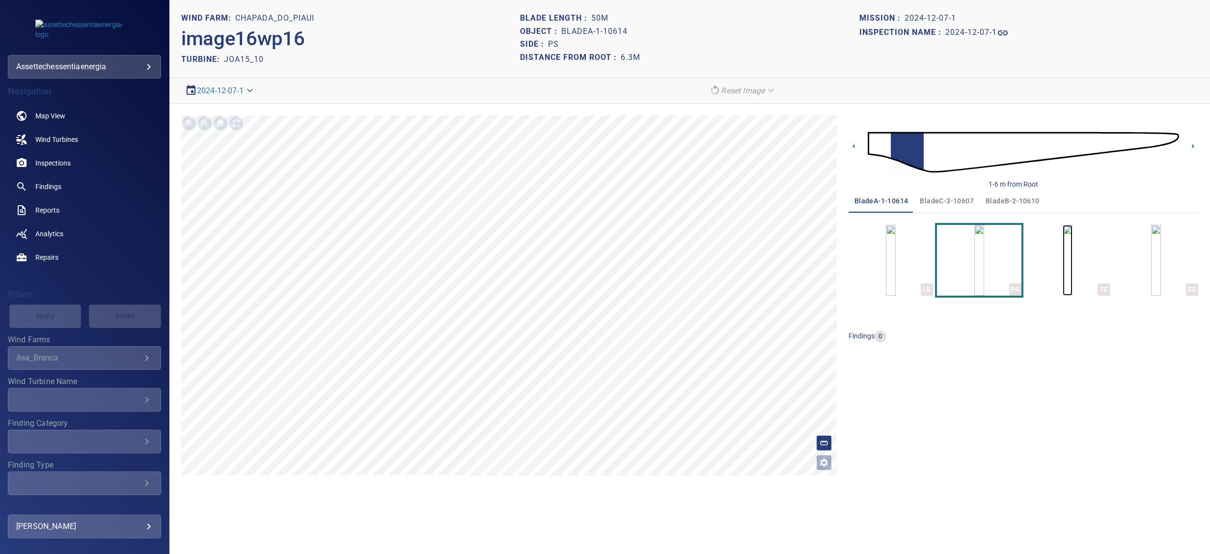
click at [1063, 257] on img "button" at bounding box center [1068, 260] width 10 height 71
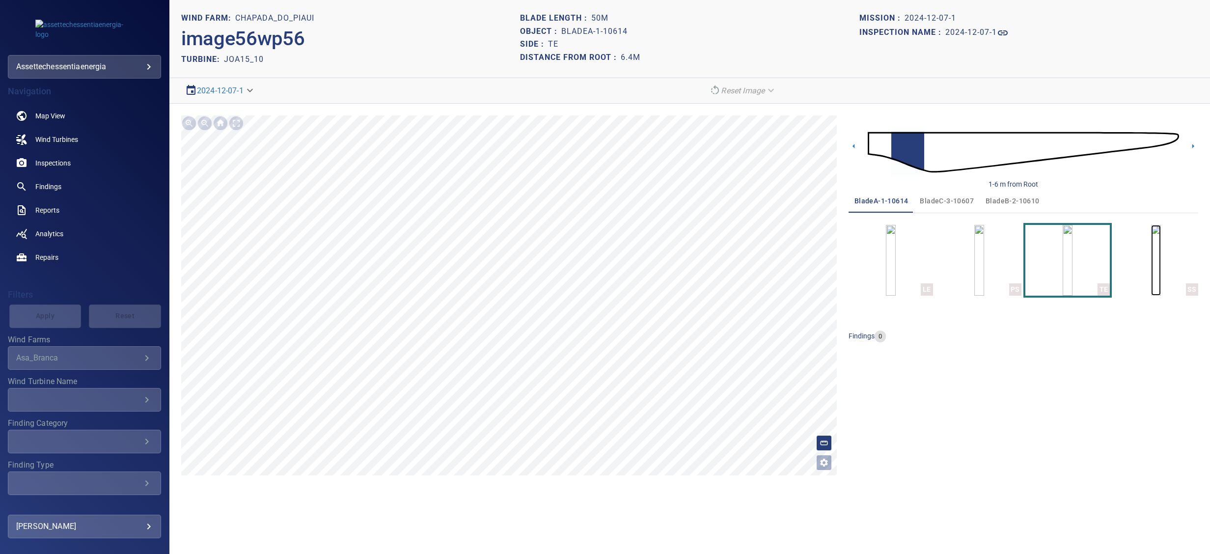
click at [1151, 259] on img "button" at bounding box center [1156, 260] width 10 height 71
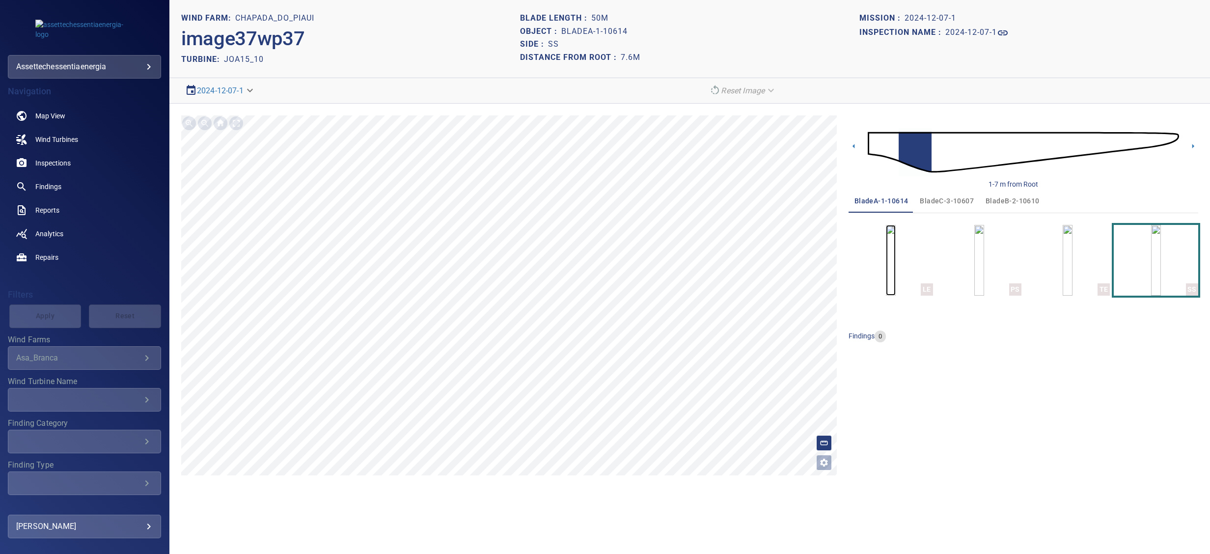
click at [896, 259] on img "button" at bounding box center [891, 260] width 10 height 71
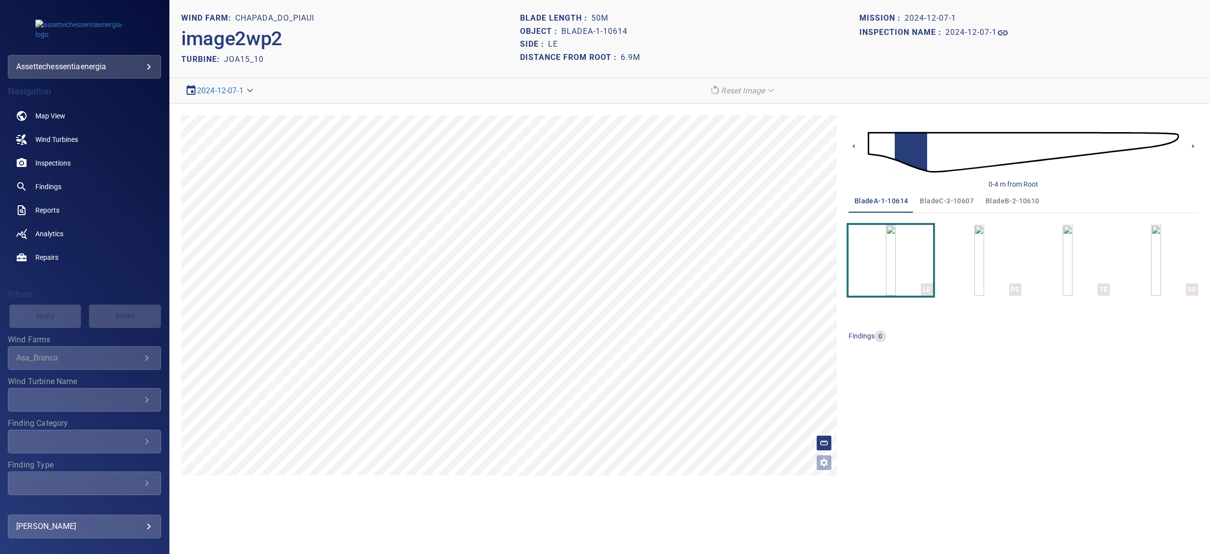
click at [936, 196] on span "bladeC-3-10607" at bounding box center [947, 201] width 54 height 12
click at [998, 202] on span "bladeB-2-10610" at bounding box center [1013, 201] width 54 height 12
click at [896, 252] on img "button" at bounding box center [891, 260] width 10 height 71
click at [981, 251] on img "button" at bounding box center [980, 260] width 10 height 71
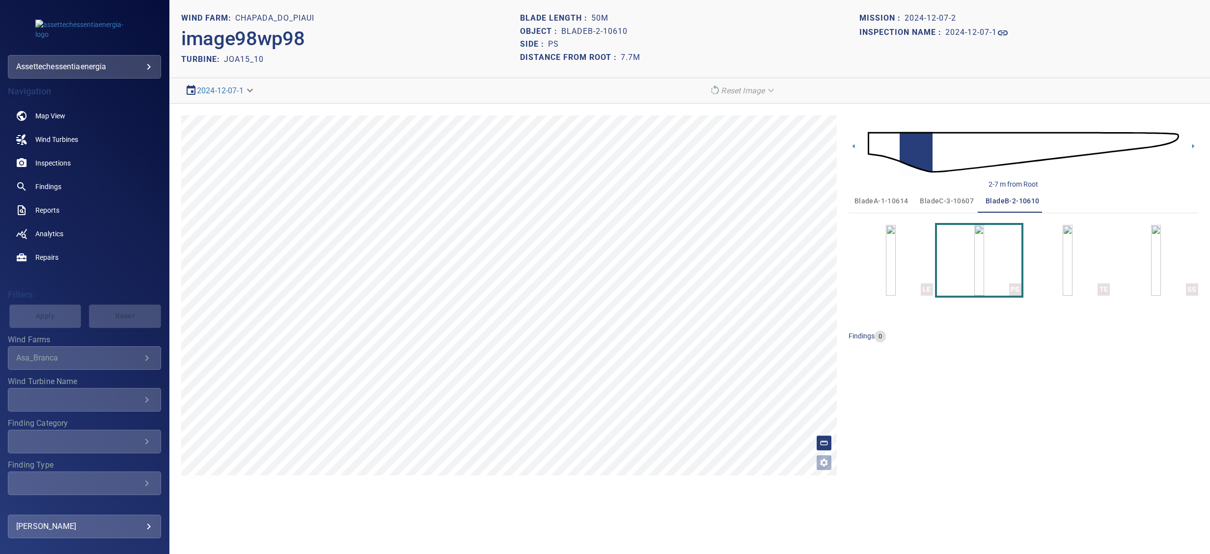
click at [940, 197] on span "bladeC-3-10607" at bounding box center [947, 201] width 54 height 12
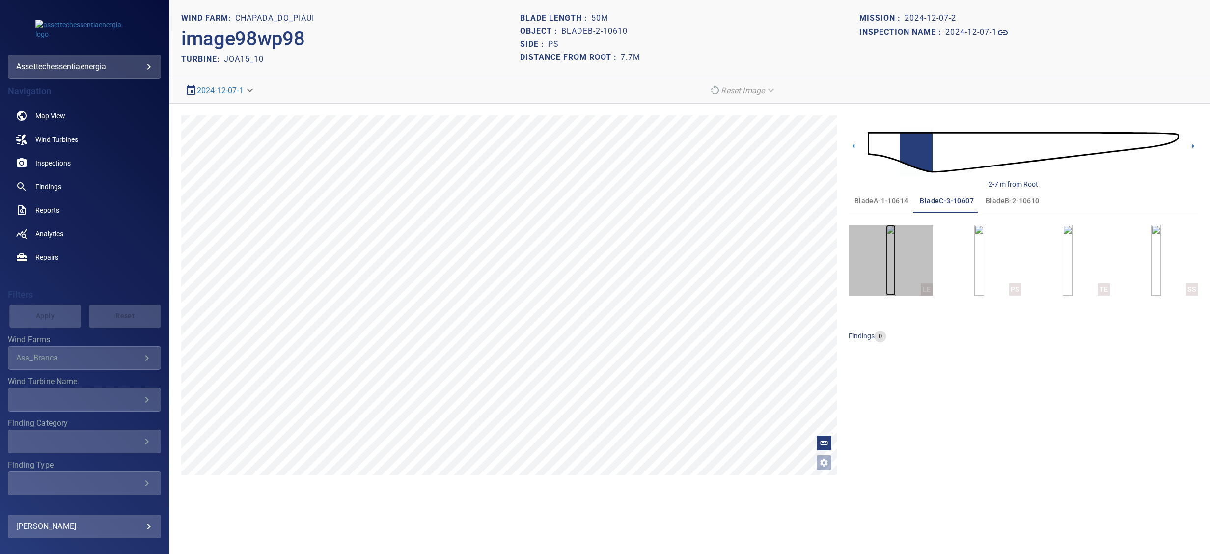
click at [896, 255] on img "button" at bounding box center [891, 260] width 10 height 71
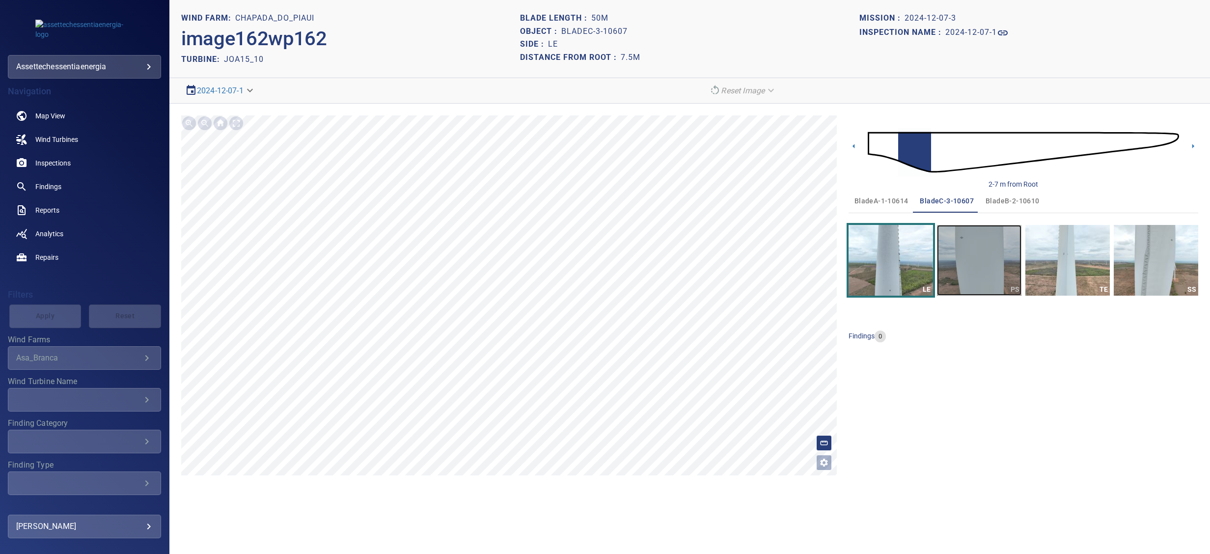
click at [987, 255] on img "button" at bounding box center [979, 260] width 84 height 71
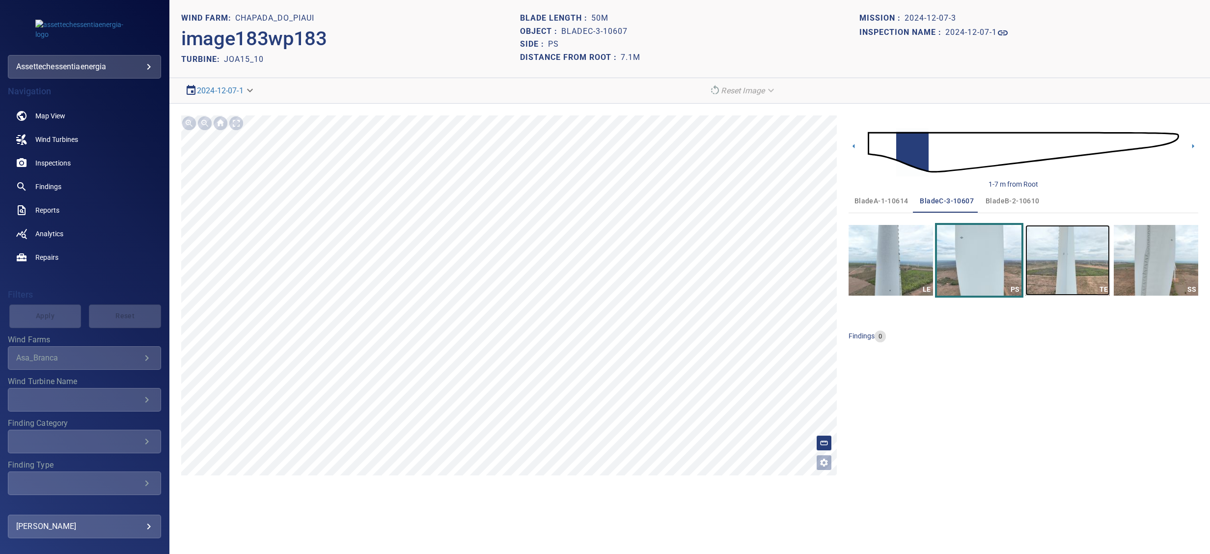
click at [1056, 252] on img "button" at bounding box center [1068, 260] width 84 height 71
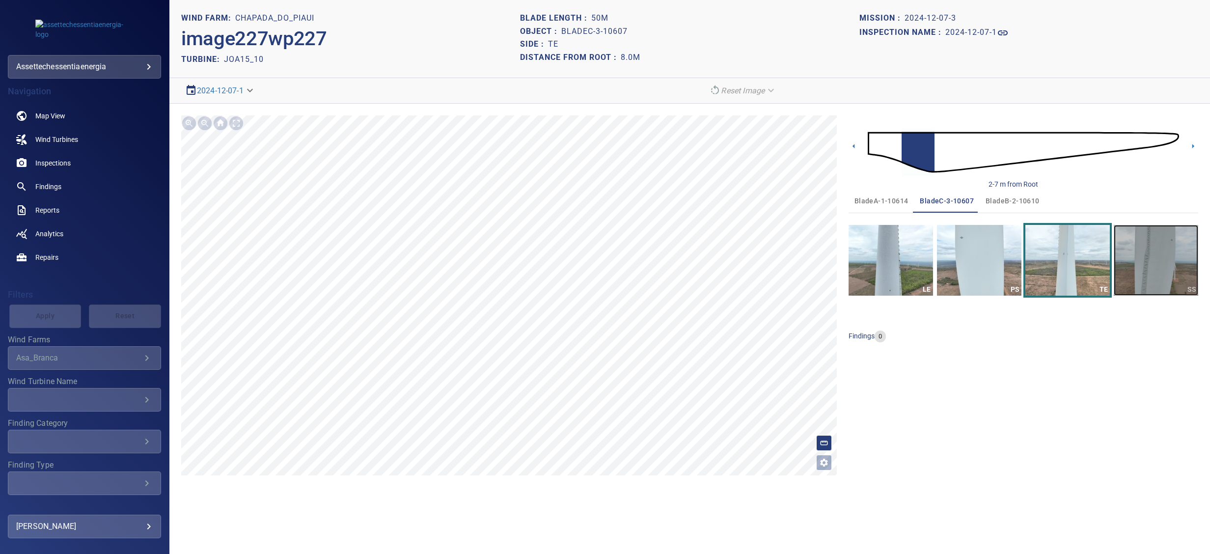
click at [1131, 252] on img "button" at bounding box center [1156, 260] width 84 height 71
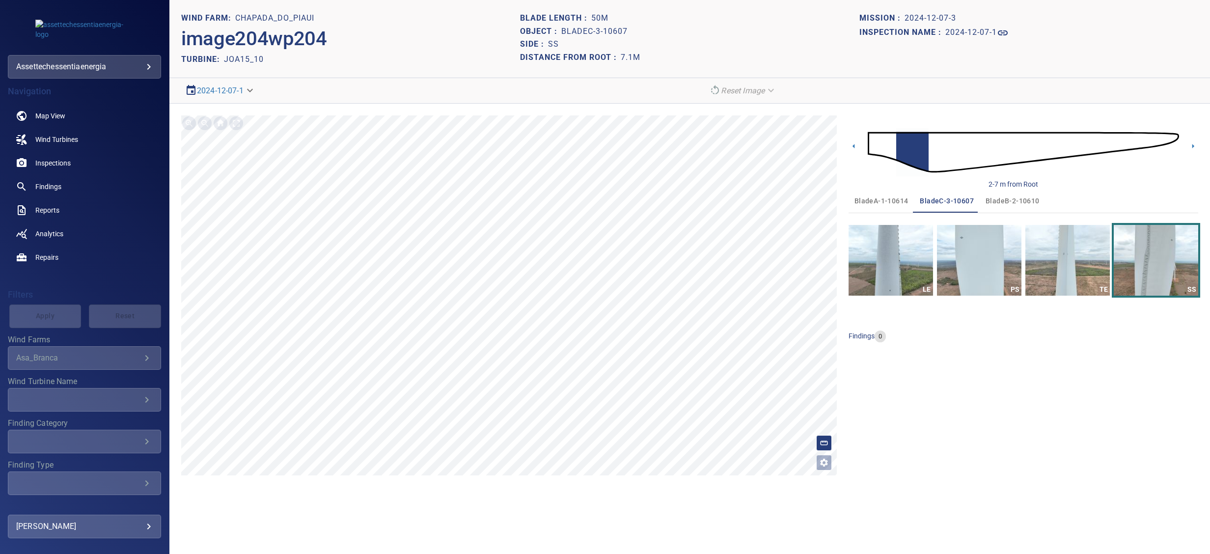
click at [880, 197] on span "bladeA-1-10614" at bounding box center [882, 201] width 54 height 12
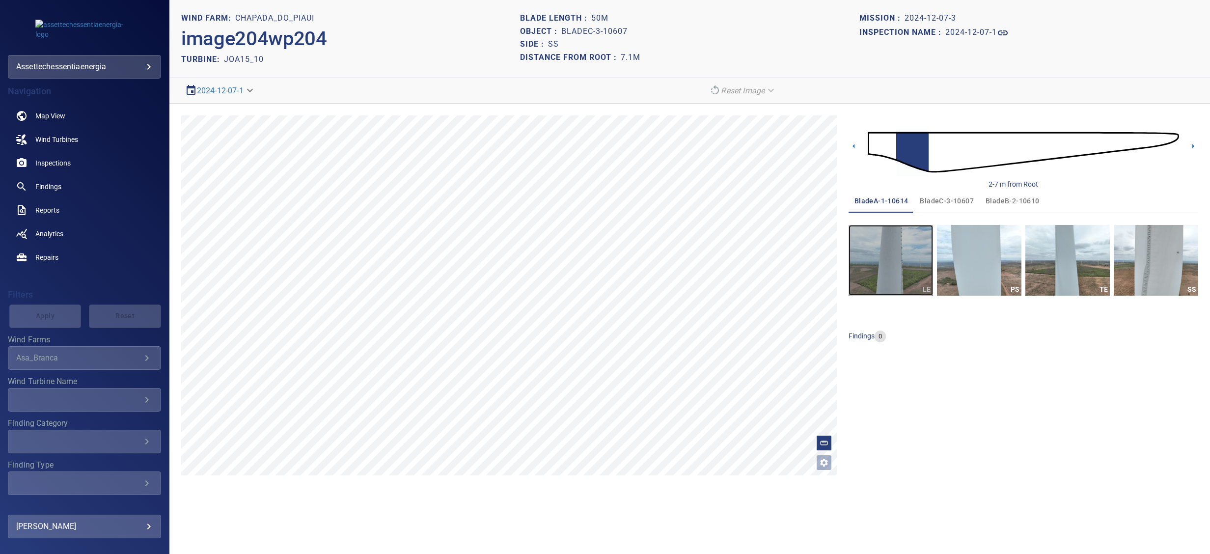
click at [898, 242] on img "button" at bounding box center [891, 260] width 84 height 71
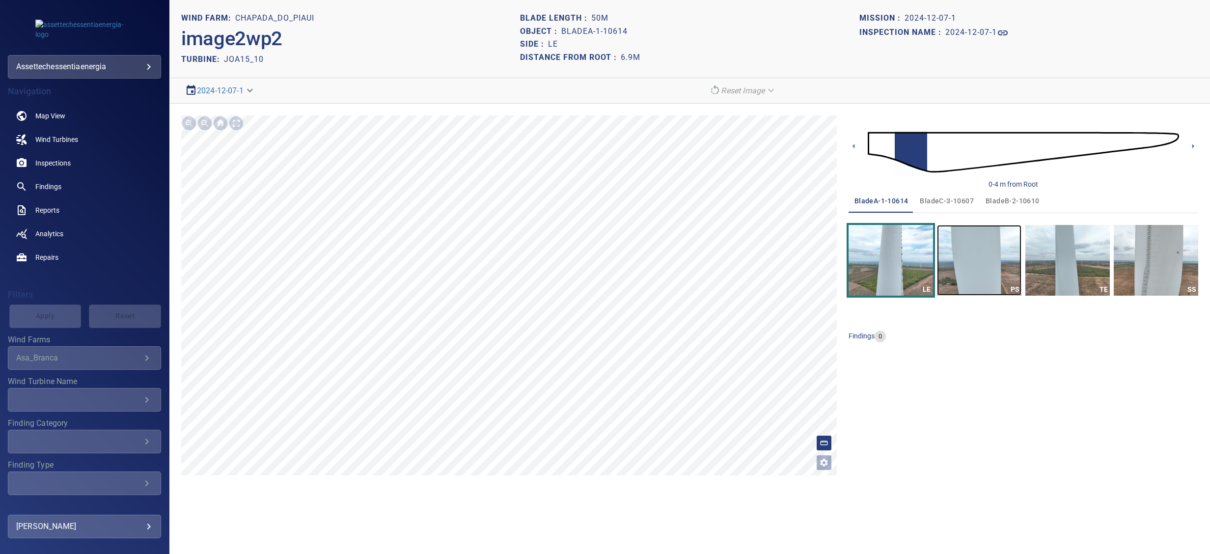
click at [979, 249] on img "button" at bounding box center [979, 260] width 84 height 71
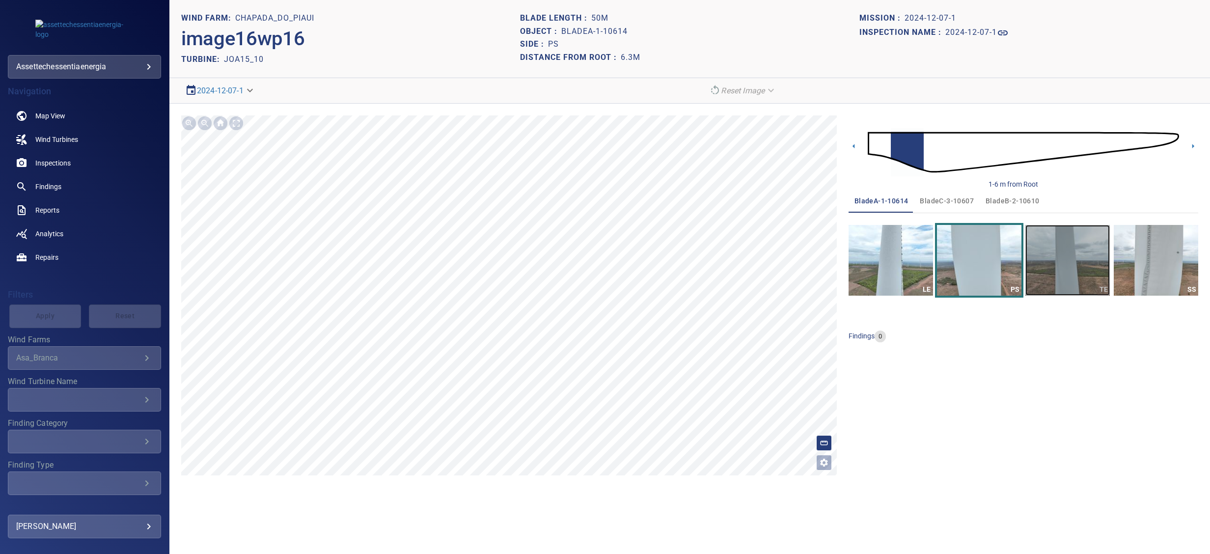
click at [1050, 258] on img "button" at bounding box center [1068, 260] width 84 height 71
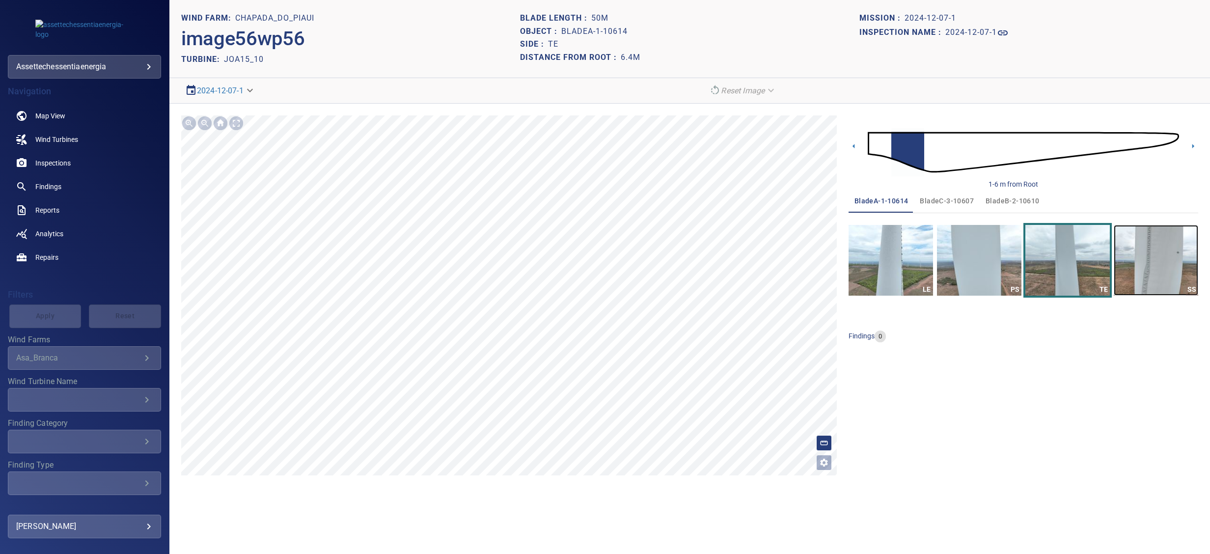
click at [1132, 256] on img "button" at bounding box center [1156, 260] width 84 height 71
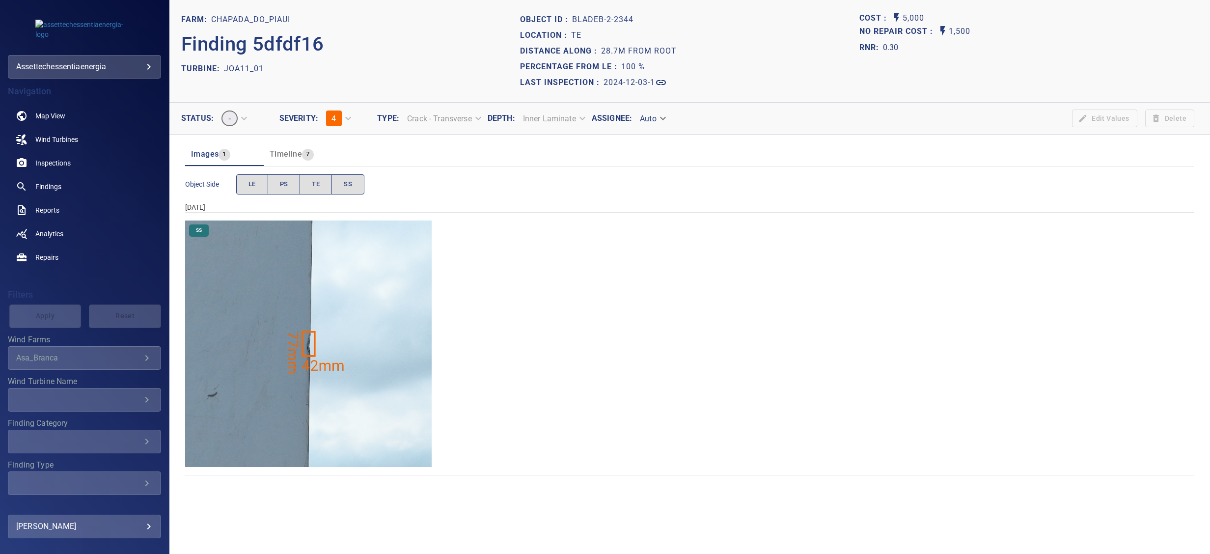
click at [320, 332] on img "Chapada_do_Piaui/JOA11_01/2024-12-03-1/2024-12-03-2/image162wp162.jpg" at bounding box center [308, 344] width 247 height 247
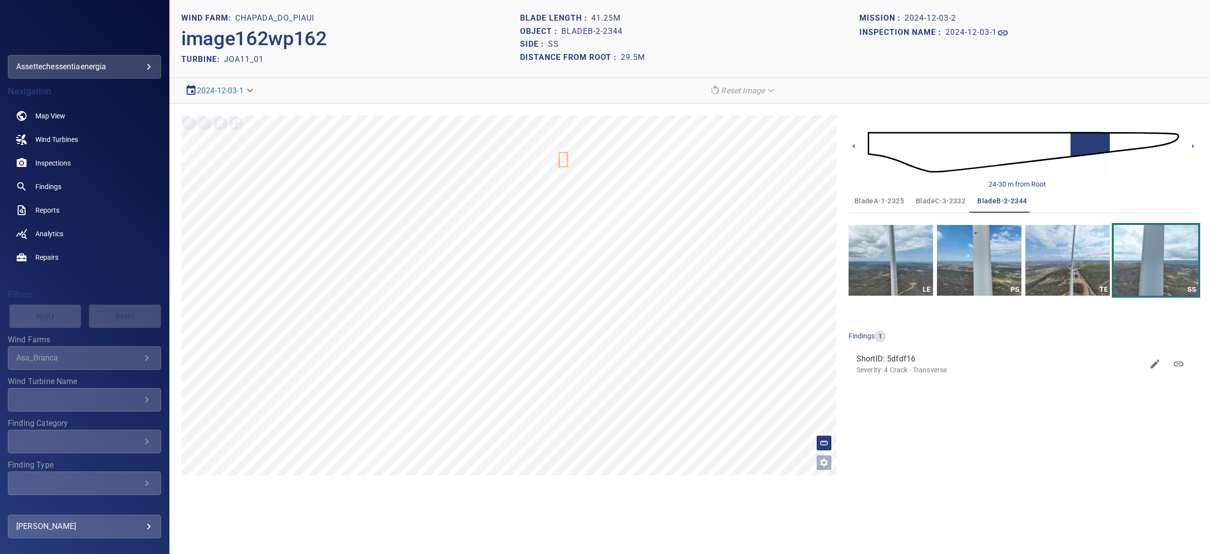
click at [562, 160] on icon at bounding box center [563, 159] width 7 height 13
click at [1072, 254] on img "button" at bounding box center [1068, 260] width 84 height 71
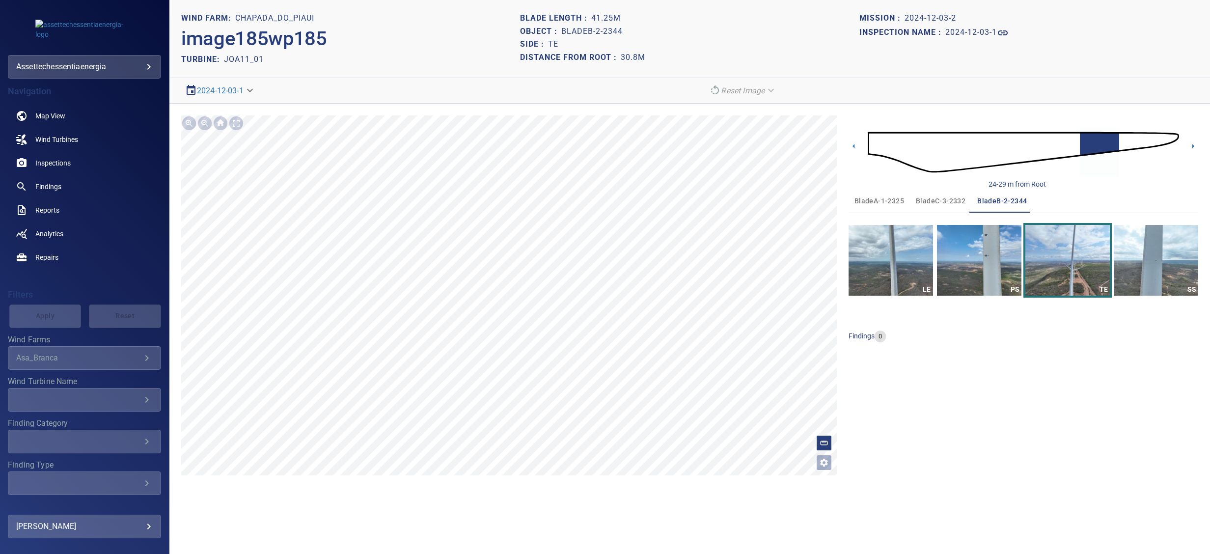
click at [1157, 262] on button "SS" at bounding box center [1156, 260] width 84 height 71
click at [1158, 258] on img "button" at bounding box center [1156, 260] width 84 height 71
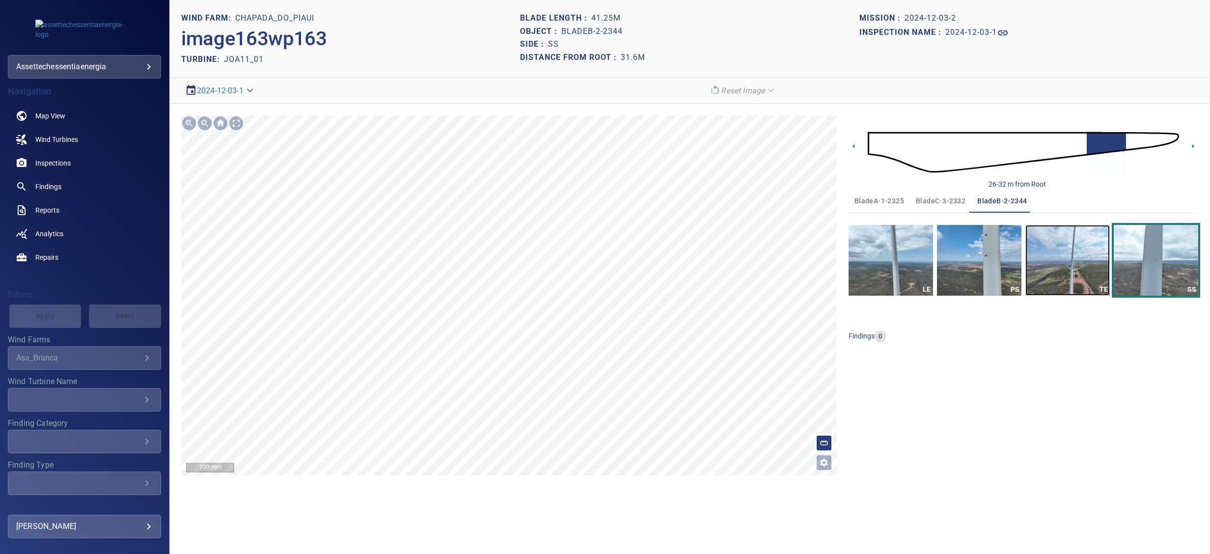
click at [1059, 277] on img "button" at bounding box center [1068, 260] width 84 height 71
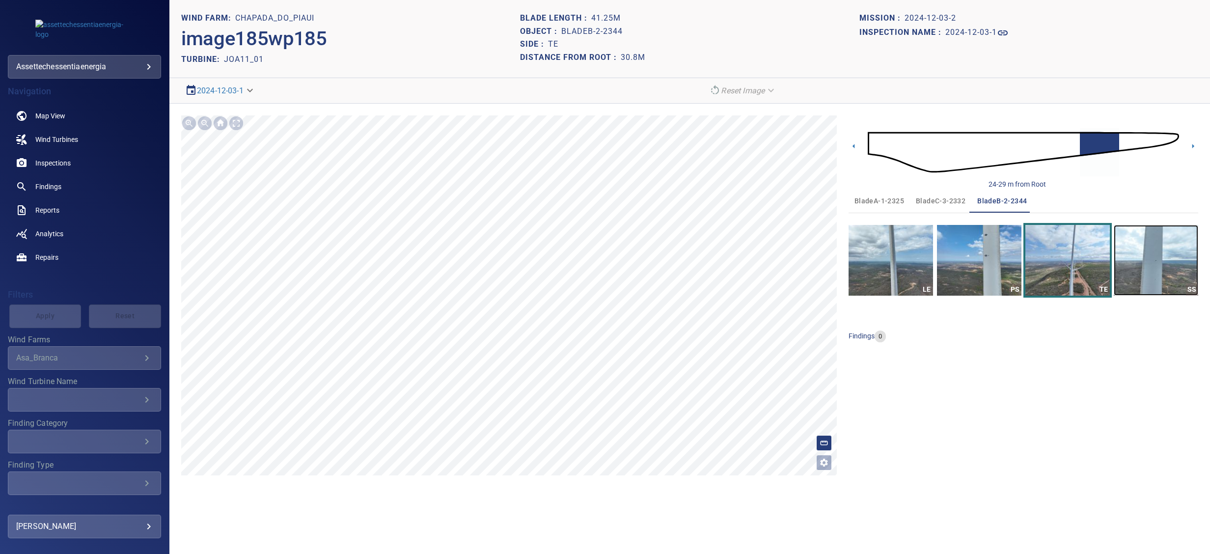
click at [1141, 269] on img "button" at bounding box center [1156, 260] width 84 height 71
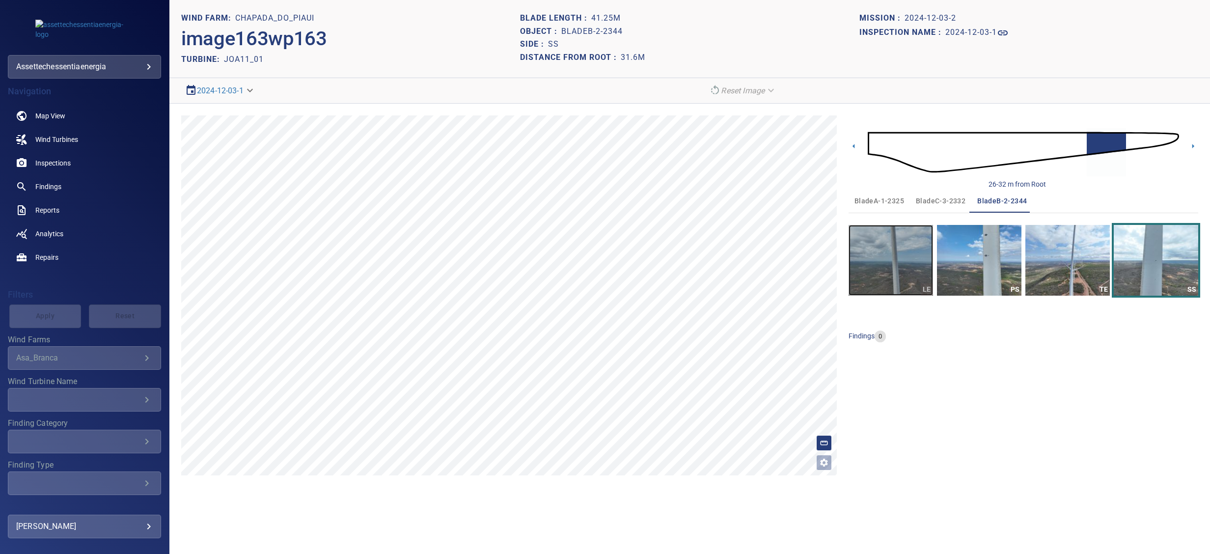
click at [904, 275] on img "button" at bounding box center [891, 260] width 84 height 71
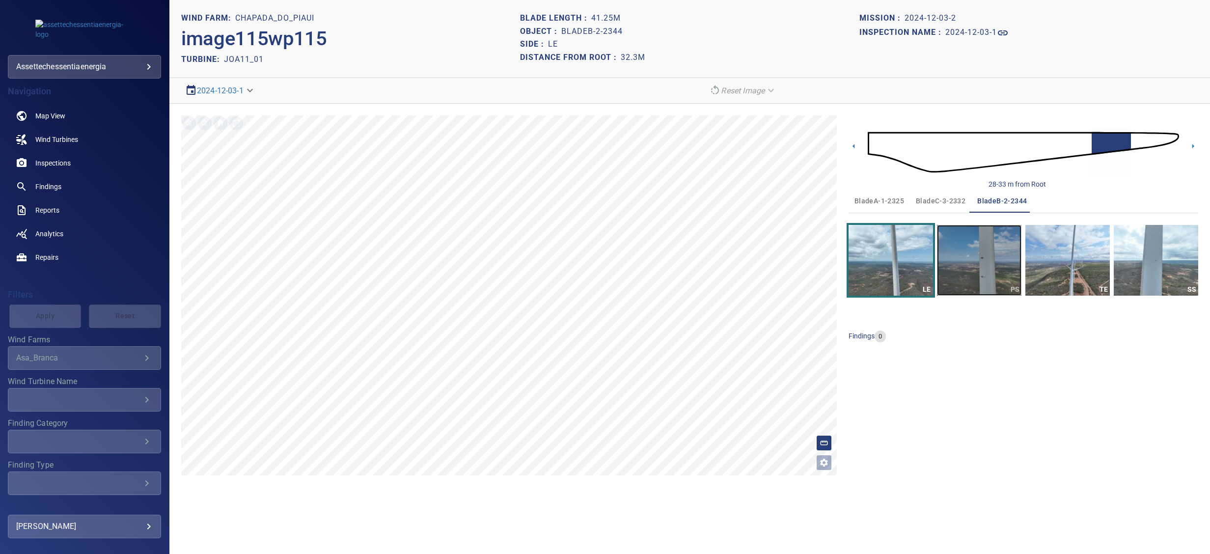
click at [967, 266] on img "button" at bounding box center [979, 260] width 84 height 71
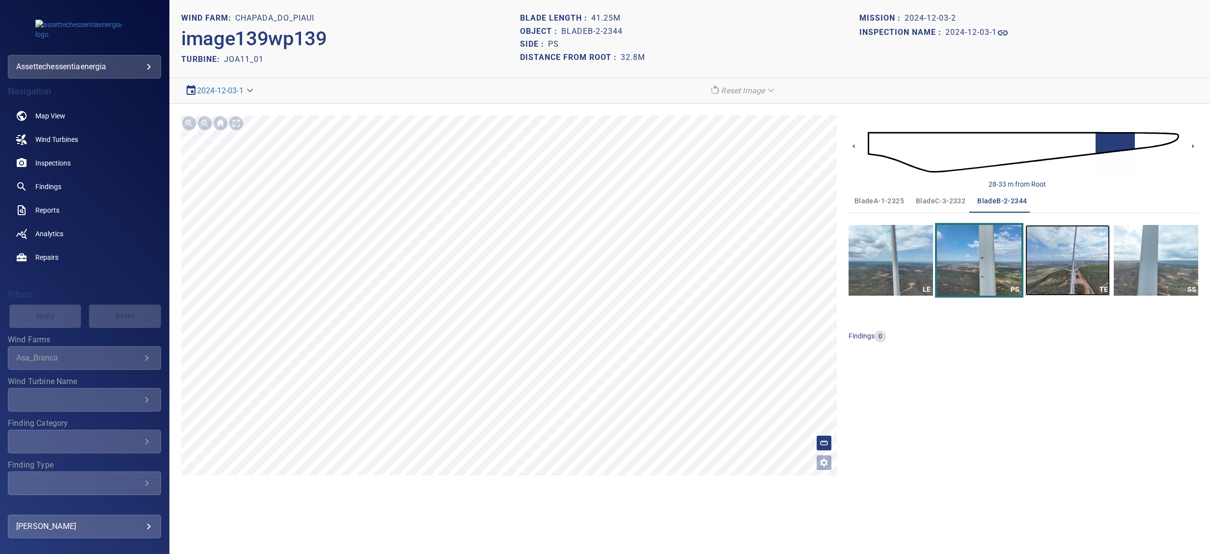
click at [1050, 262] on img "button" at bounding box center [1068, 260] width 84 height 71
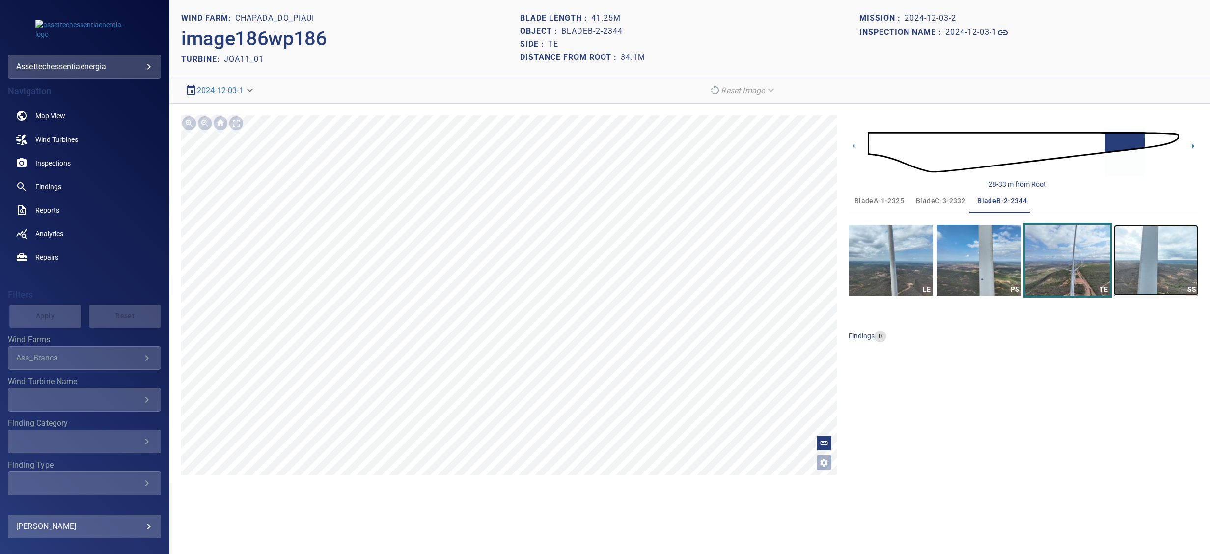
click at [1168, 264] on img "button" at bounding box center [1156, 260] width 84 height 71
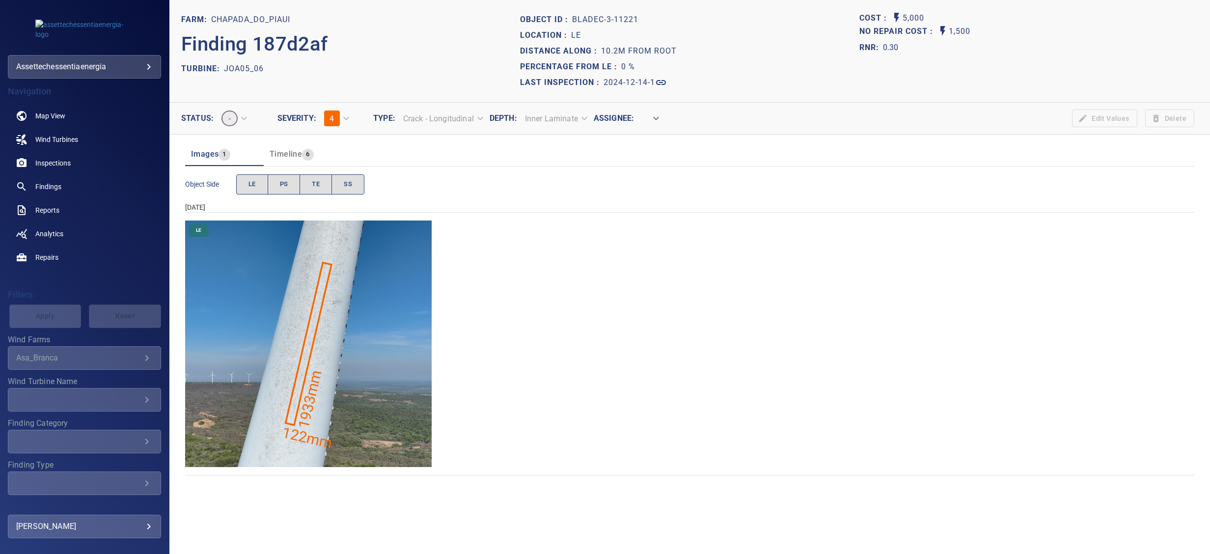
click at [350, 346] on img "Chapada_do_Piaui/JOA05_06/2024-12-14-1/2024-12-14-3/image139wp139.jpg" at bounding box center [308, 344] width 247 height 247
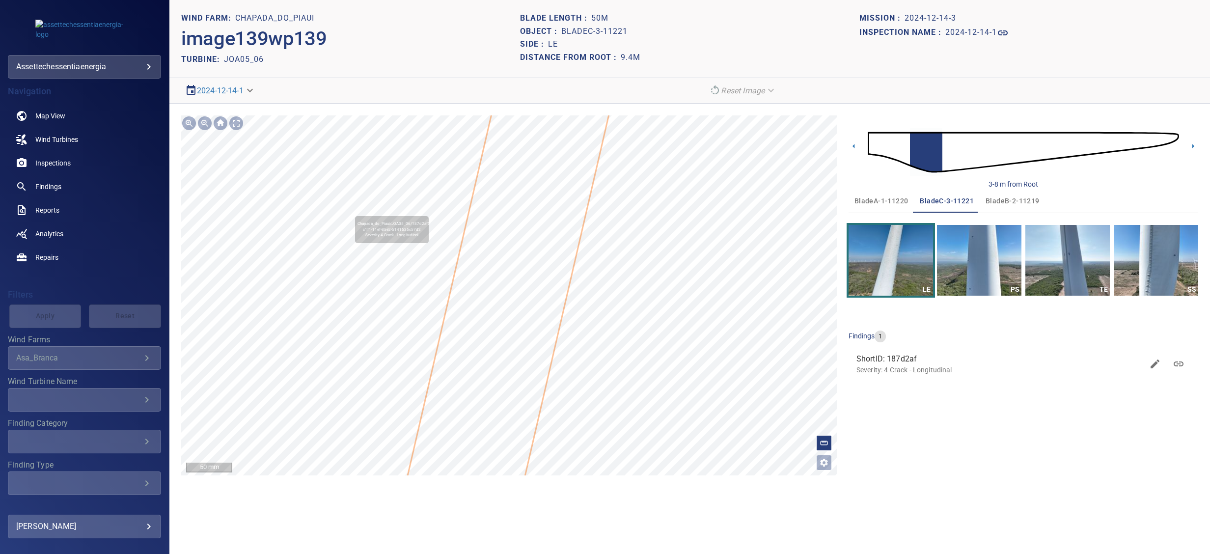
click at [557, 204] on icon at bounding box center [547, 127] width 515 height 1767
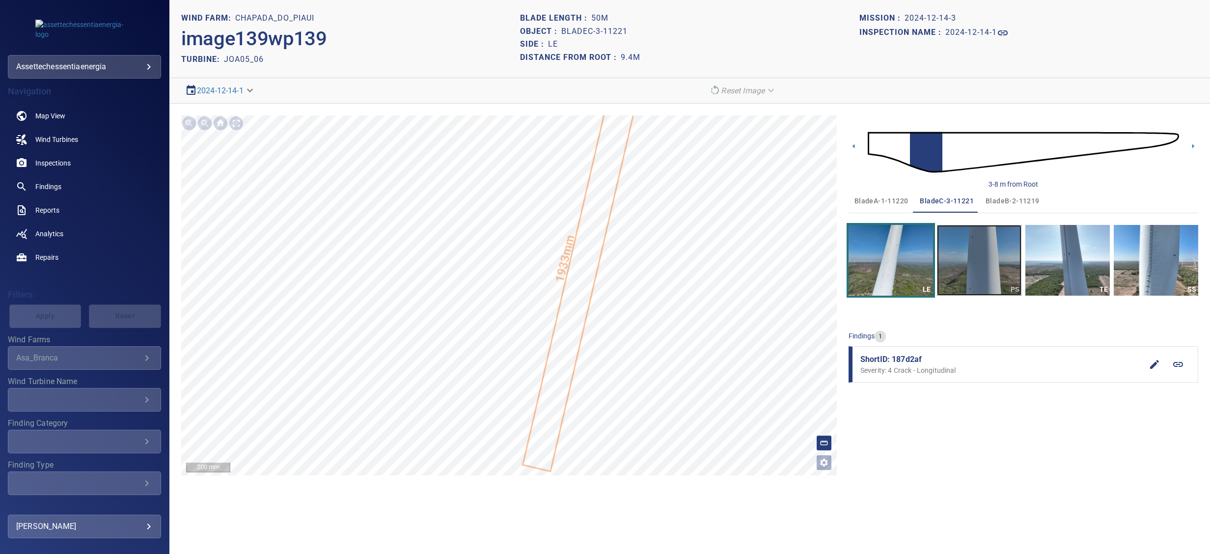
click at [972, 279] on img "button" at bounding box center [979, 260] width 84 height 71
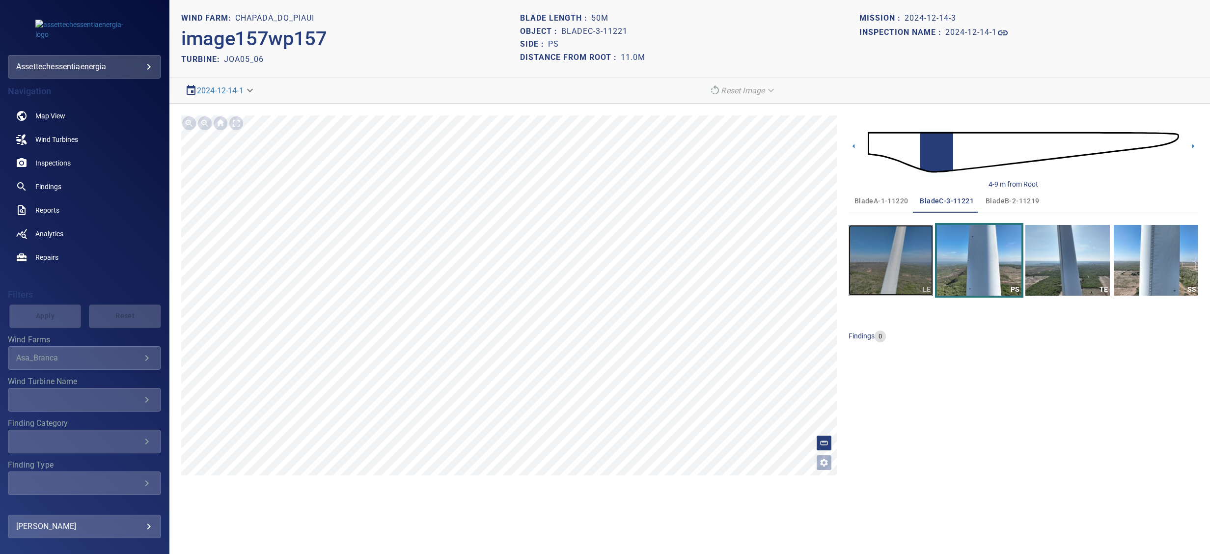
click at [908, 273] on img "button" at bounding box center [891, 260] width 84 height 71
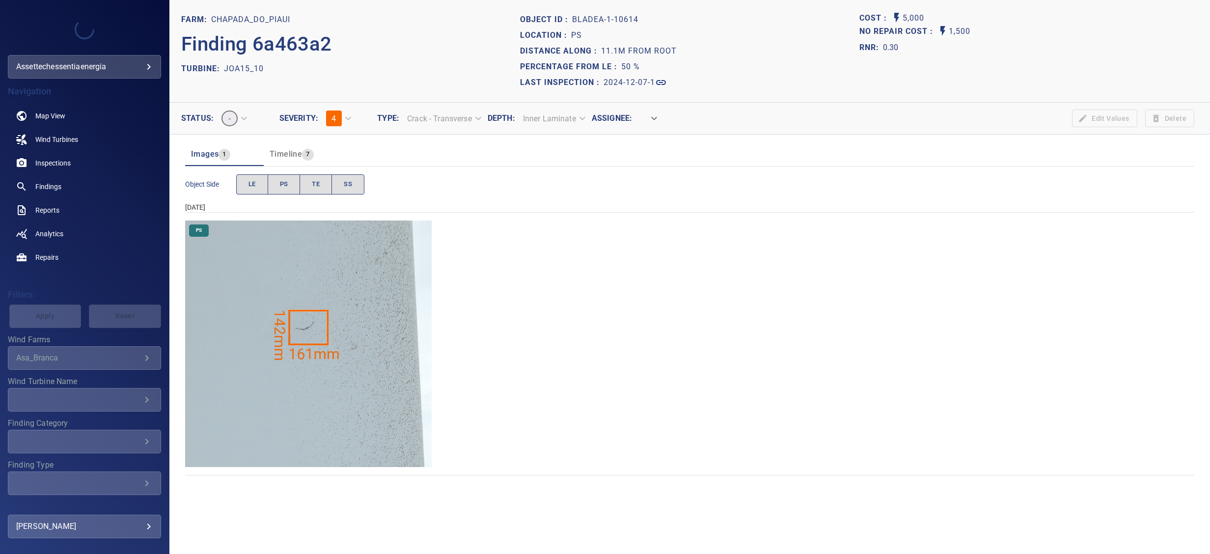
click at [321, 334] on img "Chapada_do_Piaui/JOA15_10/2024-12-07-1/2024-12-07-1/image17wp17.jpg" at bounding box center [308, 344] width 247 height 247
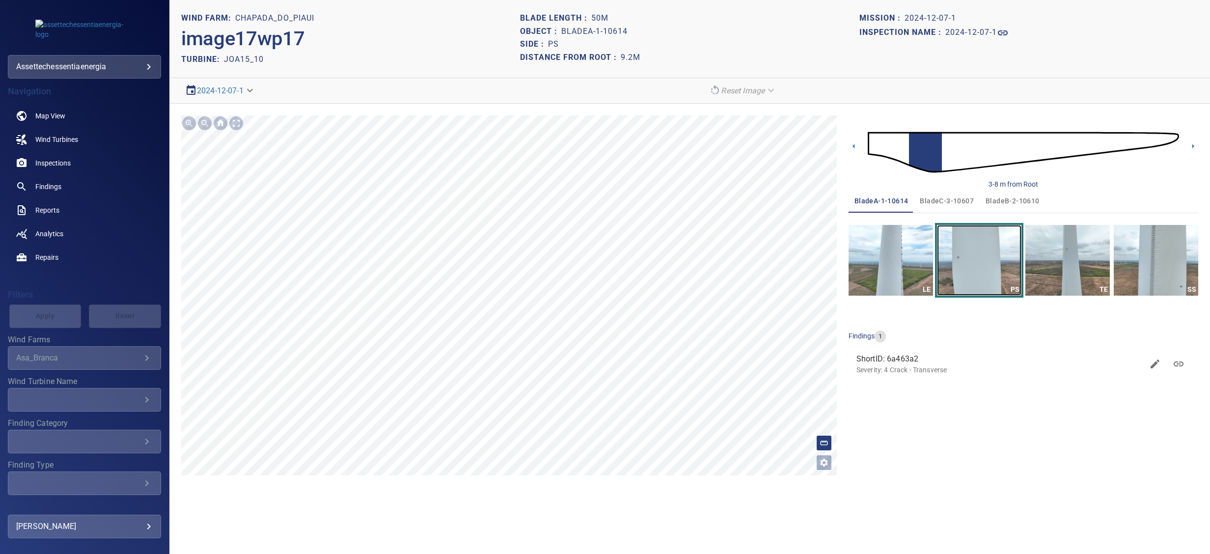
click at [966, 252] on img "button" at bounding box center [979, 260] width 84 height 71
click at [870, 360] on span "ShortID: 6a463a2" at bounding box center [1000, 359] width 287 height 12
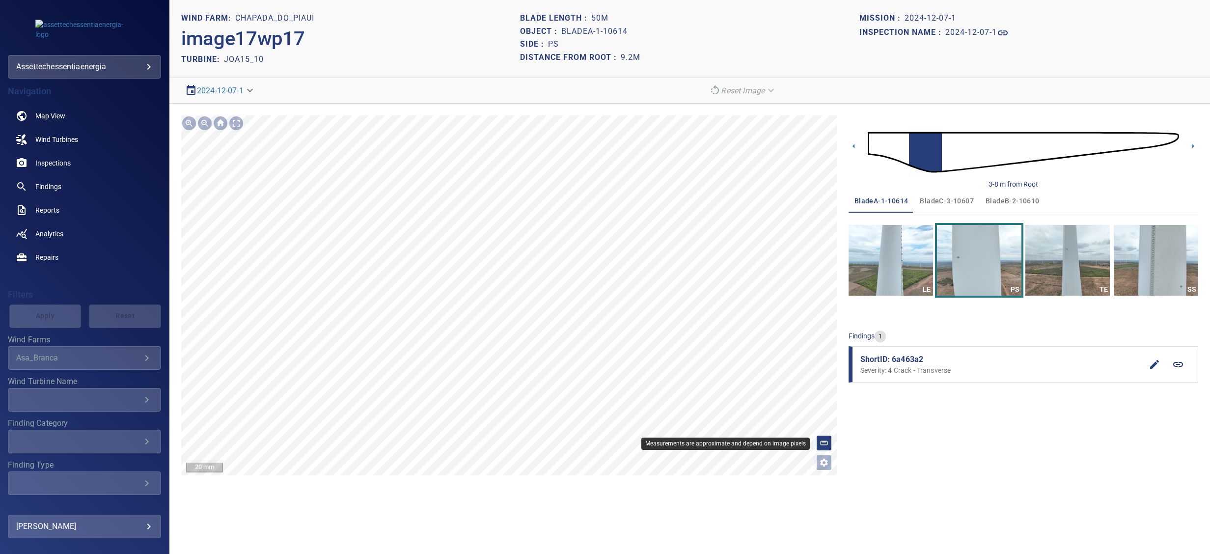
click at [817, 441] on div at bounding box center [824, 443] width 16 height 16
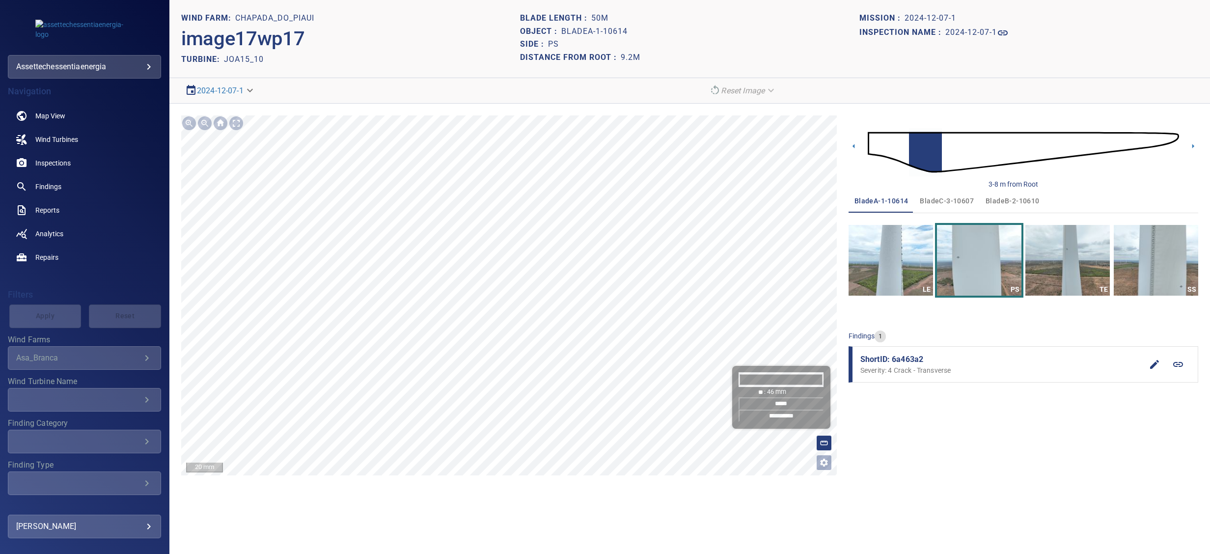
click at [780, 399] on input "*****" at bounding box center [781, 403] width 85 height 12
click at [1178, 365] on icon at bounding box center [1179, 364] width 10 height 5
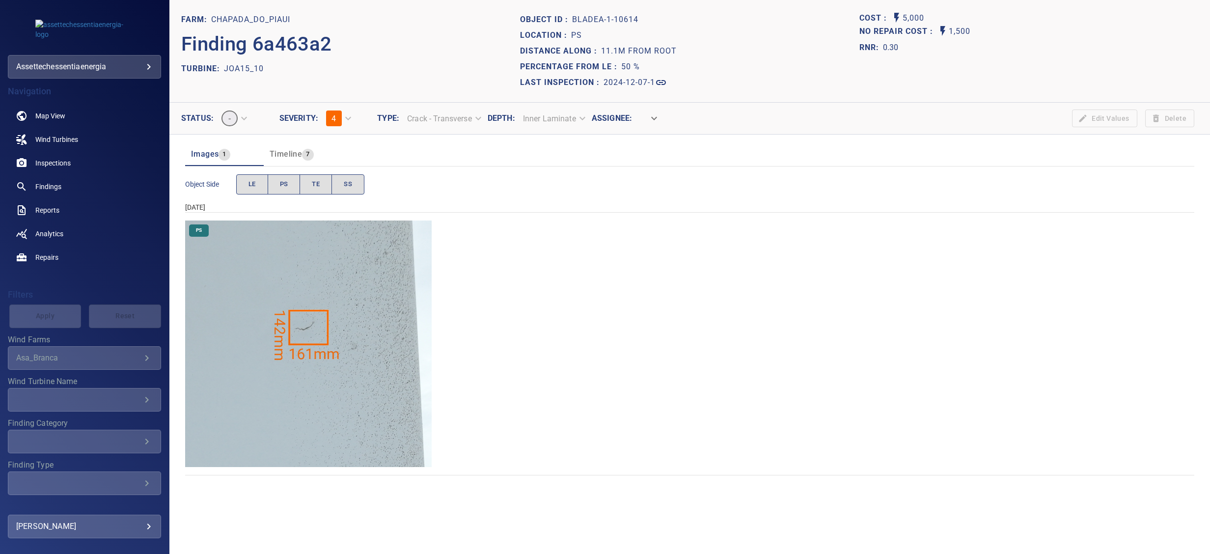
click at [337, 337] on img "Chapada_do_Piaui/JOA15_10/2024-12-07-1/2024-12-07-1/image17wp17.jpg" at bounding box center [308, 344] width 247 height 247
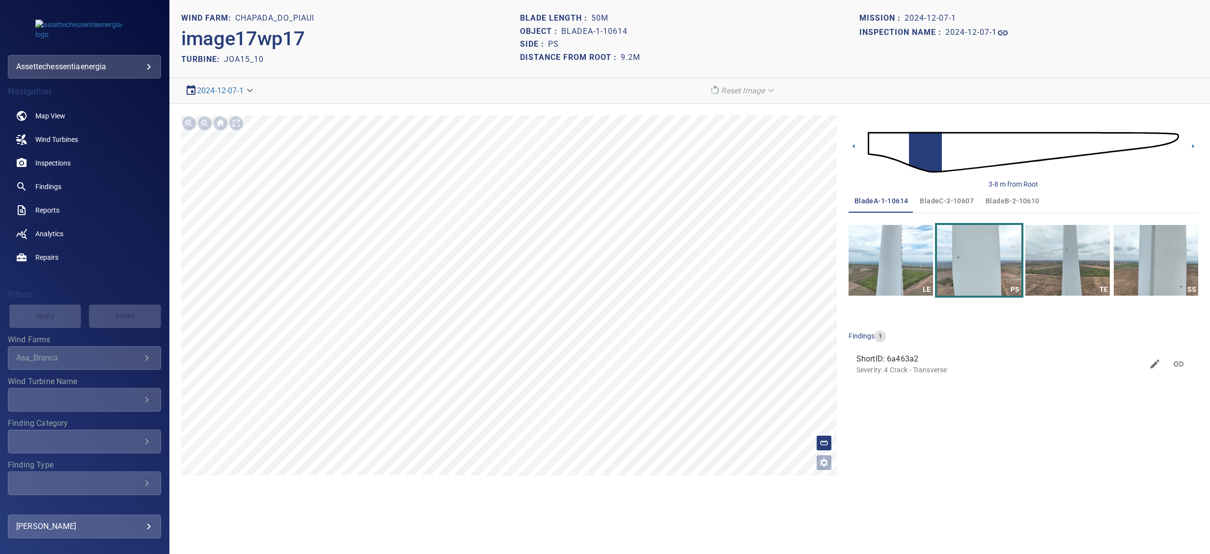
click at [876, 359] on span "ShortID: 6a463a2" at bounding box center [1000, 359] width 287 height 12
click at [883, 359] on span "ShortID: 6a463a2" at bounding box center [1002, 360] width 282 height 12
click at [935, 369] on p "Severity: 4 Crack - Transverse" at bounding box center [1002, 370] width 282 height 10
drag, startPoint x: 935, startPoint y: 369, endPoint x: 989, endPoint y: 364, distance: 54.3
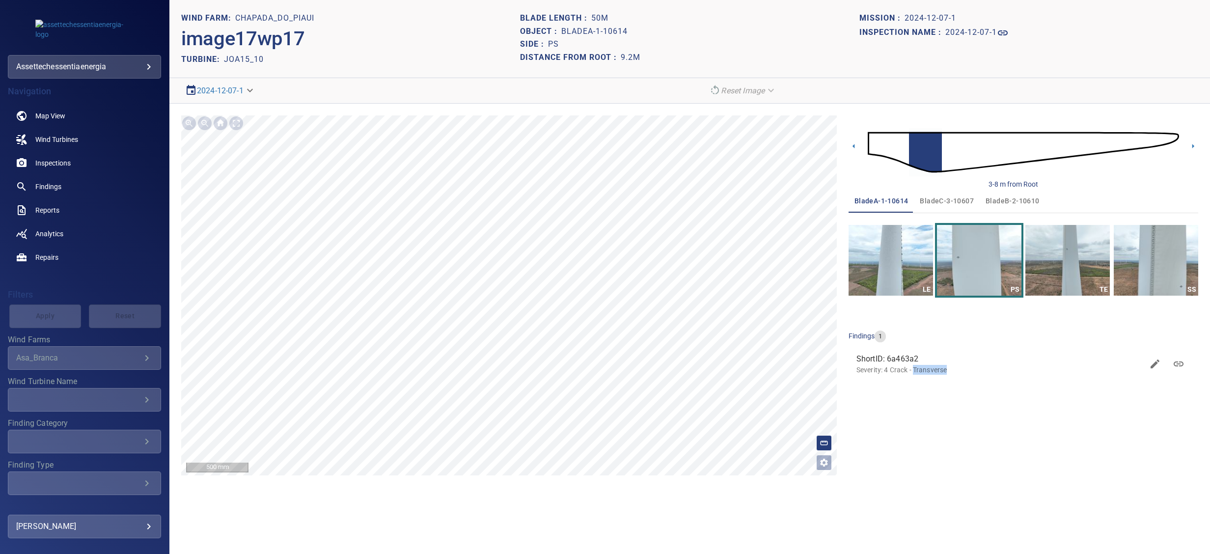
click at [989, 364] on span "ShortID: 6a463a2" at bounding box center [1000, 359] width 287 height 12
click at [1158, 363] on icon "button" at bounding box center [1155, 365] width 12 height 12
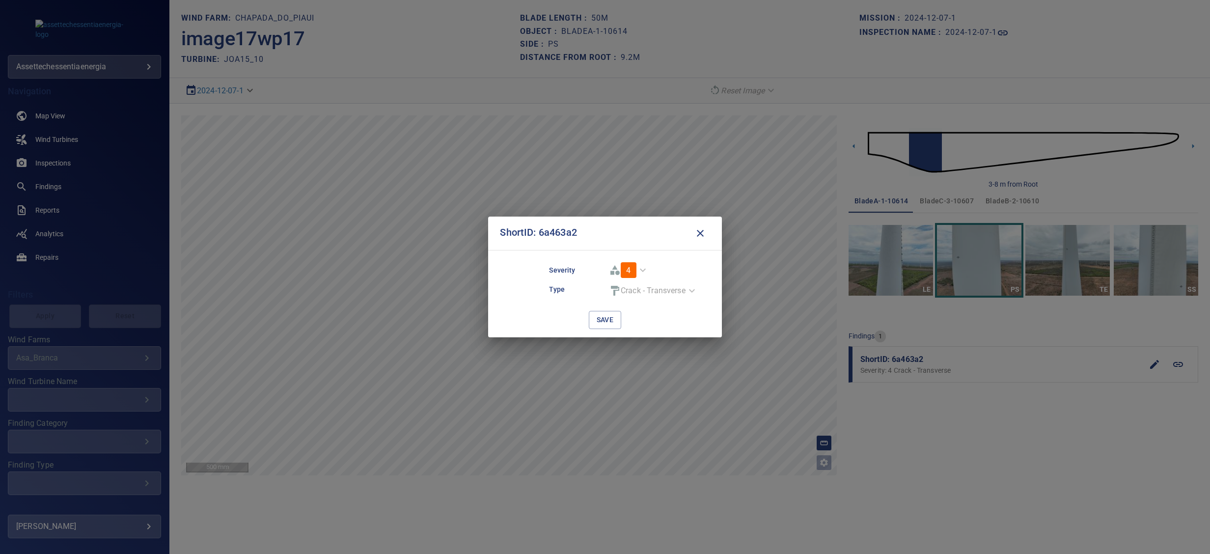
click at [640, 269] on div "4" at bounding box center [628, 270] width 47 height 24
click at [645, 268] on div "4" at bounding box center [628, 270] width 47 height 24
click at [628, 268] on span "4" at bounding box center [628, 270] width 4 height 9
click at [621, 282] on div "Crack - Transverse" at bounding box center [653, 290] width 96 height 17
click at [617, 288] on div "Crack - Transverse" at bounding box center [653, 290] width 96 height 17
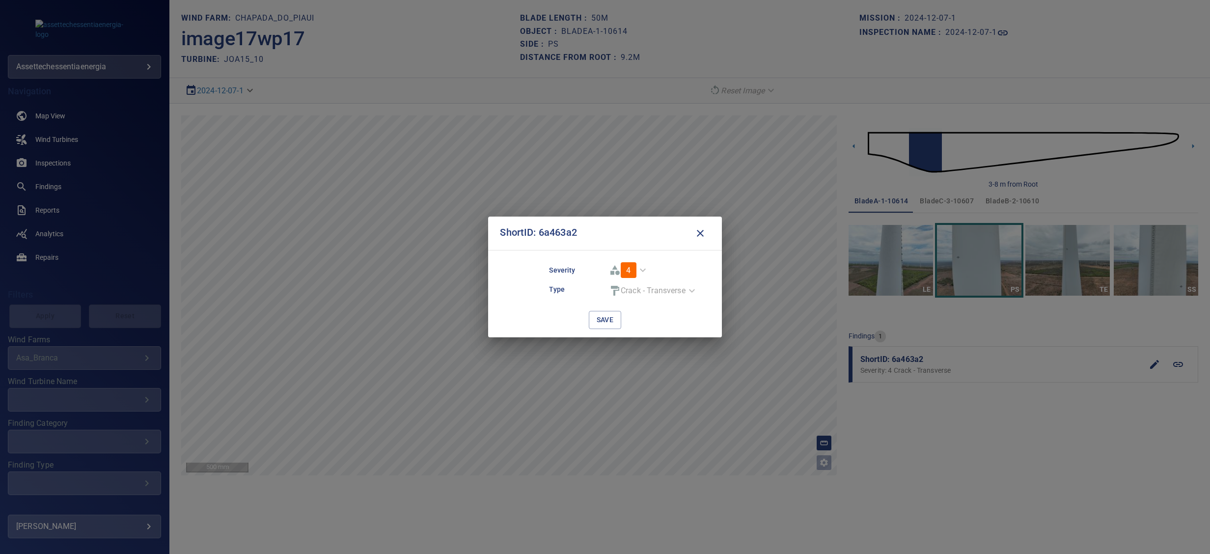
click at [658, 289] on div "Crack - Transverse" at bounding box center [653, 290] width 96 height 17
click at [624, 302] on div "save" at bounding box center [605, 314] width 112 height 30
click at [541, 283] on div "**********" at bounding box center [605, 293] width 210 height 71
drag, startPoint x: 569, startPoint y: 270, endPoint x: 602, endPoint y: 273, distance: 33.0
click at [602, 273] on h6 "Severity" at bounding box center [577, 270] width 56 height 11
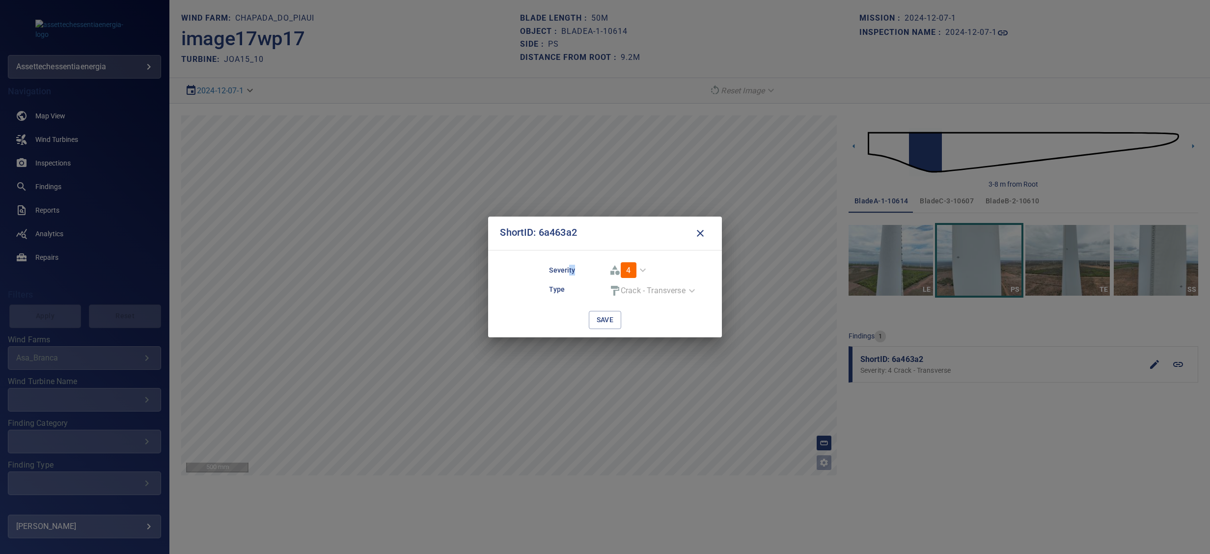
drag, startPoint x: 602, startPoint y: 273, endPoint x: 625, endPoint y: 277, distance: 23.3
click at [625, 277] on span "4" at bounding box center [629, 270] width 16 height 16
click at [632, 274] on span "4" at bounding box center [629, 270] width 16 height 16
click at [639, 268] on div "4" at bounding box center [628, 270] width 47 height 24
click at [640, 268] on div "4" at bounding box center [628, 270] width 47 height 24
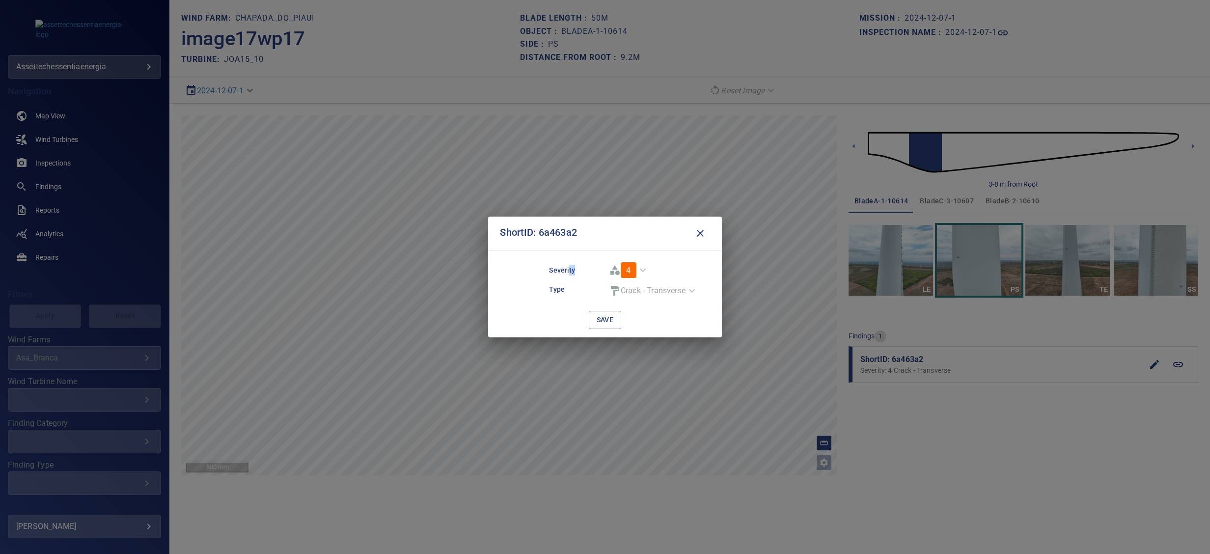
click at [640, 268] on div "4" at bounding box center [628, 270] width 47 height 24
click at [701, 234] on icon "button" at bounding box center [700, 233] width 7 height 7
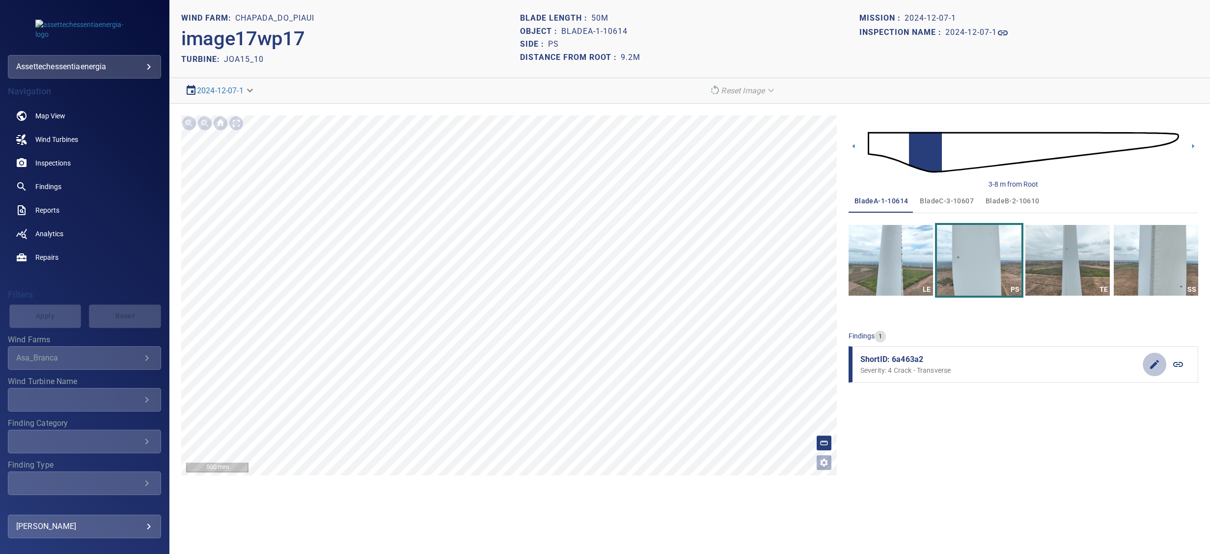
click at [1157, 362] on icon "button" at bounding box center [1155, 365] width 12 height 12
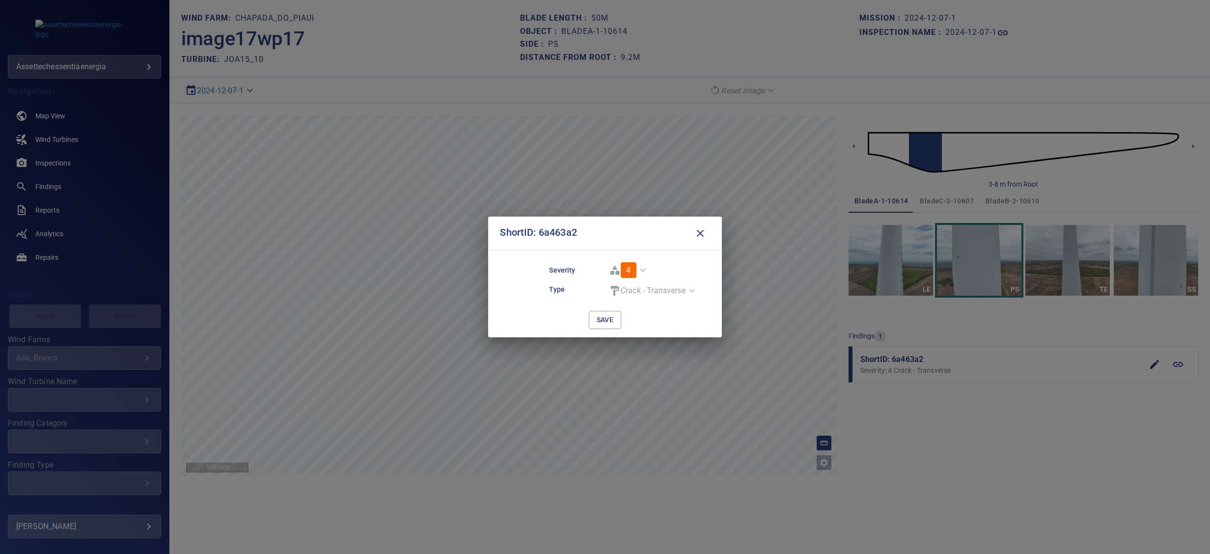
click at [653, 270] on div "4 *" at bounding box center [633, 270] width 56 height 24
click at [644, 270] on div "4" at bounding box center [628, 270] width 47 height 24
click at [704, 230] on icon "button" at bounding box center [701, 233] width 12 height 12
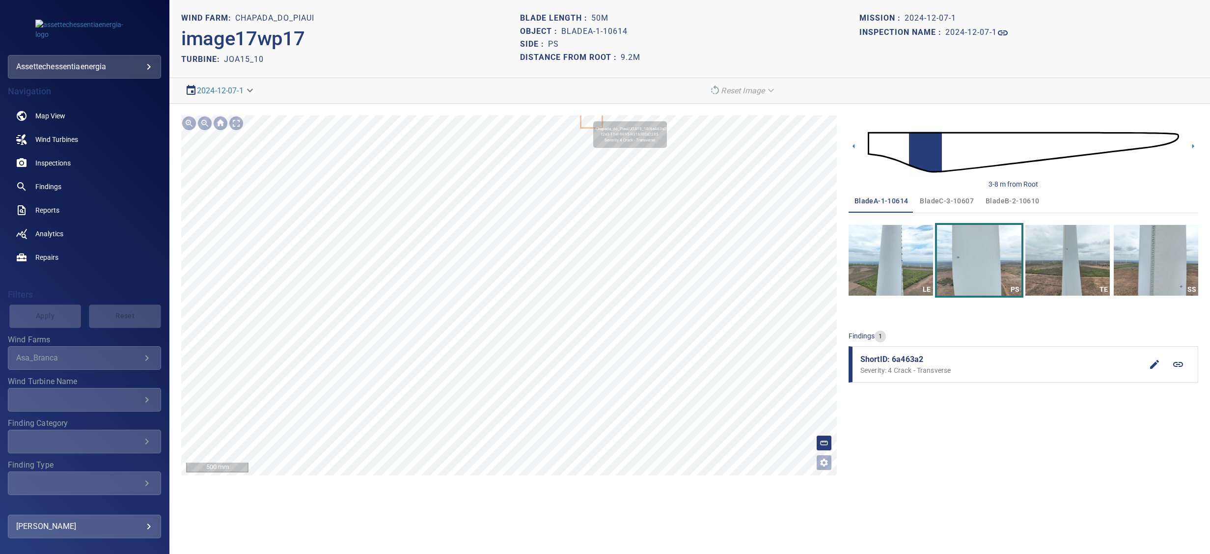
click at [589, 116] on icon at bounding box center [592, 119] width 20 height 18
drag, startPoint x: 892, startPoint y: 244, endPoint x: 926, endPoint y: 246, distance: 34.9
click at [891, 244] on img "button" at bounding box center [891, 260] width 84 height 71
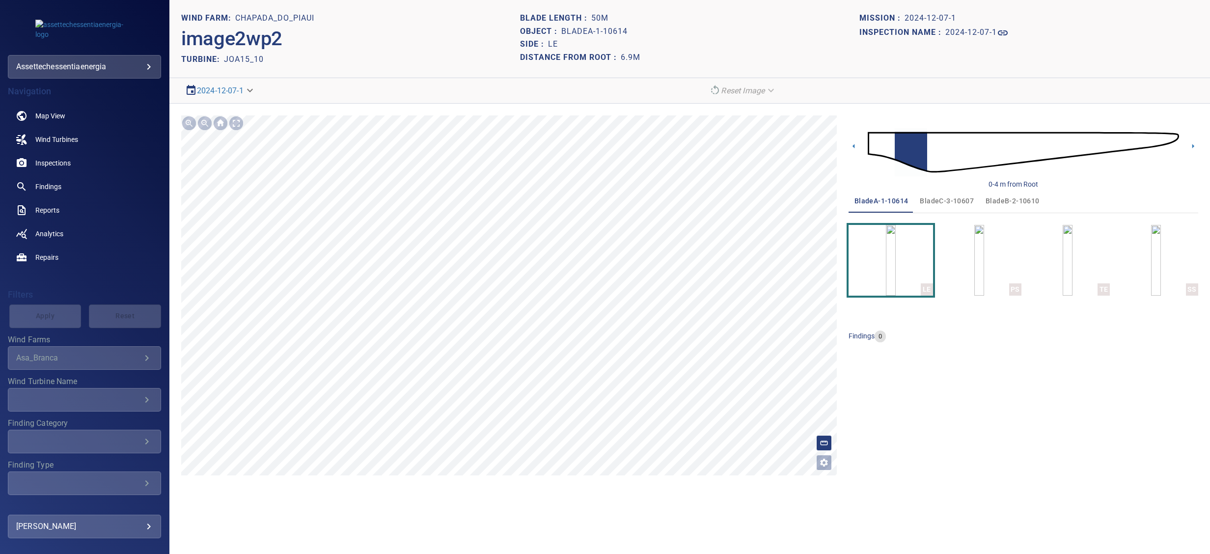
click at [963, 254] on button "PS" at bounding box center [979, 260] width 84 height 71
click at [975, 254] on img "button" at bounding box center [980, 260] width 10 height 71
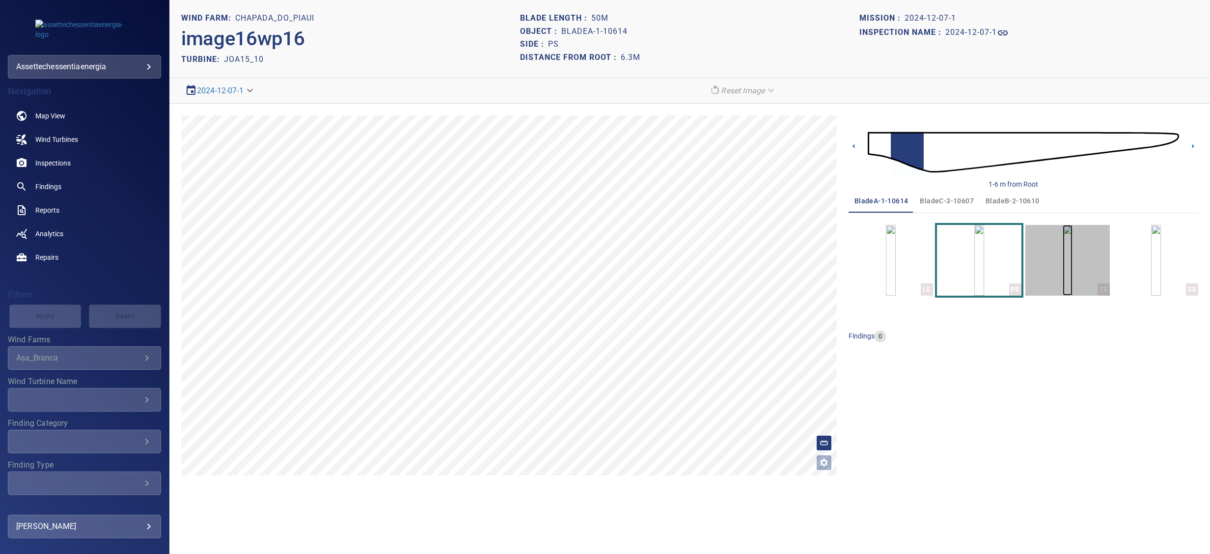
click at [1067, 272] on img "button" at bounding box center [1068, 260] width 10 height 71
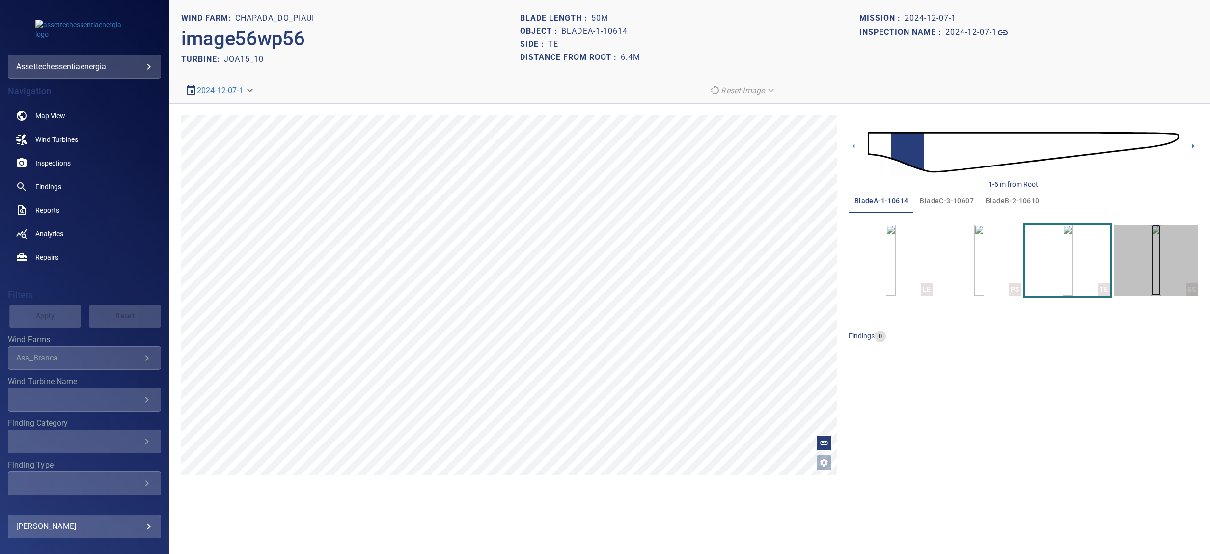
click at [1151, 269] on img "button" at bounding box center [1156, 260] width 10 height 71
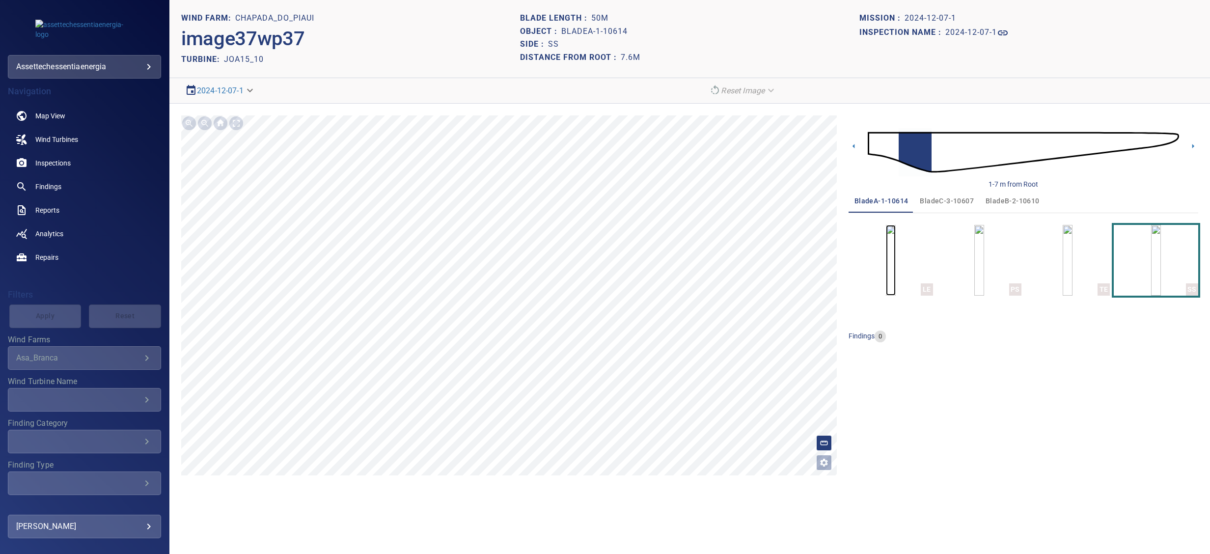
click at [893, 274] on img "button" at bounding box center [891, 260] width 10 height 71
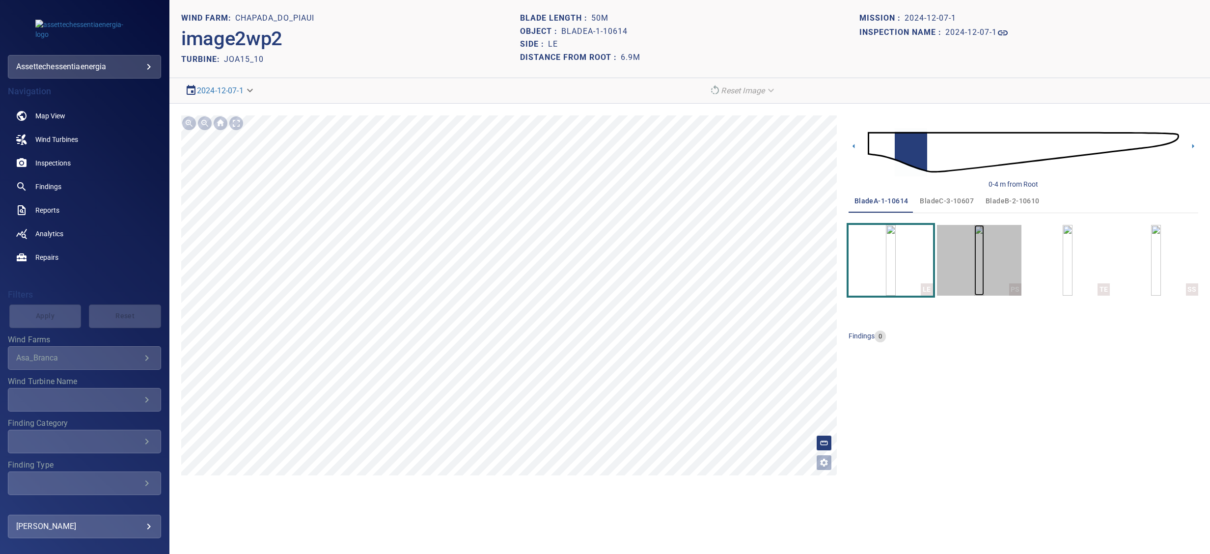
click at [984, 236] on img "button" at bounding box center [980, 260] width 10 height 71
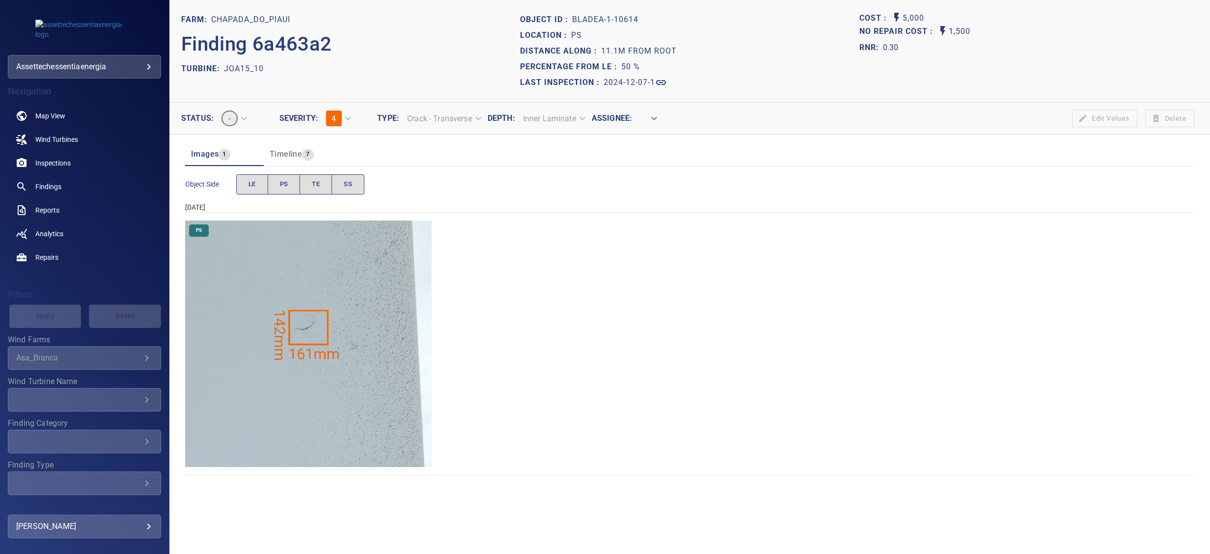
click at [378, 336] on img "Chapada_do_Piaui/JOA15_10/2024-12-07-1/2024-12-07-1/image17wp17.jpg" at bounding box center [308, 344] width 247 height 247
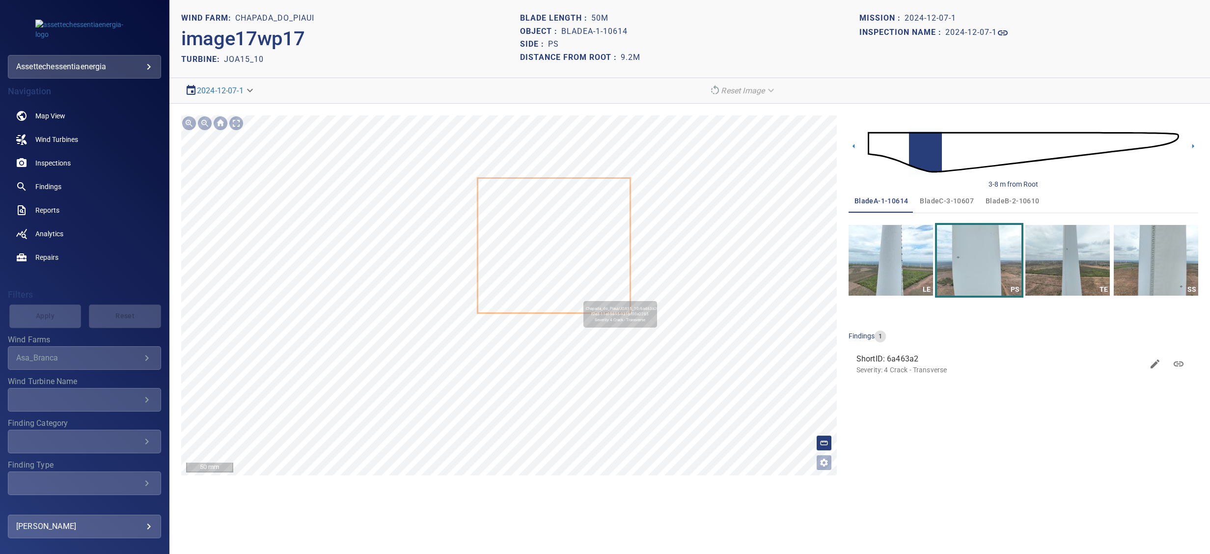
click at [579, 295] on icon at bounding box center [553, 246] width 151 height 134
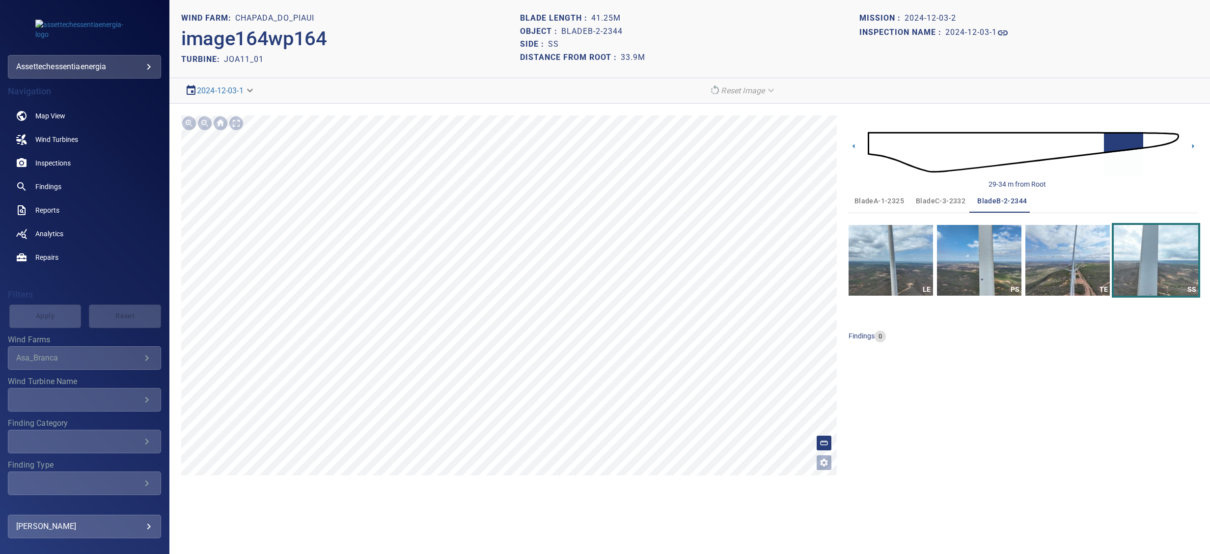
click at [956, 366] on div "29-34 m from Root bladeA-1-2325 bladeC-3-2332 bladeB-2-2344 LE PS TE SS finding…" at bounding box center [1024, 295] width 350 height 360
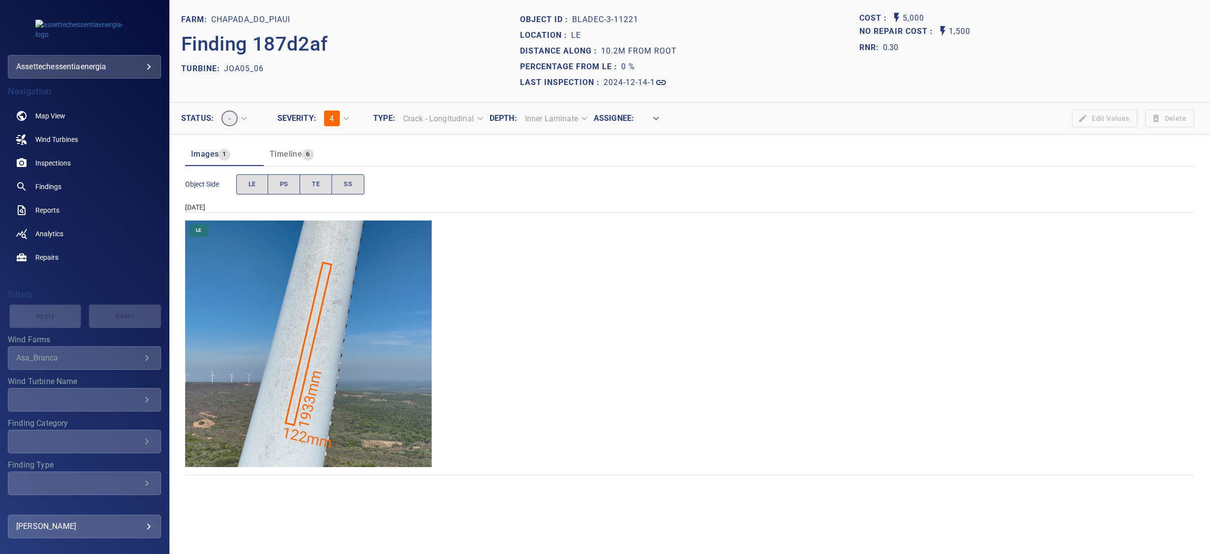
click at [315, 301] on img "Chapada_do_Piaui/JOA05_06/2024-12-14-1/2024-12-14-3/image139wp139.jpg" at bounding box center [308, 344] width 247 height 247
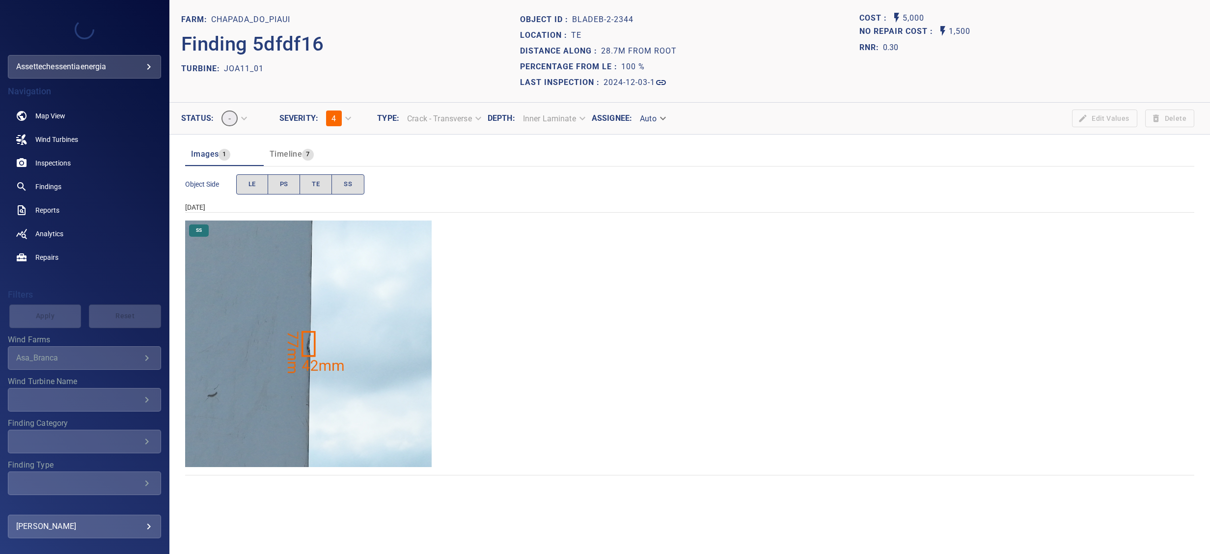
click at [337, 311] on img "Chapada_do_Piaui/JOA11_01/2024-12-03-1/2024-12-03-2/image162wp162.jpg" at bounding box center [308, 344] width 247 height 247
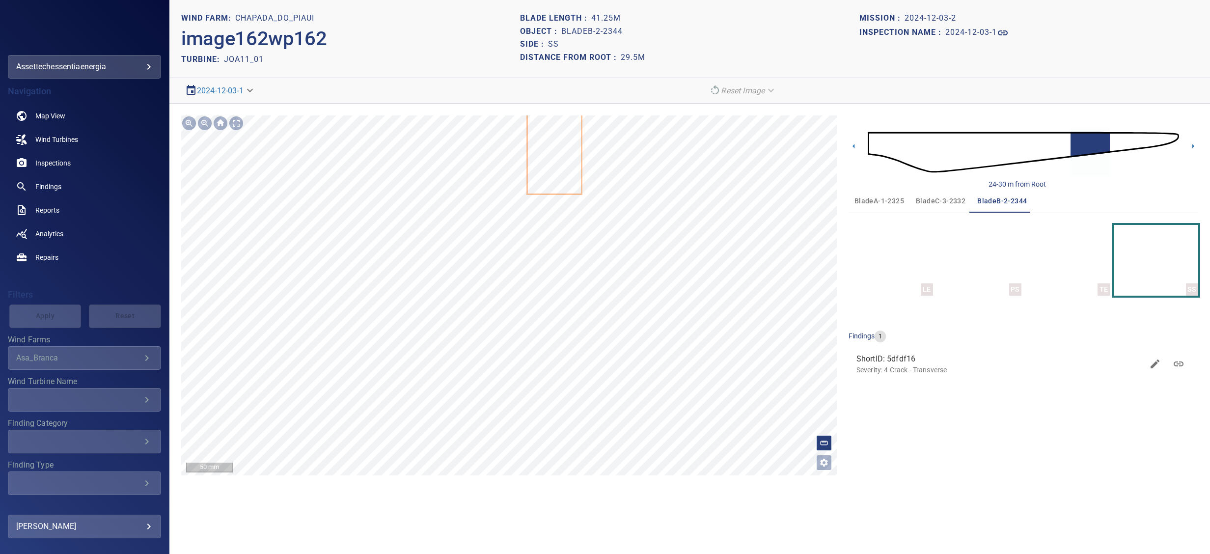
click at [508, 303] on div "Chapada_do_Piaui/JOA11_01/5dfdf160-ed1e-11ef-bc9b-eff03c23e00b Severity 4 Crack…" at bounding box center [509, 295] width 656 height 360
click at [534, 223] on icon at bounding box center [518, 239] width 53 height 98
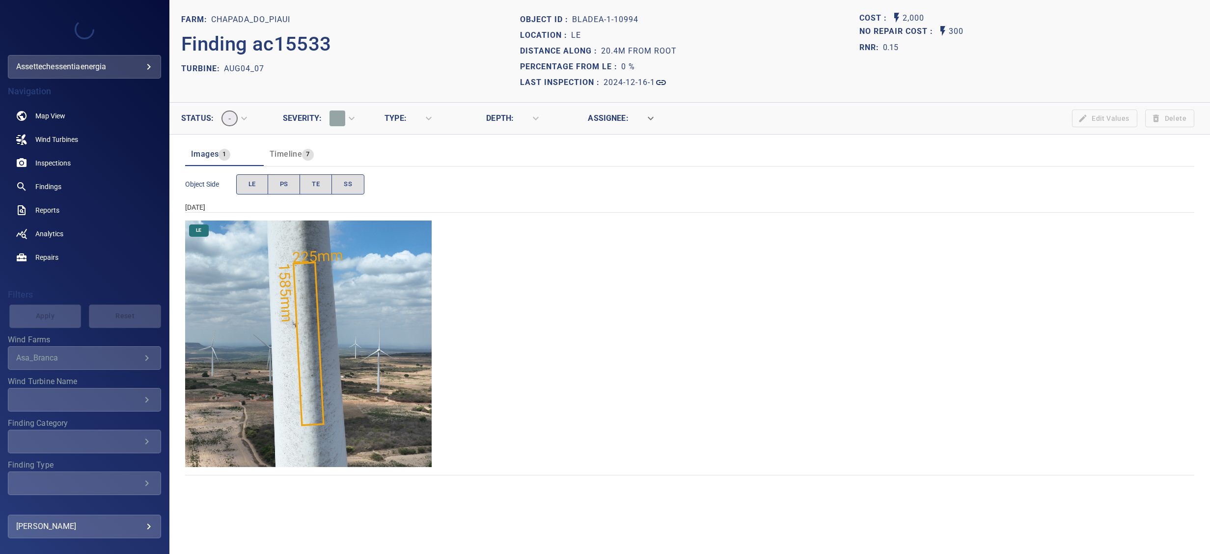
click at [372, 319] on img "Chapada_do_Piaui/AUG04_07/2024-12-16-1/2024-12-16-1/image7wp7.jpg" at bounding box center [308, 344] width 247 height 247
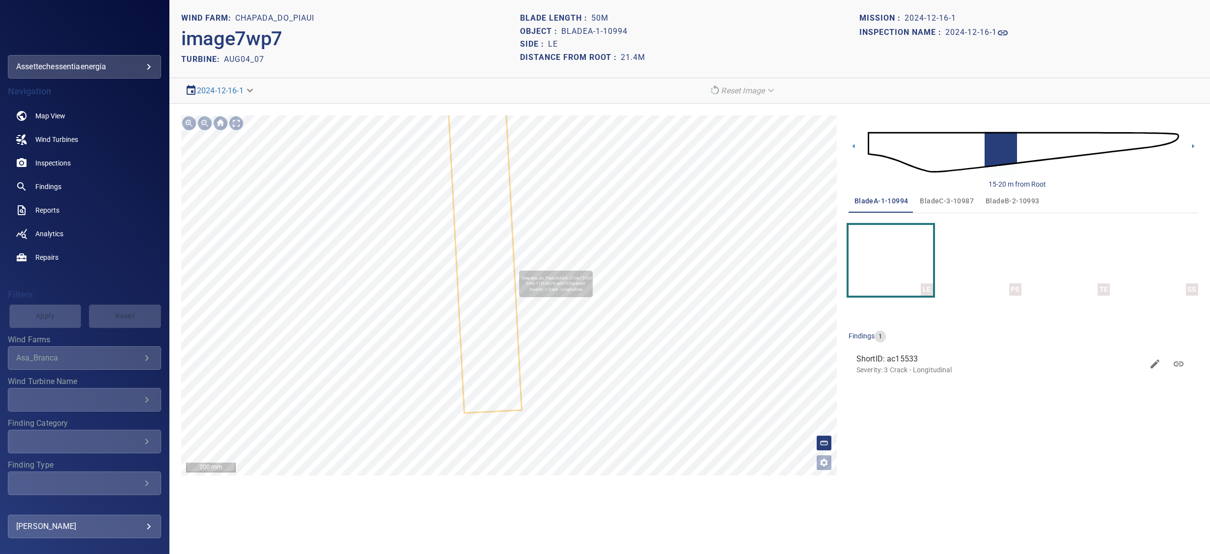
click at [504, 259] on icon at bounding box center [483, 215] width 76 height 395
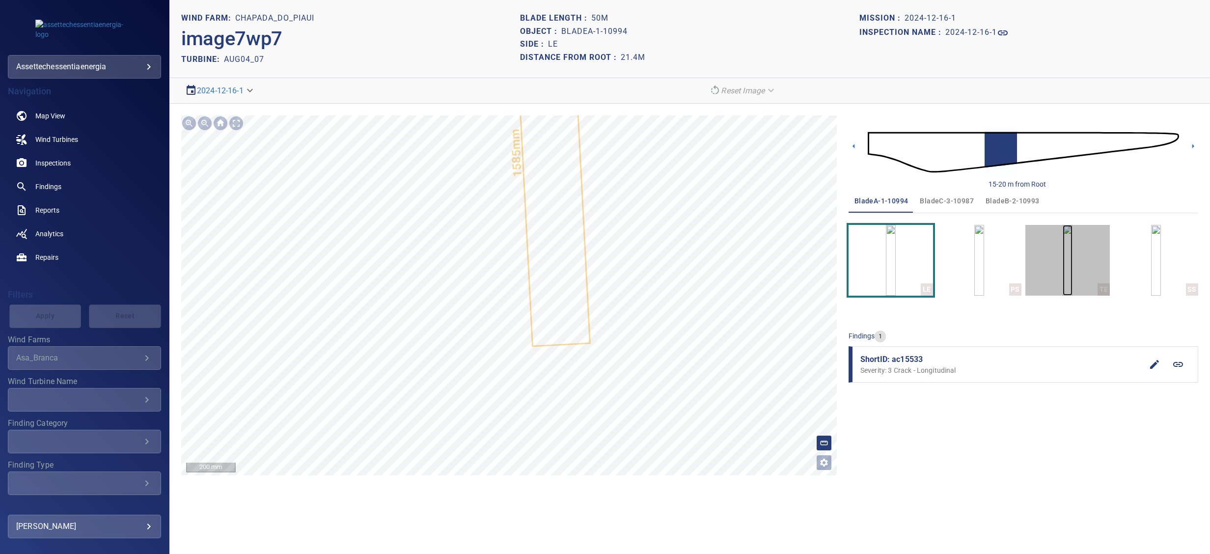
click at [1071, 252] on img "button" at bounding box center [1068, 260] width 10 height 71
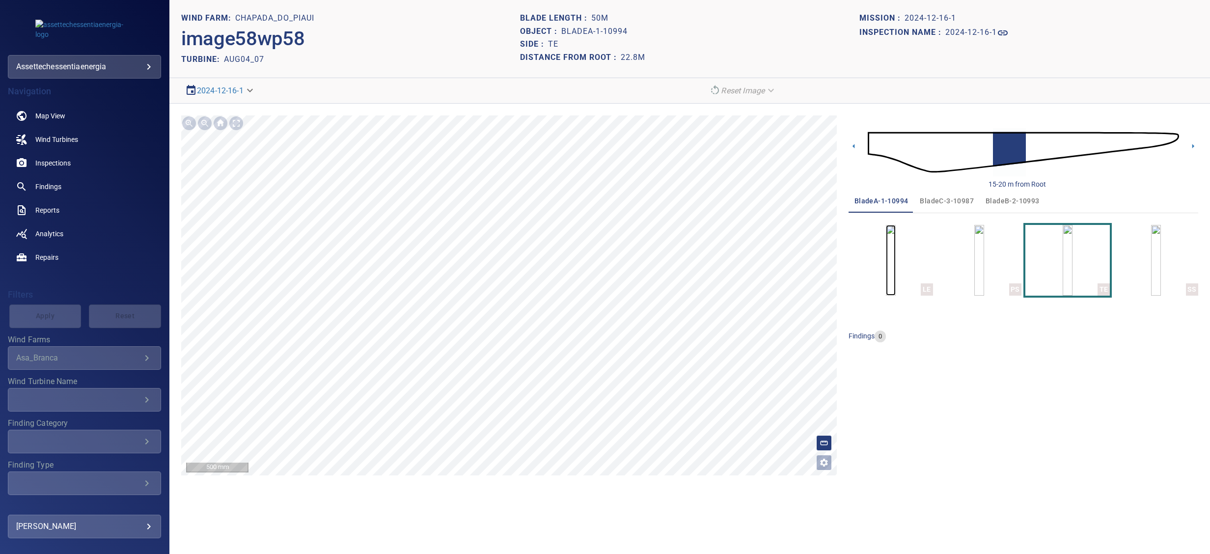
click at [886, 280] on img "button" at bounding box center [891, 260] width 10 height 71
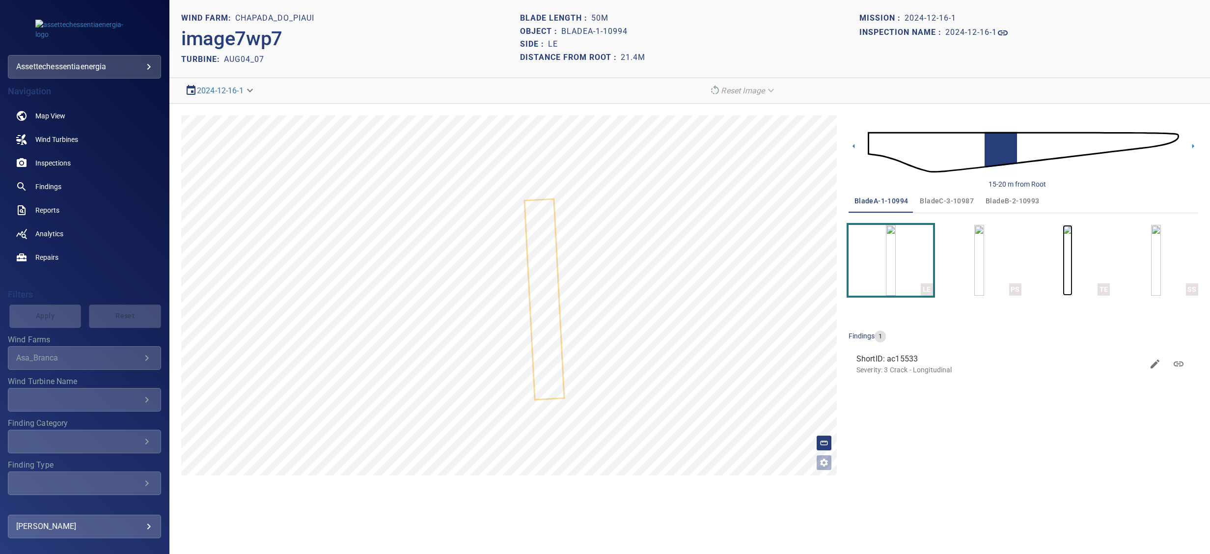
click at [1073, 278] on img "button" at bounding box center [1068, 260] width 10 height 71
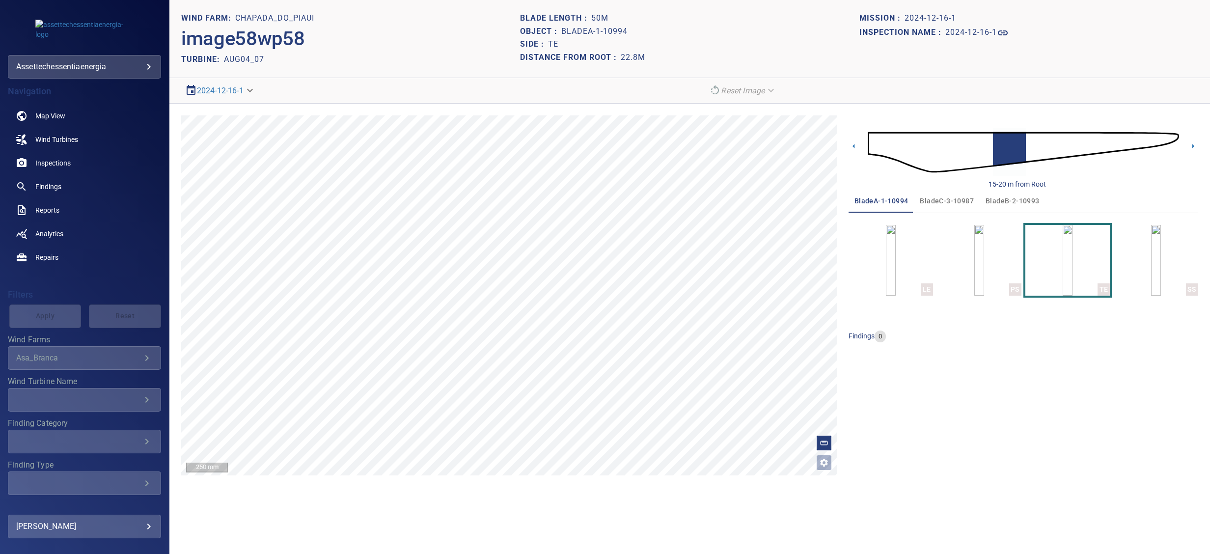
click at [948, 199] on span "bladeC-3-10987" at bounding box center [947, 201] width 54 height 12
click at [1026, 200] on span "bladeB-2-10993" at bounding box center [1013, 201] width 54 height 12
click at [958, 209] on button "bladeC-3-10987" at bounding box center [947, 201] width 66 height 24
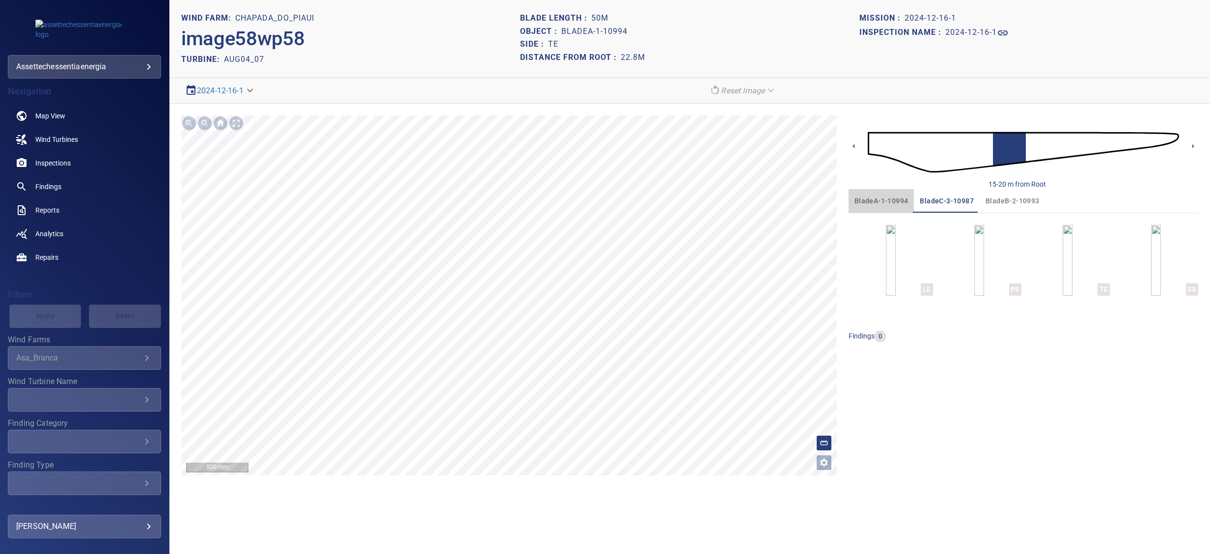
click at [866, 196] on span "bladeA-1-10994" at bounding box center [882, 201] width 54 height 12
click at [1161, 253] on img "button" at bounding box center [1156, 260] width 10 height 71
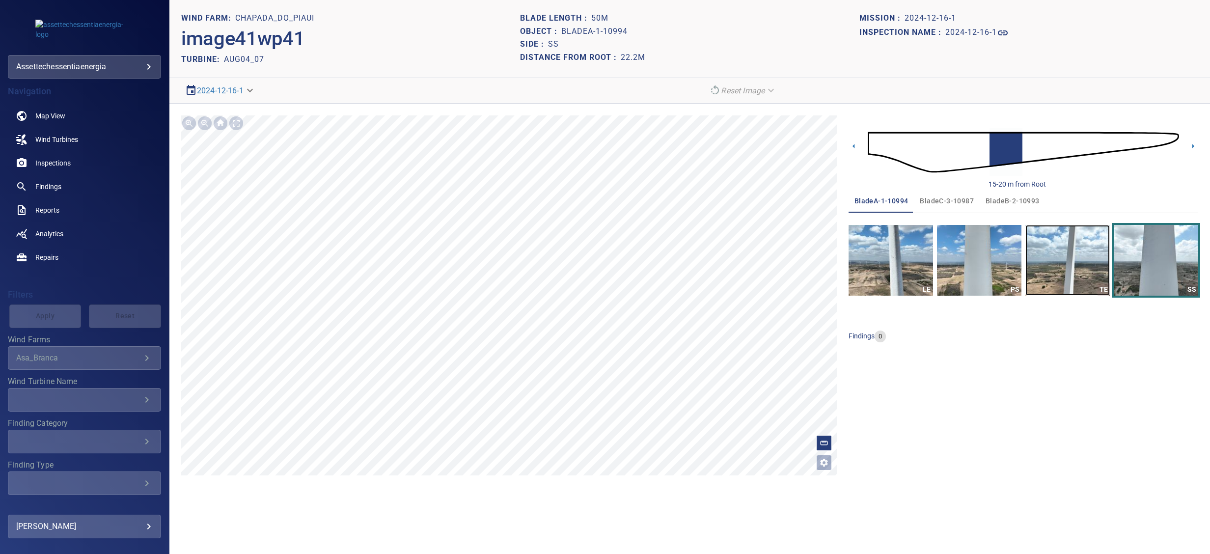
click at [1072, 266] on img "button" at bounding box center [1068, 260] width 84 height 71
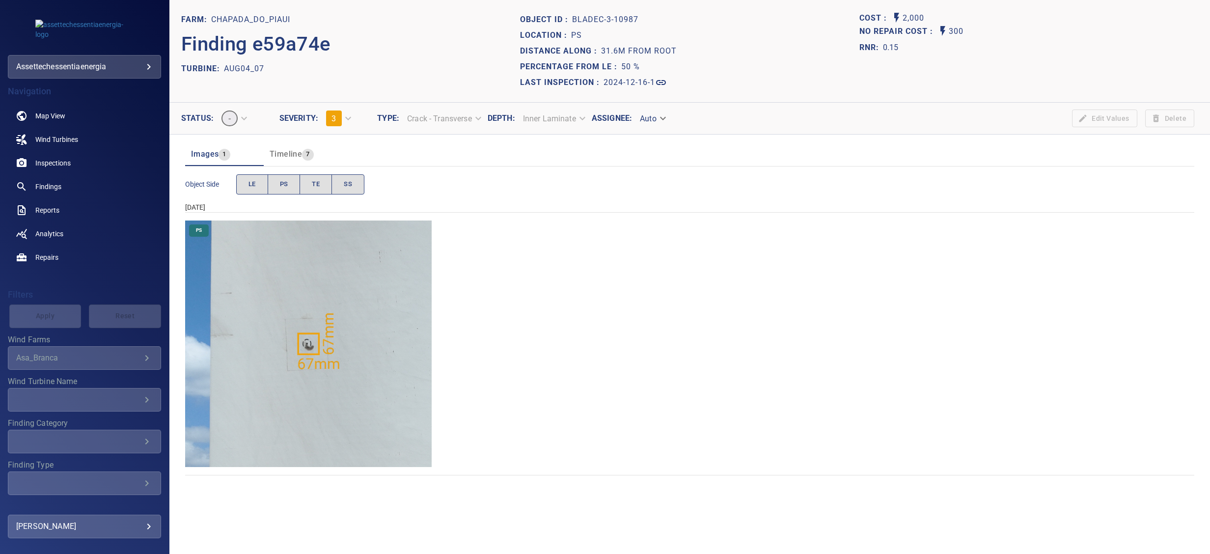
click at [364, 349] on img "Chapada_do_Piaui/AUG04_07/2024-12-16-1/2024-12-16-3/image163wp163.jpg" at bounding box center [308, 344] width 247 height 247
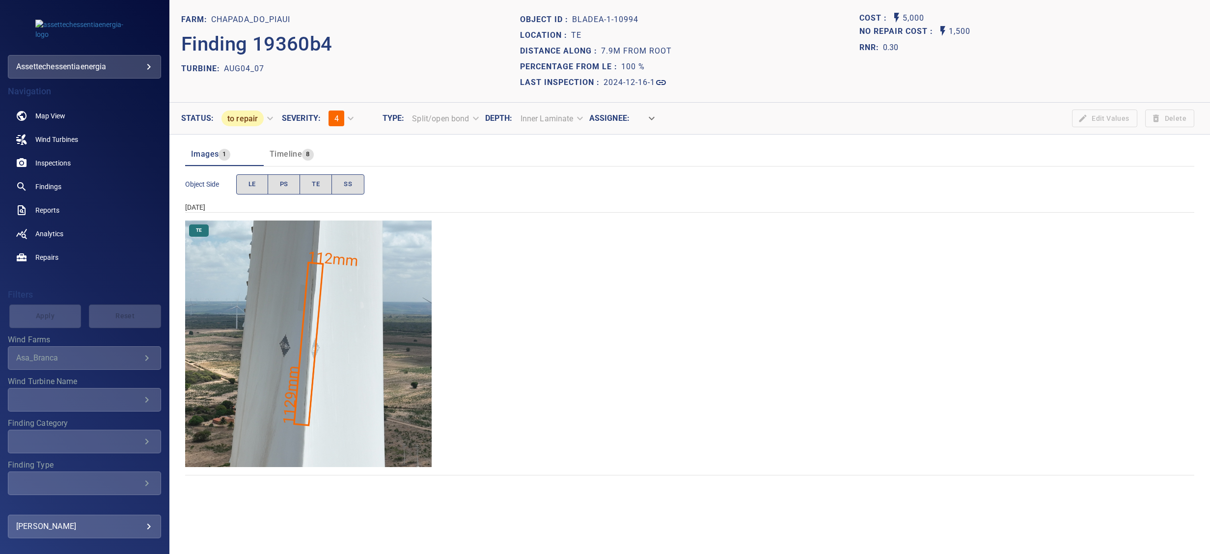
click at [357, 293] on img "Chapada_do_Piaui/AUG04_07/2024-12-16-1/2024-12-16-1/image54wp54.jpg" at bounding box center [308, 344] width 247 height 247
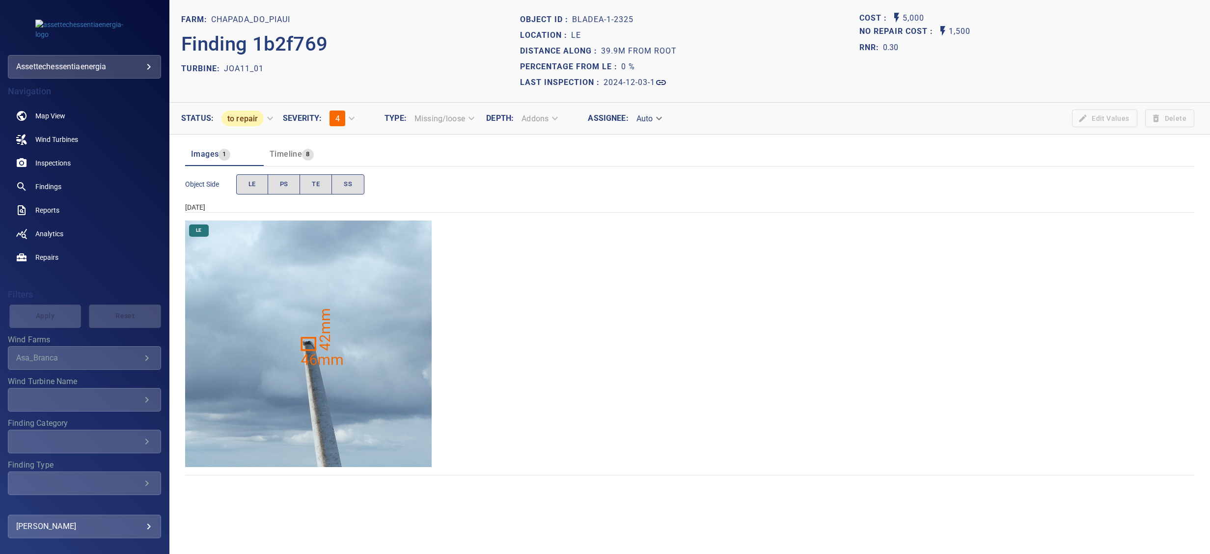
click at [340, 310] on img "Chapada_do_Piaui/JOA11_01/2024-12-03-1/2024-12-03-1/image19wp19.jpg" at bounding box center [308, 344] width 247 height 247
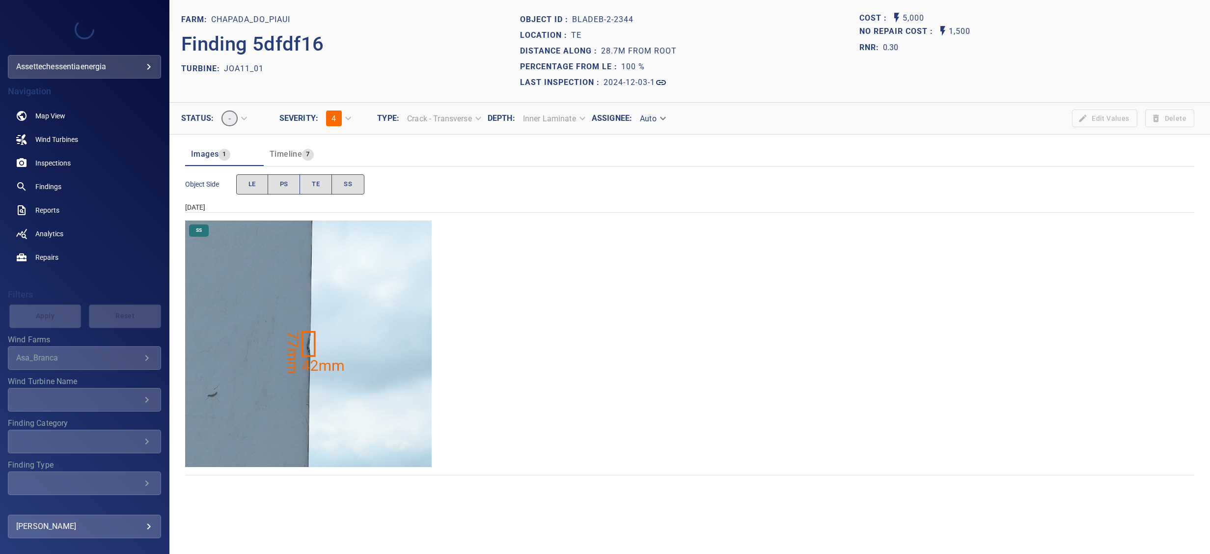
click at [315, 310] on img "Chapada_do_Piaui/JOA11_01/2024-12-03-1/2024-12-03-2/image162wp162.jpg" at bounding box center [308, 344] width 247 height 247
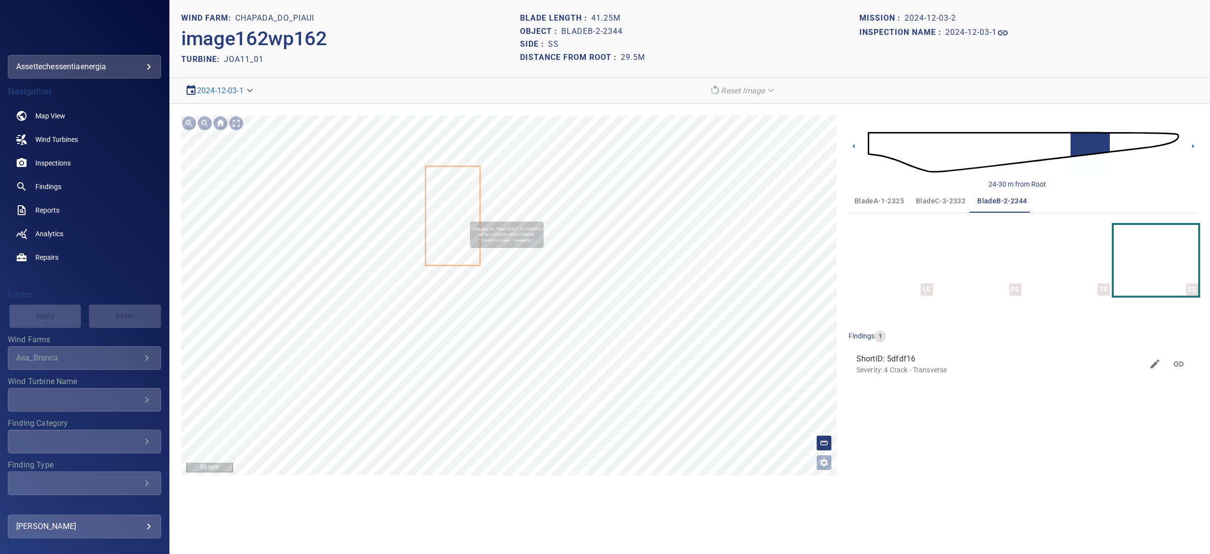
click at [465, 216] on icon at bounding box center [452, 216] width 53 height 98
